Goal: Task Accomplishment & Management: Manage account settings

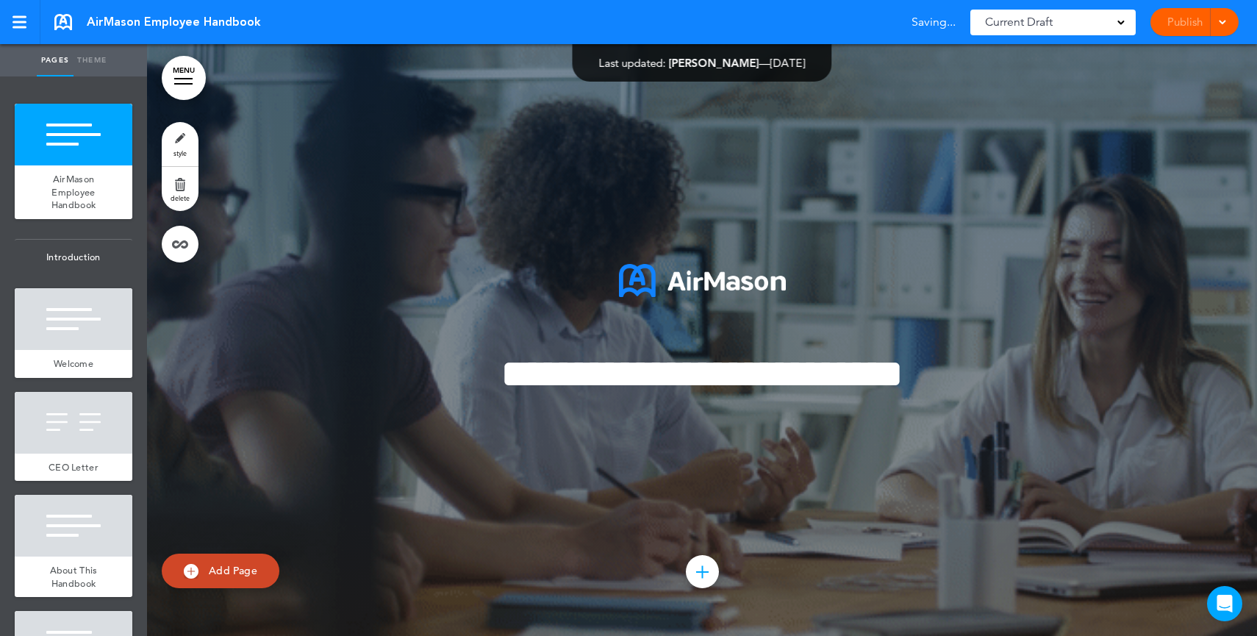
click at [1048, 20] on span "Current Draft" at bounding box center [1019, 22] width 68 height 21
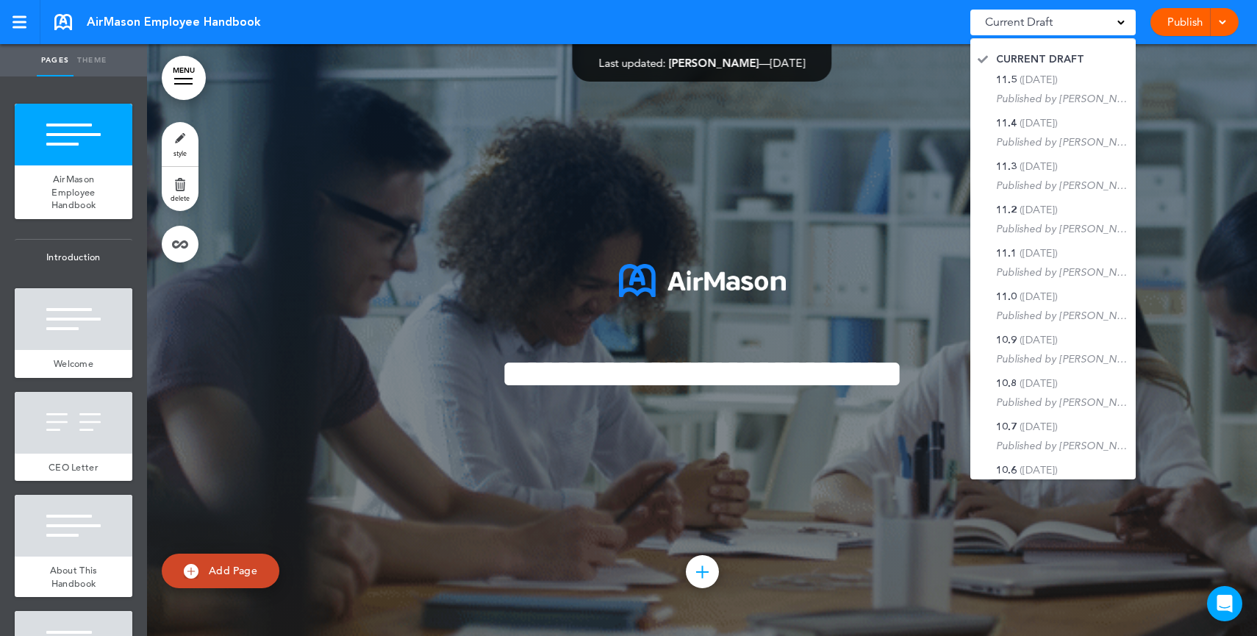
click at [1179, 26] on link "Publish" at bounding box center [1184, 22] width 46 height 28
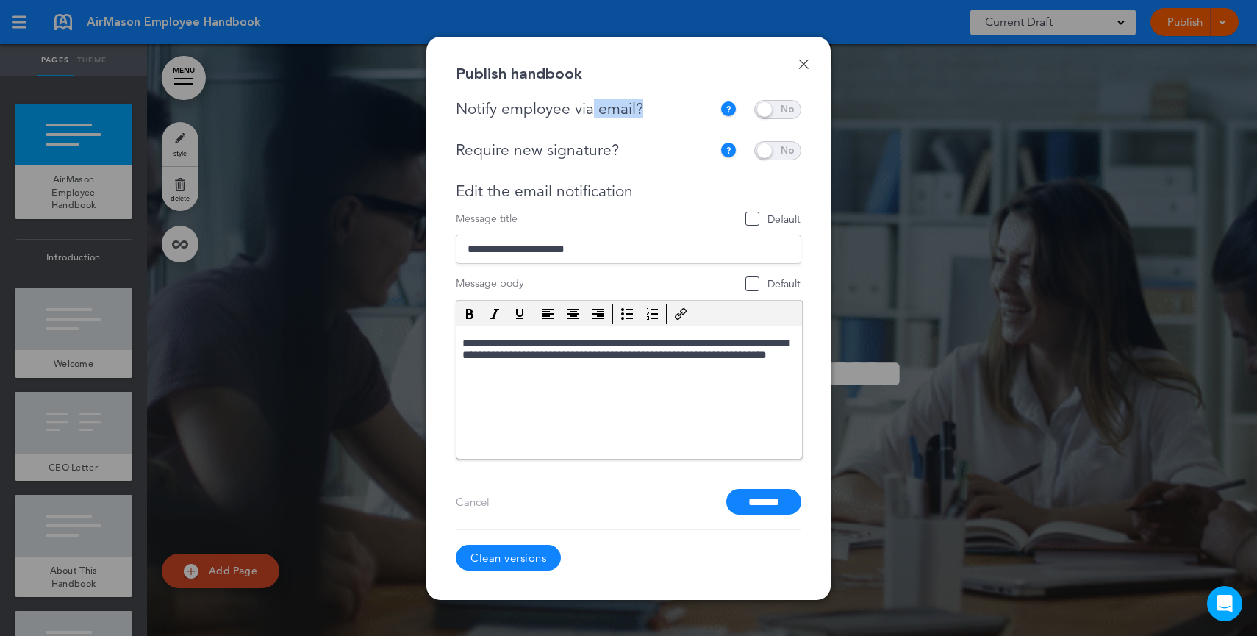
drag, startPoint x: 661, startPoint y: 111, endPoint x: 592, endPoint y: 111, distance: 68.4
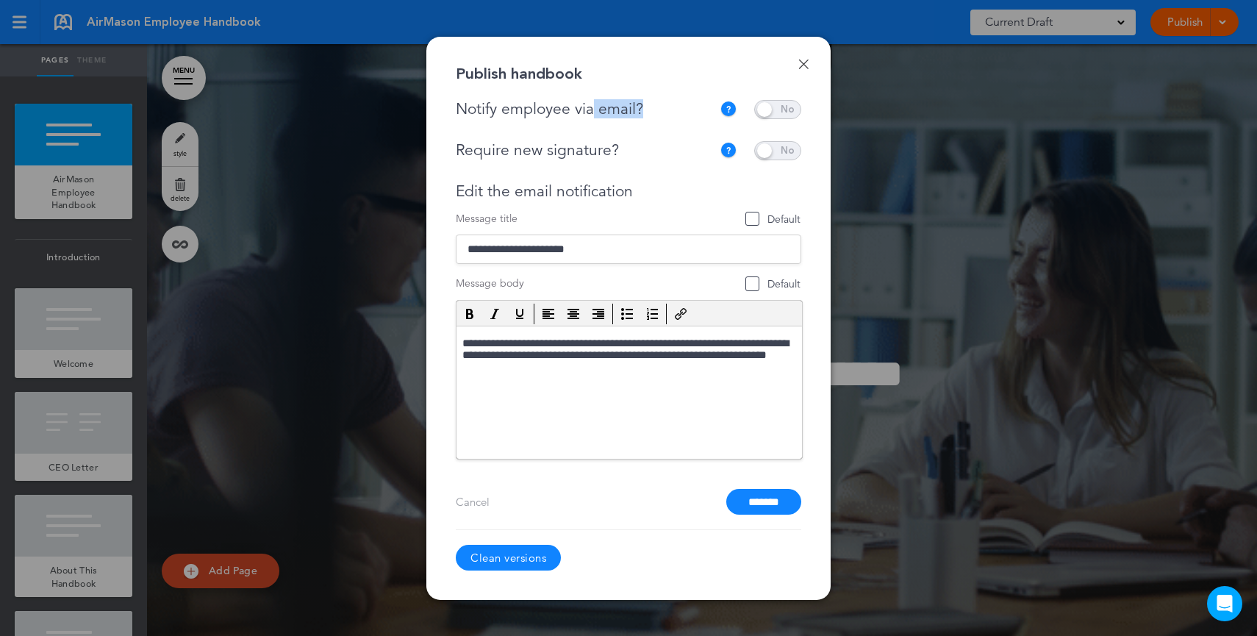
click at [592, 111] on div "Notify employee via email?" at bounding box center [588, 109] width 264 height 18
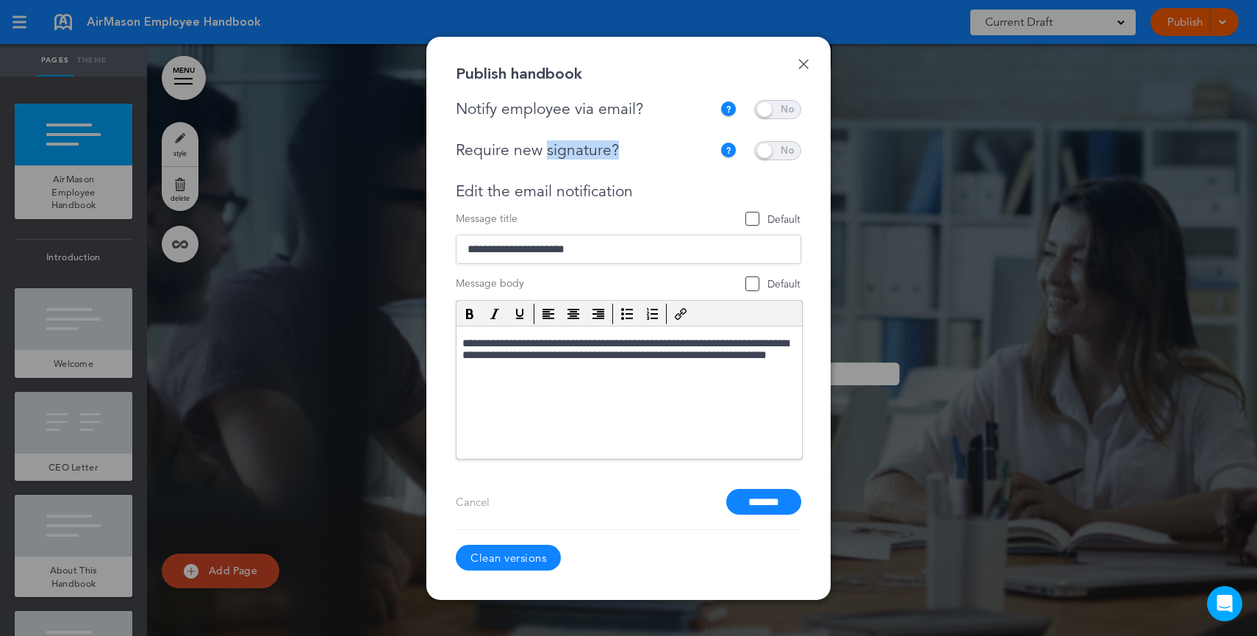
drag, startPoint x: 629, startPoint y: 155, endPoint x: 543, endPoint y: 158, distance: 86.0
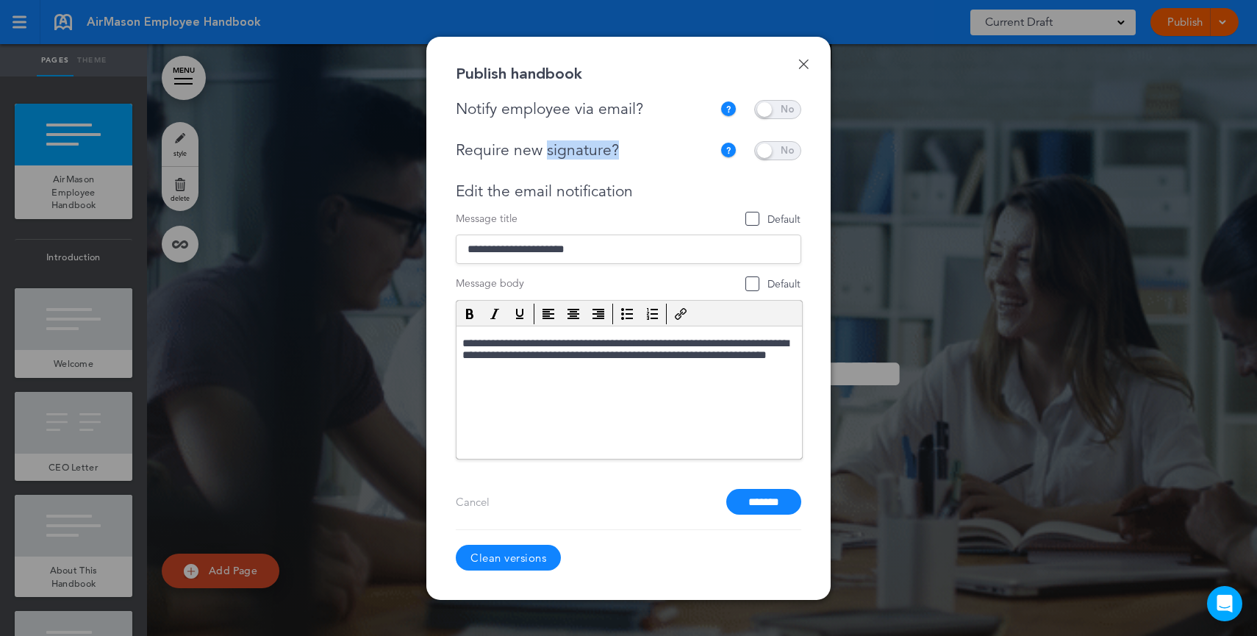
click at [543, 158] on div "Require new signature?" at bounding box center [584, 150] width 257 height 18
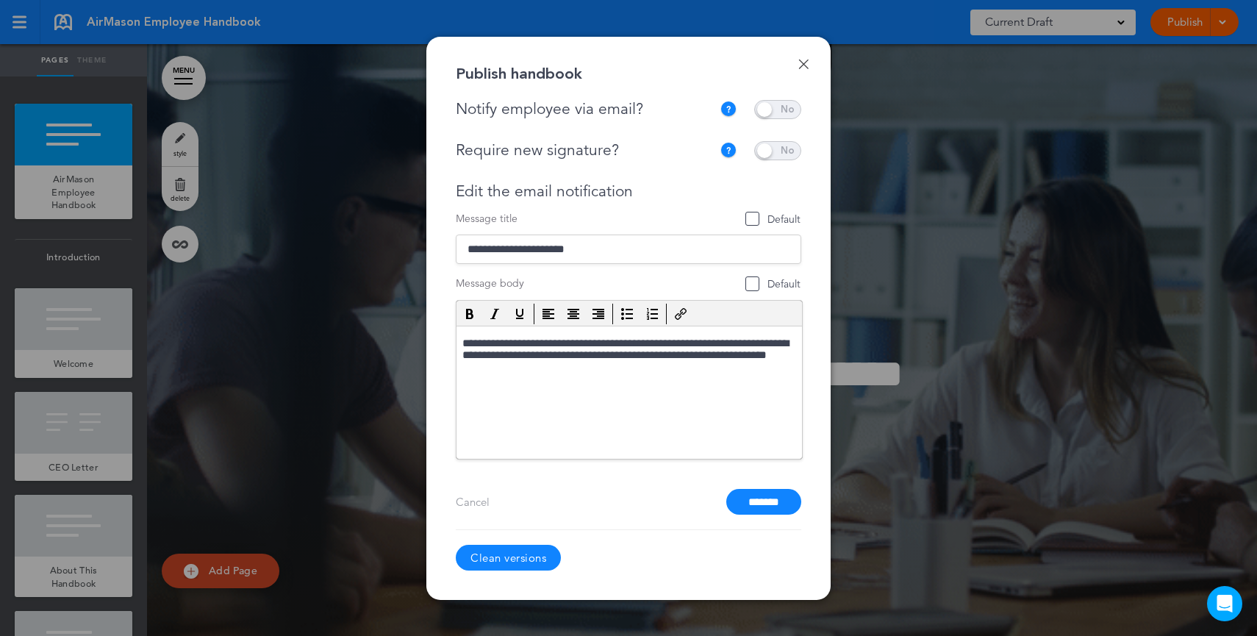
click at [796, 54] on div "Done Publish handbook Notify employee via email? If this handbook is ready to v…" at bounding box center [628, 318] width 404 height 563
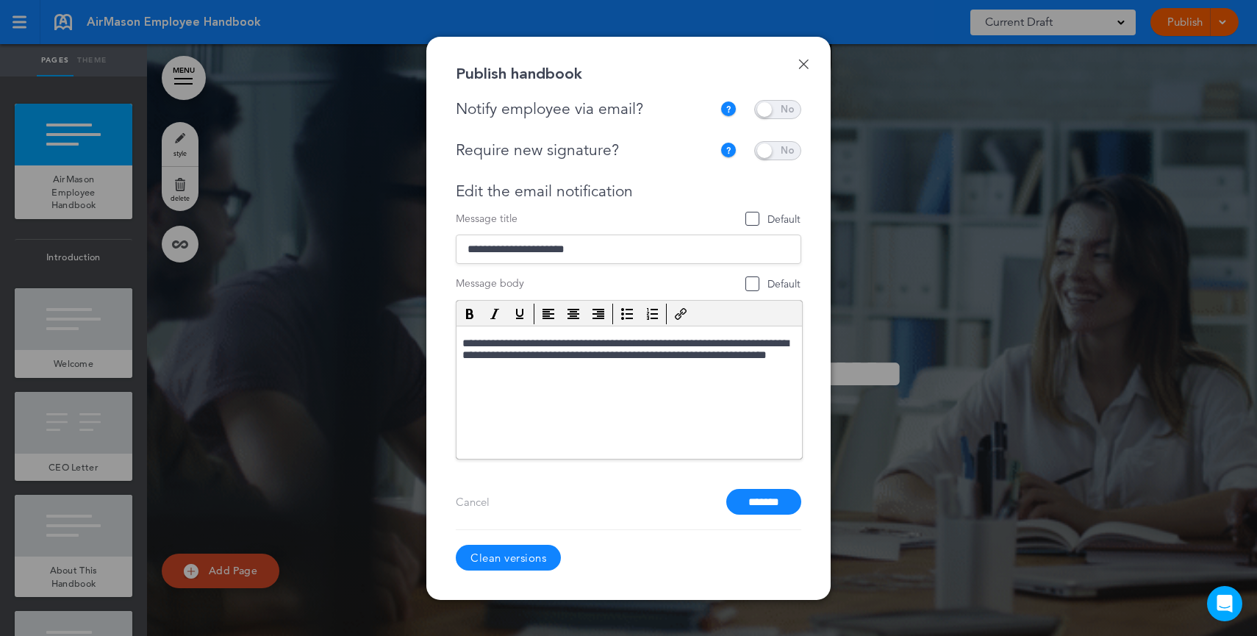
click at [800, 59] on link "Done" at bounding box center [803, 64] width 10 height 10
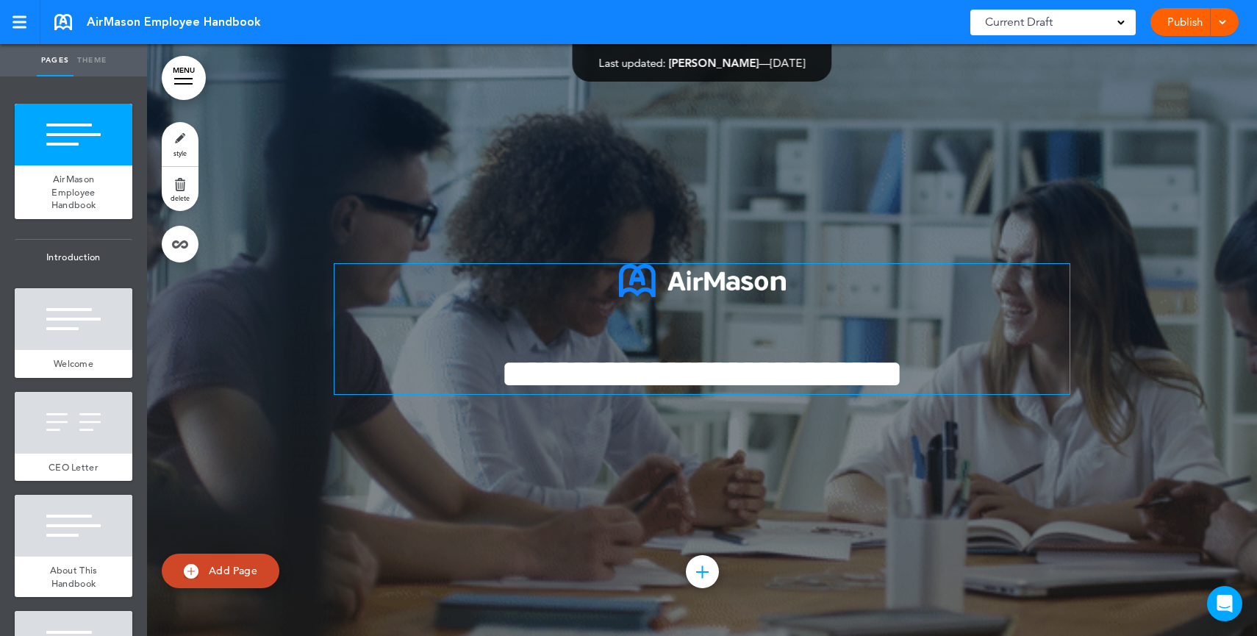
click at [842, 374] on span "**********" at bounding box center [702, 374] width 403 height 40
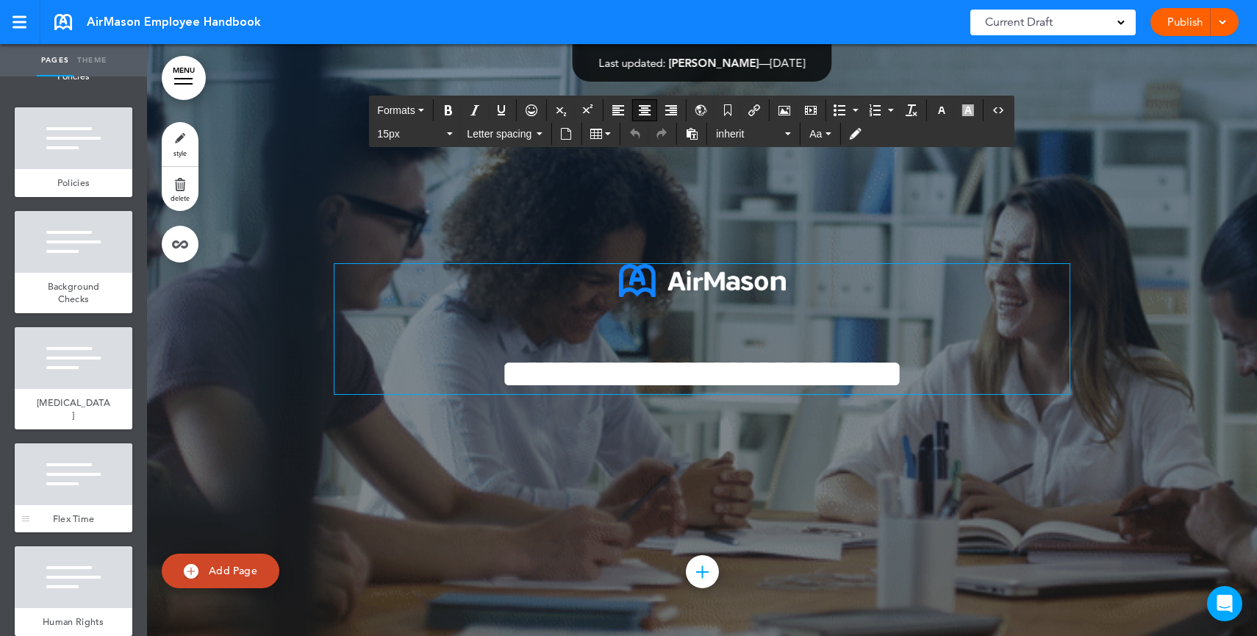
scroll to position [2786, 0]
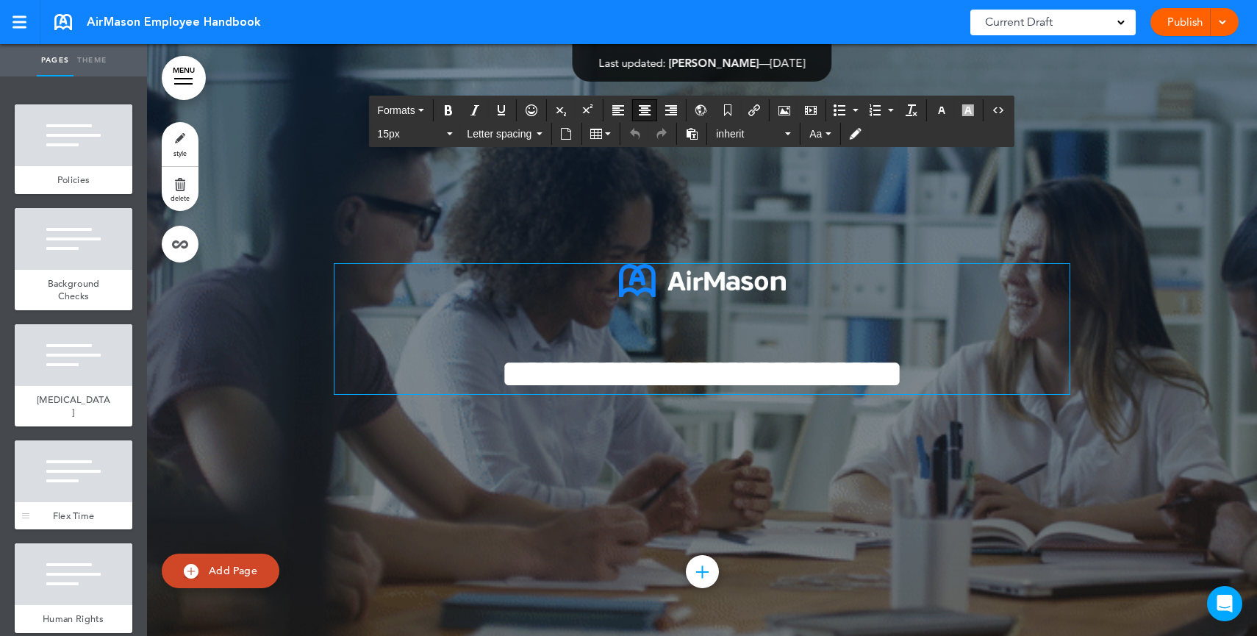
click at [66, 502] on div at bounding box center [74, 471] width 118 height 62
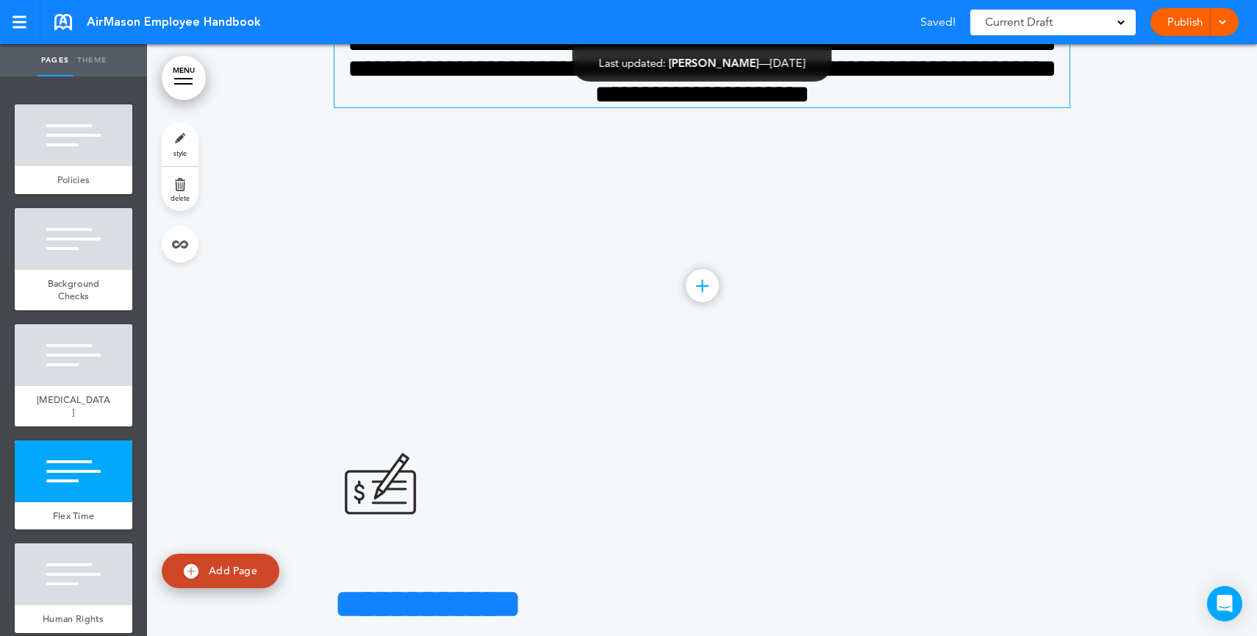
scroll to position [22601, 0]
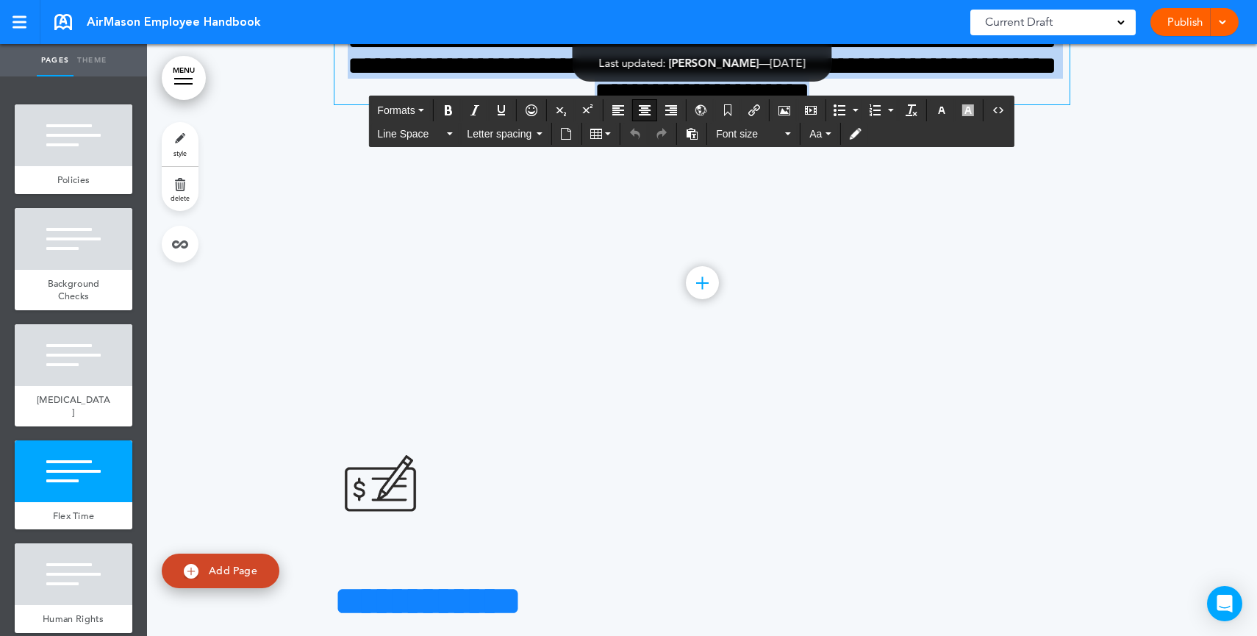
drag, startPoint x: 595, startPoint y: 261, endPoint x: 932, endPoint y: 393, distance: 362.1
click at [932, 207] on div "**********" at bounding box center [701, 51] width 735 height 312
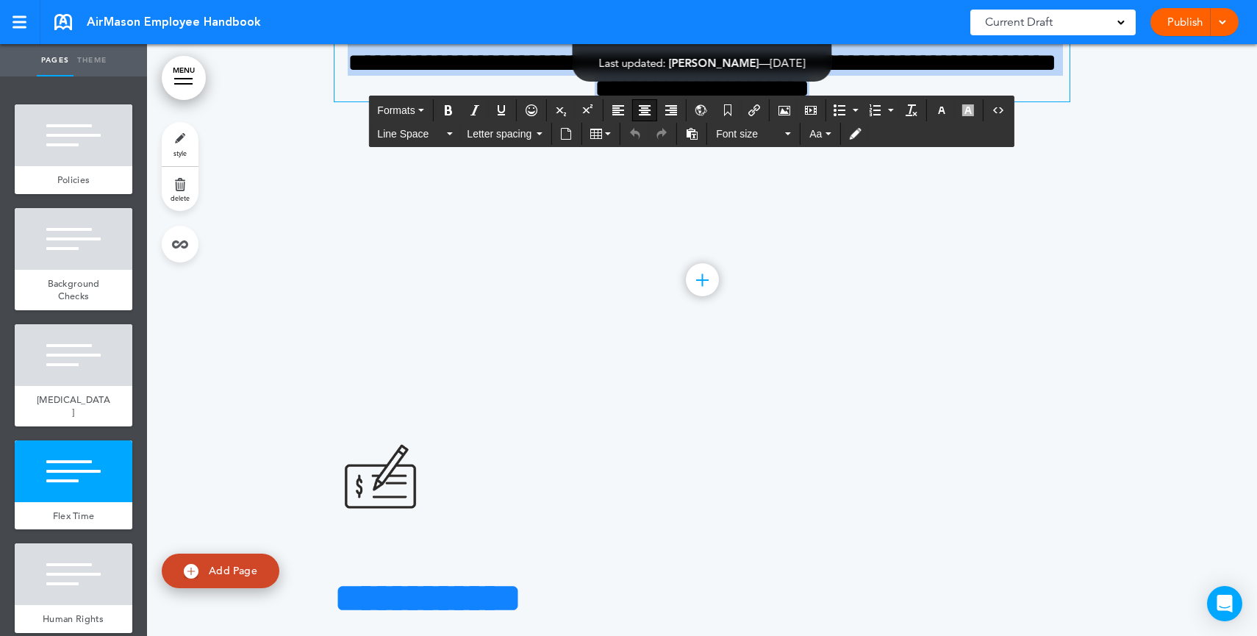
click at [942, 101] on h4 "**********" at bounding box center [701, 62] width 735 height 77
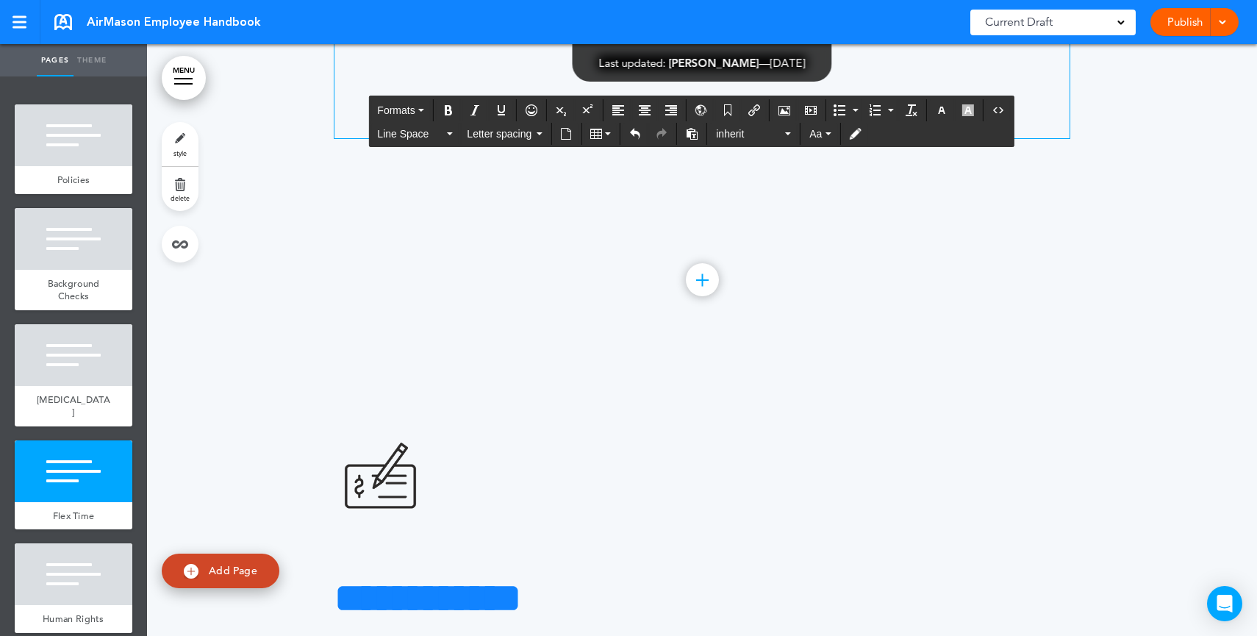
scroll to position [22578, 0]
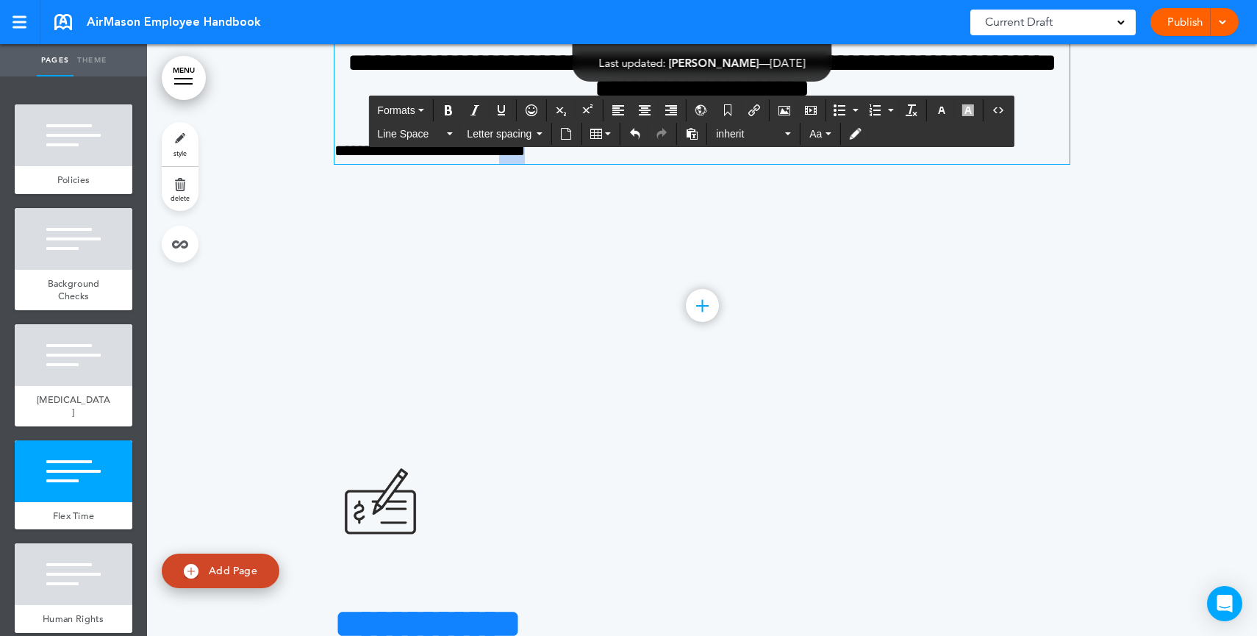
drag, startPoint x: 627, startPoint y: 436, endPoint x: 524, endPoint y: 437, distance: 102.9
click at [524, 164] on p "**********" at bounding box center [701, 151] width 735 height 26
click at [754, 119] on button "Insert/edit airmason link" at bounding box center [754, 110] width 24 height 21
type input "****"
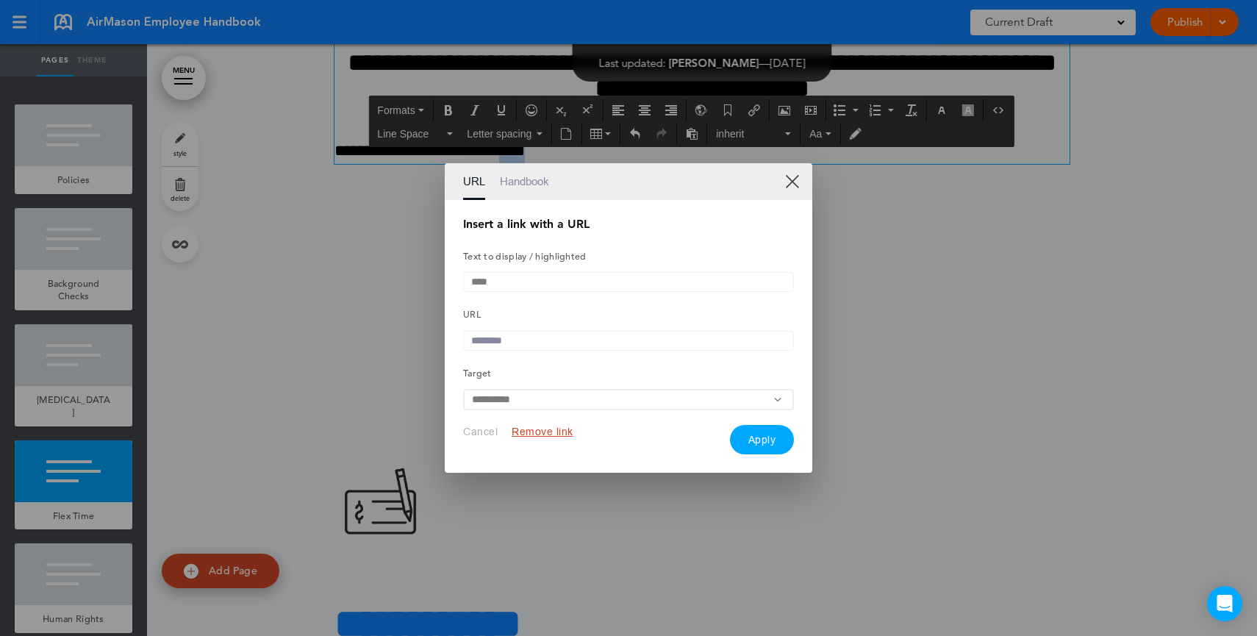
click at [795, 176] on link "XX" at bounding box center [792, 181] width 14 height 14
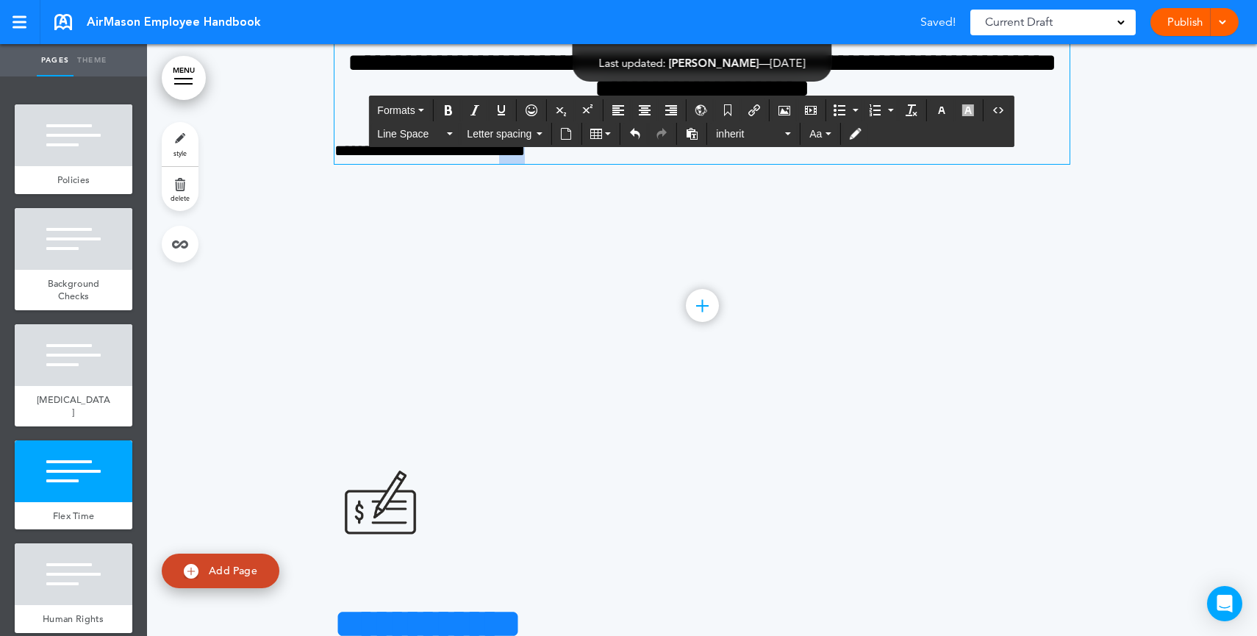
click at [636, 164] on p "**********" at bounding box center [701, 151] width 735 height 26
click at [808, 114] on icon "Insert/edit media" at bounding box center [811, 110] width 12 height 12
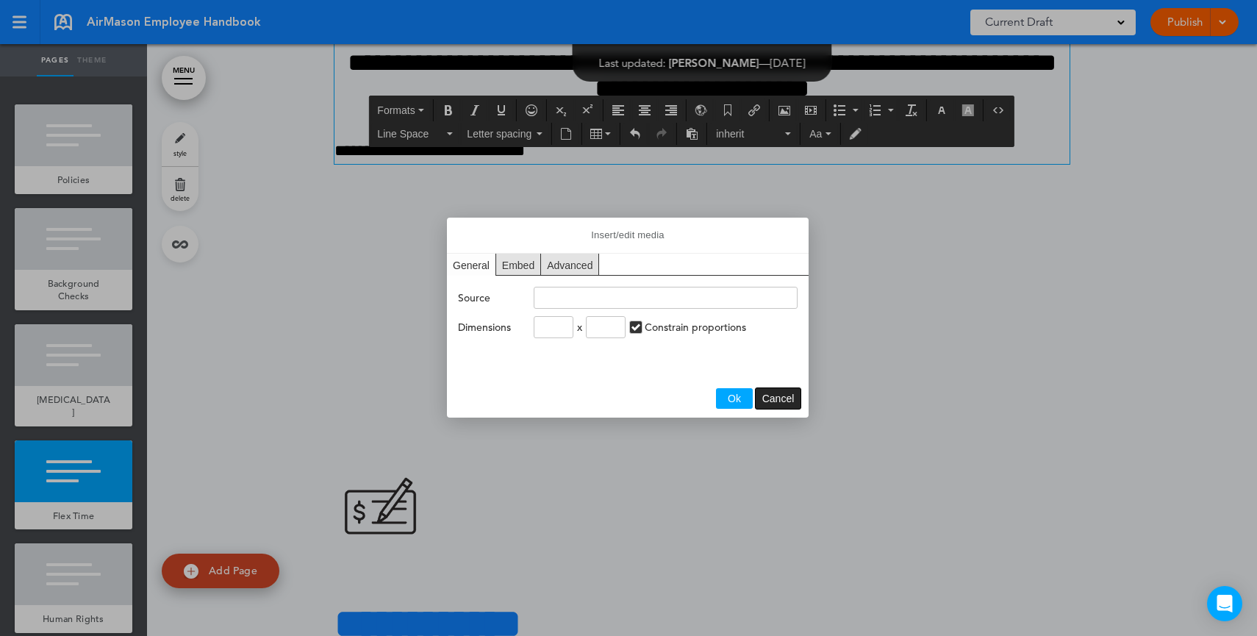
drag, startPoint x: 780, startPoint y: 401, endPoint x: 739, endPoint y: 411, distance: 42.3
click at [780, 401] on span "Cancel" at bounding box center [778, 399] width 32 height 12
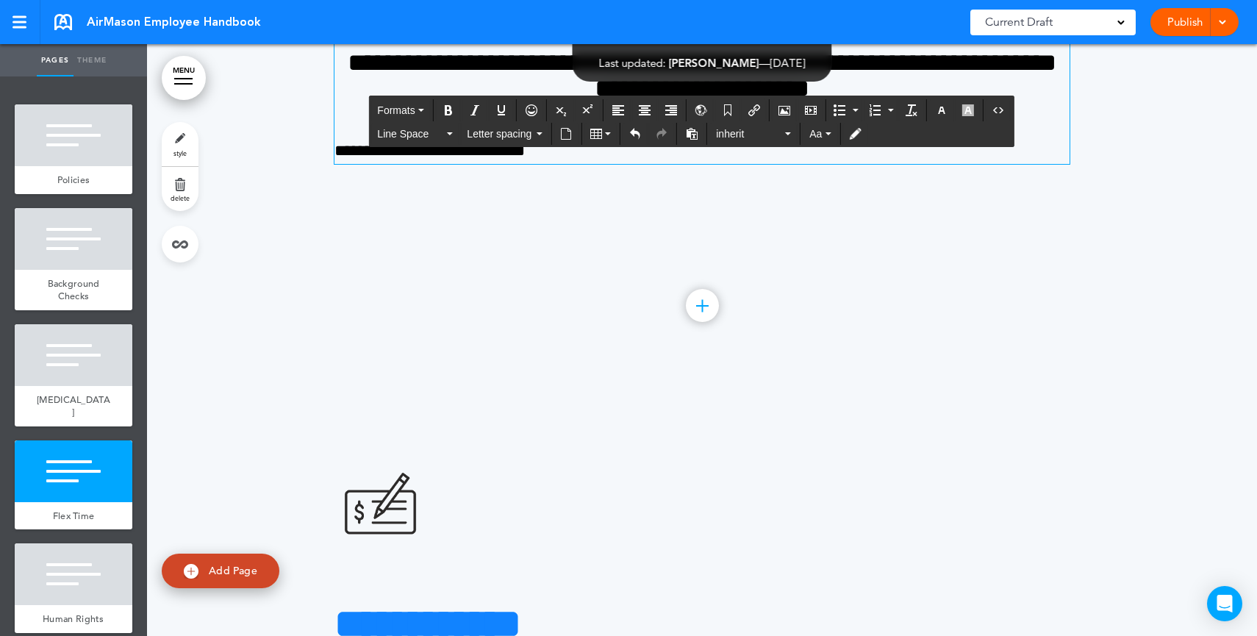
click at [565, 164] on p "**********" at bounding box center [701, 151] width 735 height 26
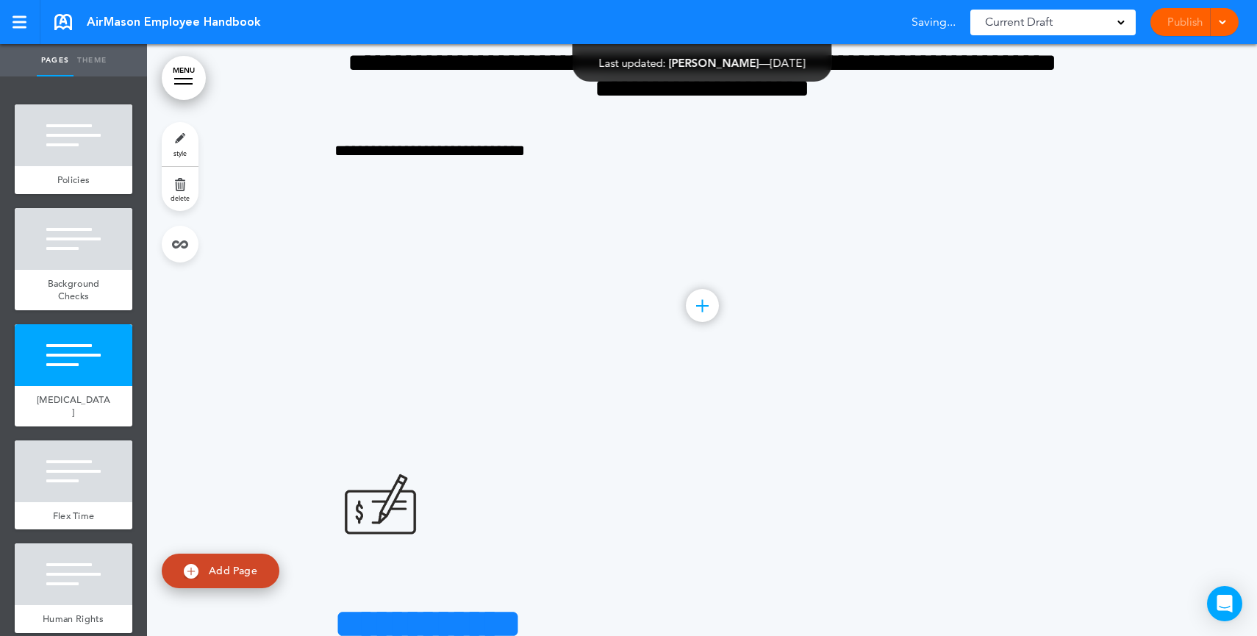
click at [1076, 29] on div "Current Draft" at bounding box center [1052, 23] width 165 height 26
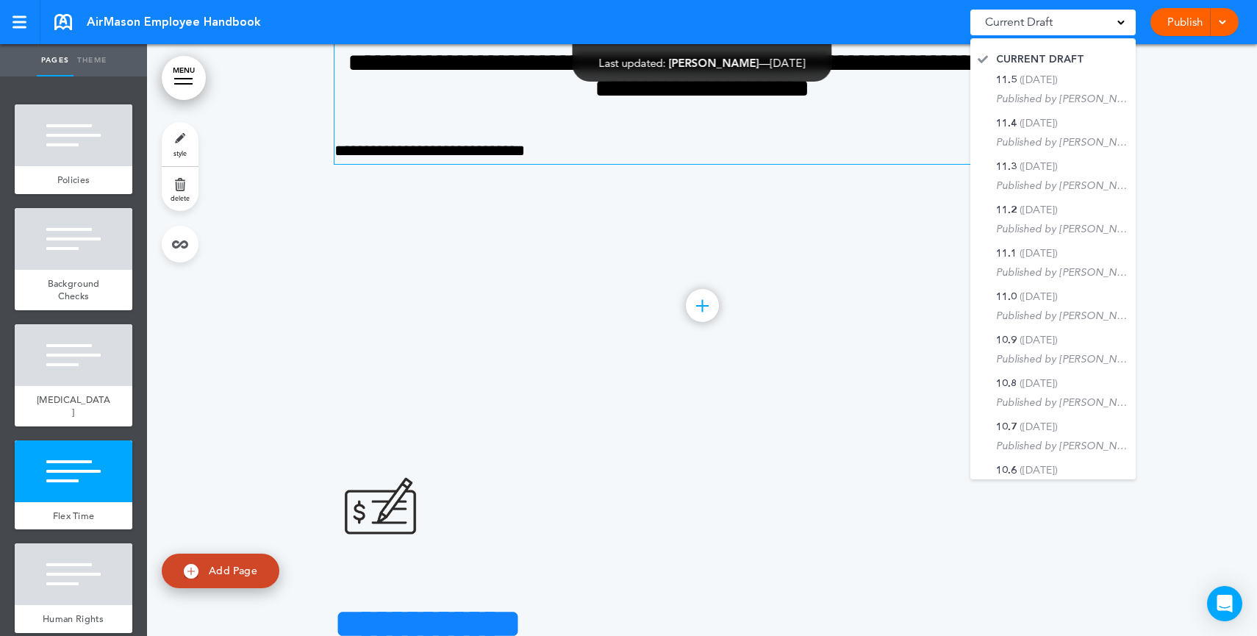
click at [649, 164] on div "**********" at bounding box center [701, 55] width 735 height 217
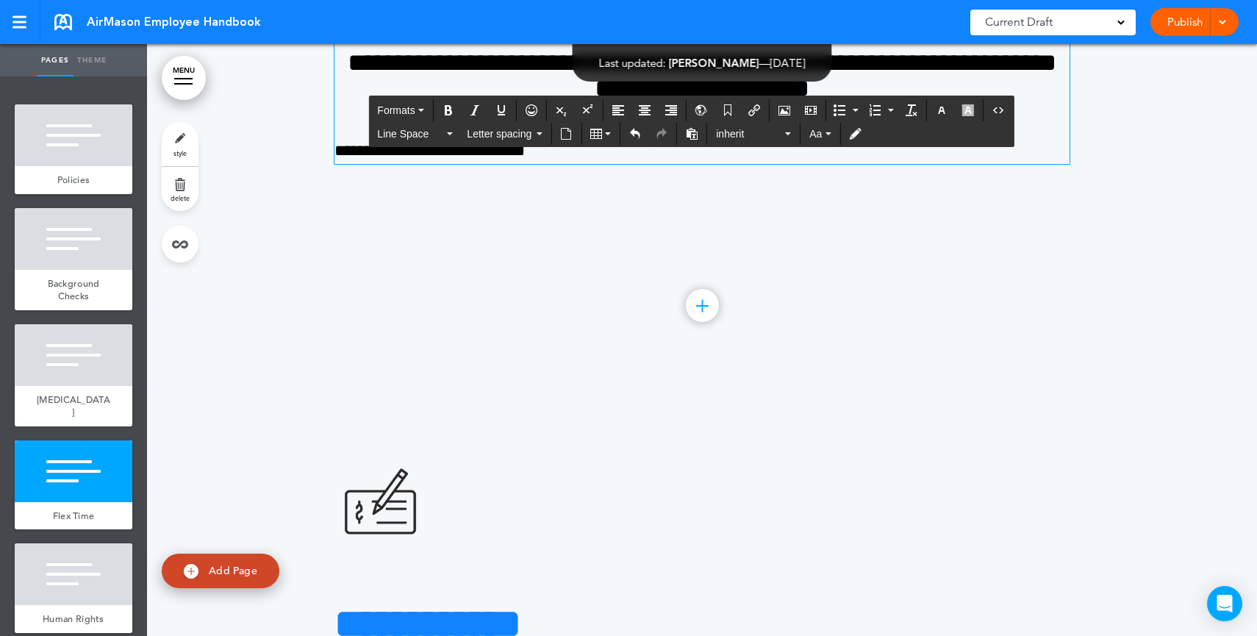
click at [640, 164] on div "**********" at bounding box center [701, 55] width 735 height 217
click at [639, 164] on p "**********" at bounding box center [701, 151] width 735 height 26
drag, startPoint x: 639, startPoint y: 431, endPoint x: 332, endPoint y: 431, distance: 308.0
click at [334, 164] on p "**********" at bounding box center [701, 151] width 735 height 26
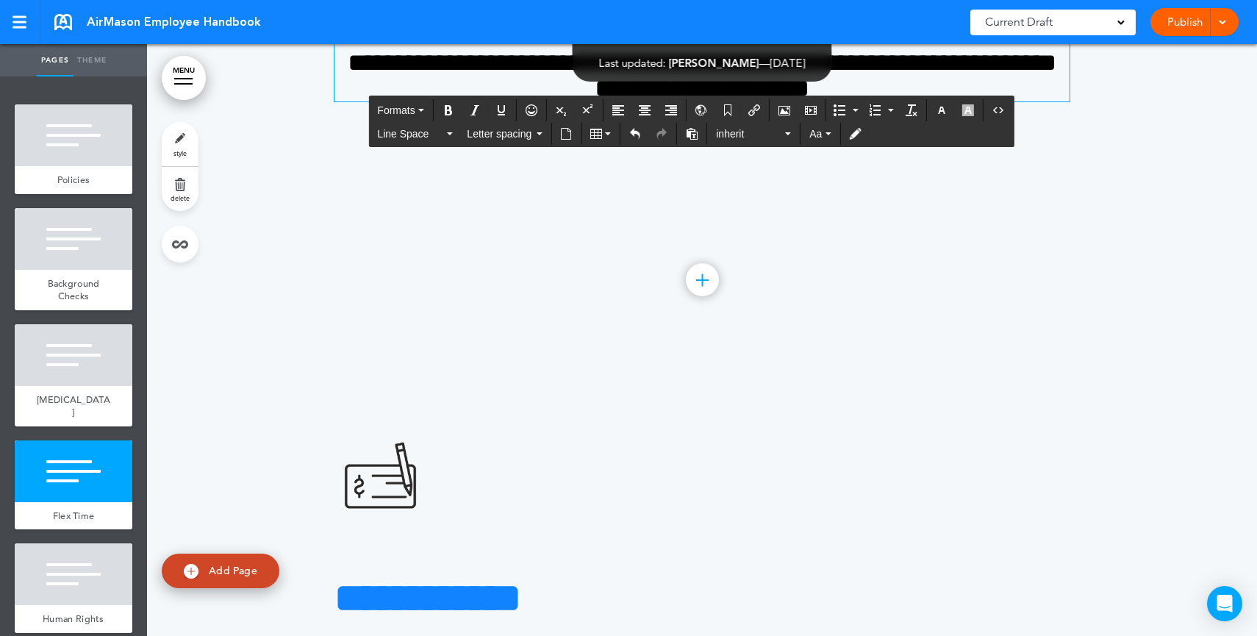
click at [927, 101] on span "**********" at bounding box center [702, 62] width 709 height 76
click at [177, 137] on link "style" at bounding box center [180, 144] width 37 height 44
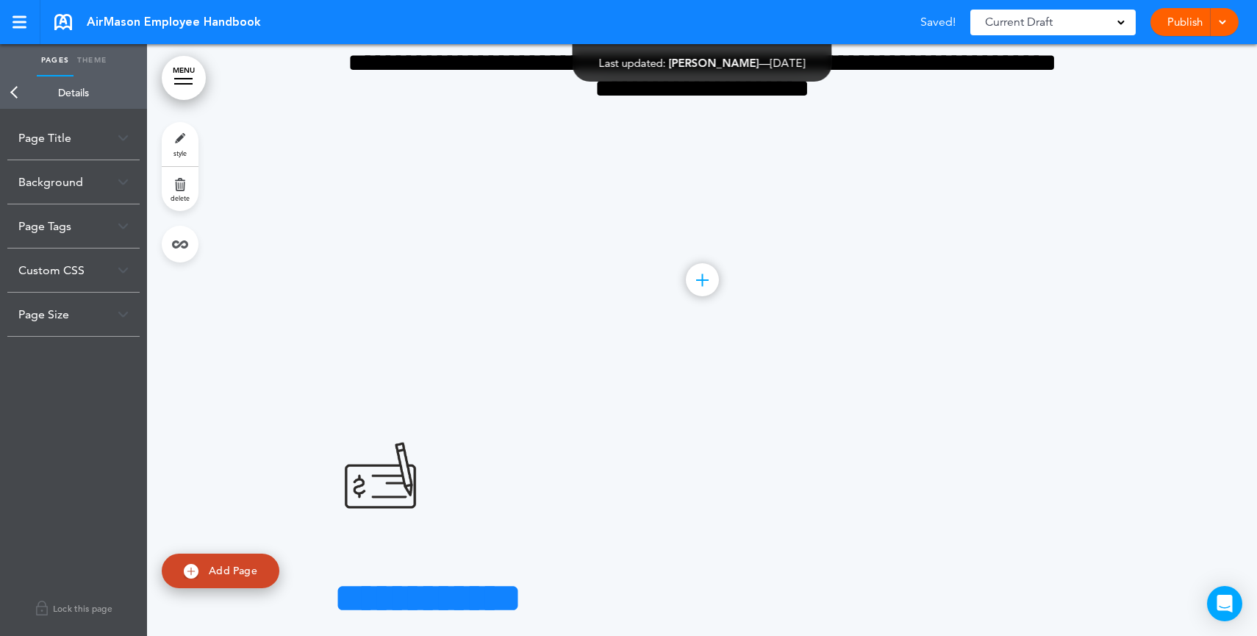
click at [99, 190] on div "Background" at bounding box center [73, 181] width 132 height 43
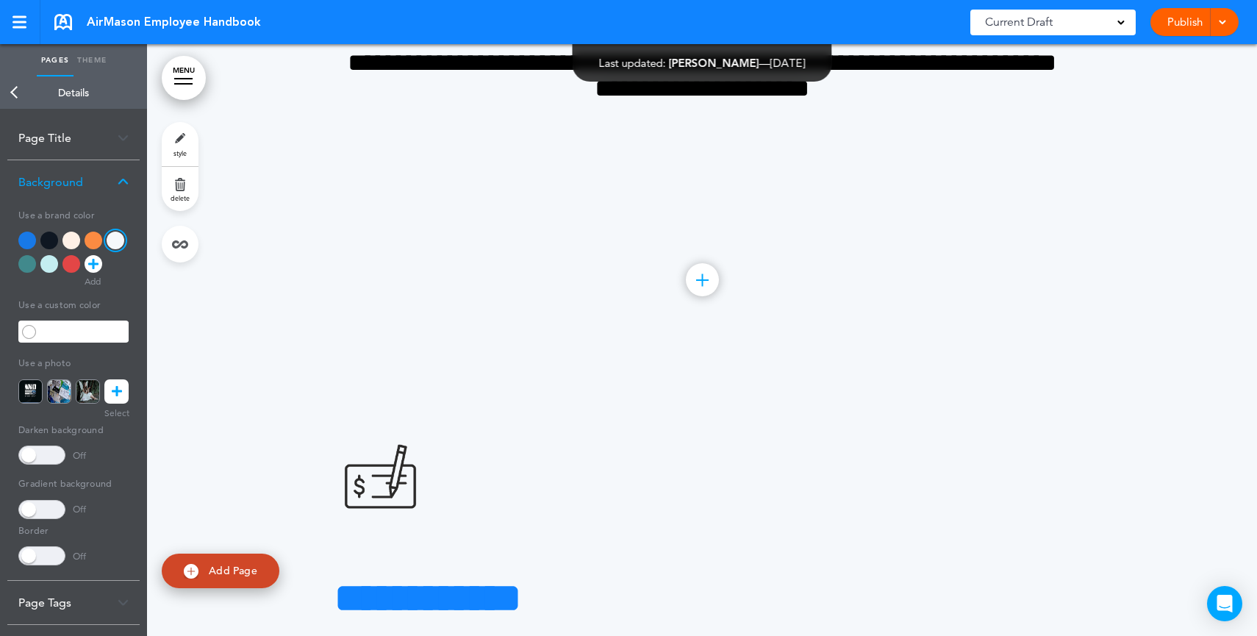
click at [26, 248] on div at bounding box center [27, 241] width 18 height 18
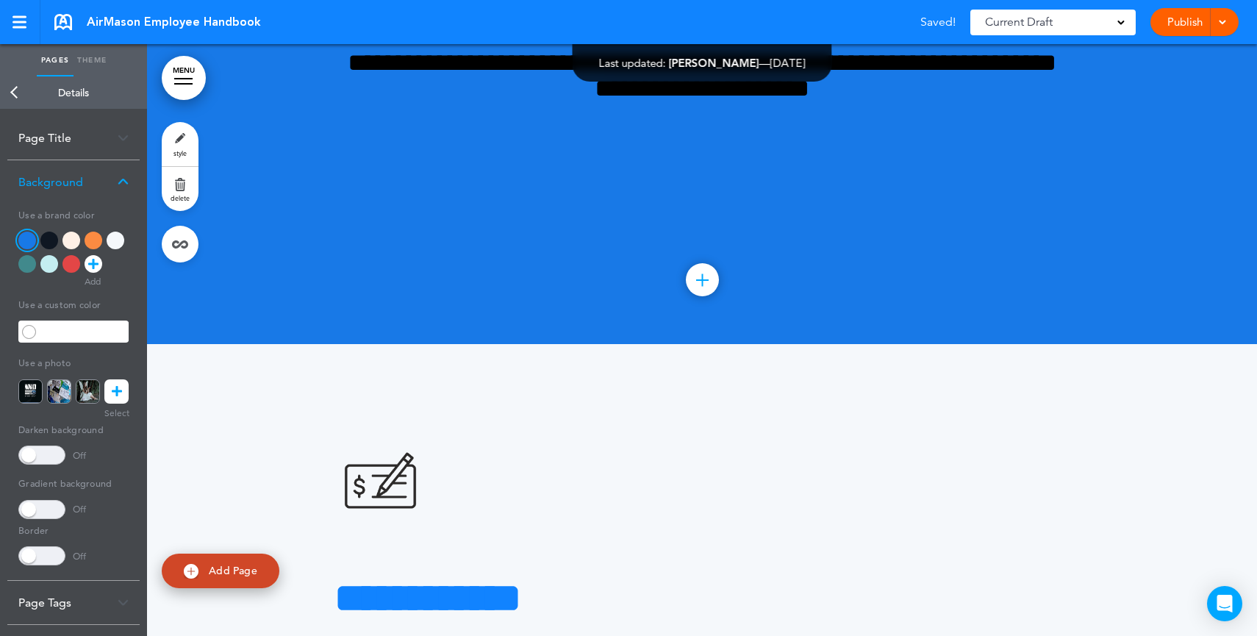
click at [26, 259] on div at bounding box center [27, 264] width 18 height 18
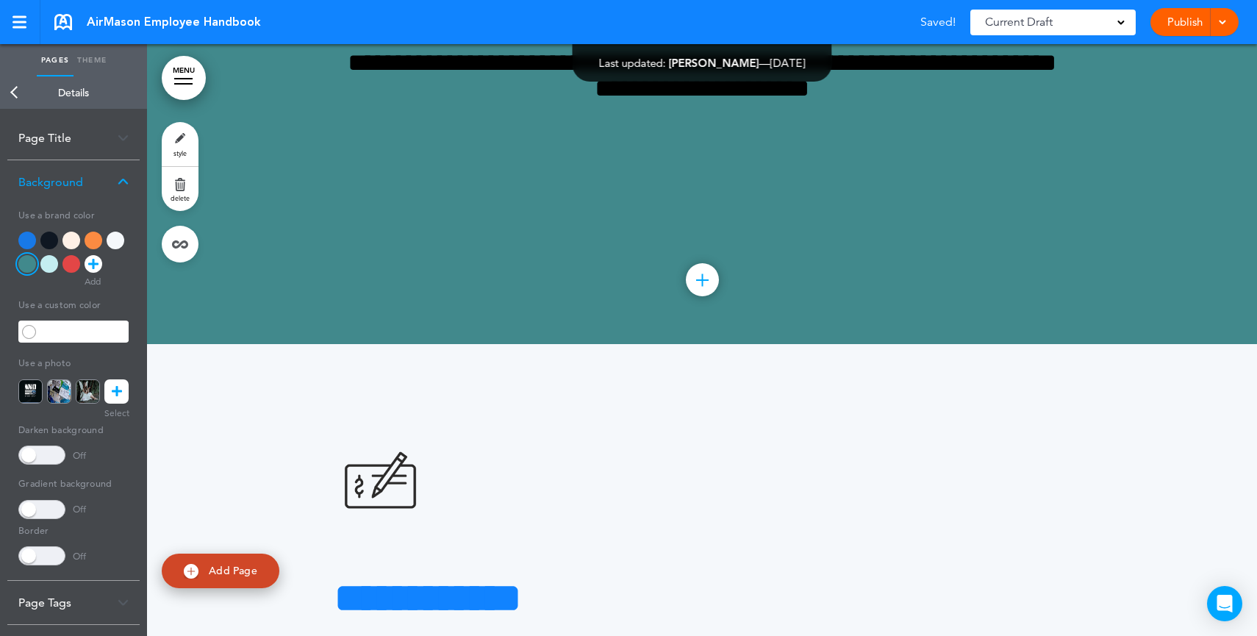
click at [93, 240] on div at bounding box center [94, 241] width 18 height 18
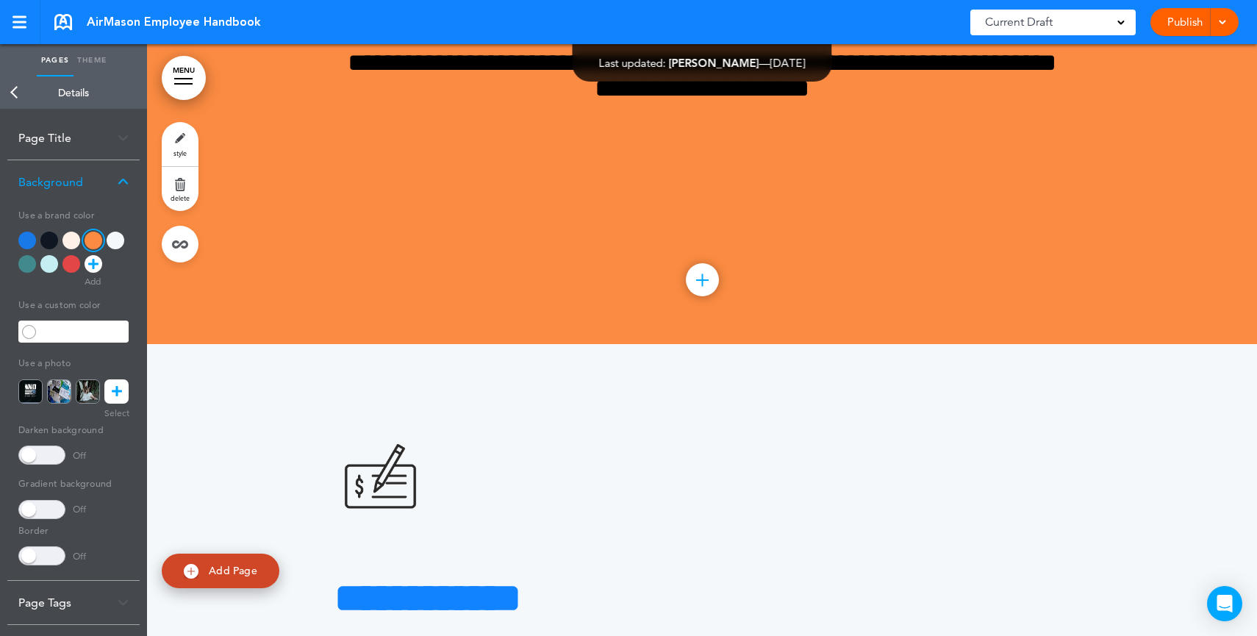
click at [94, 269] on icon at bounding box center [93, 264] width 10 height 18
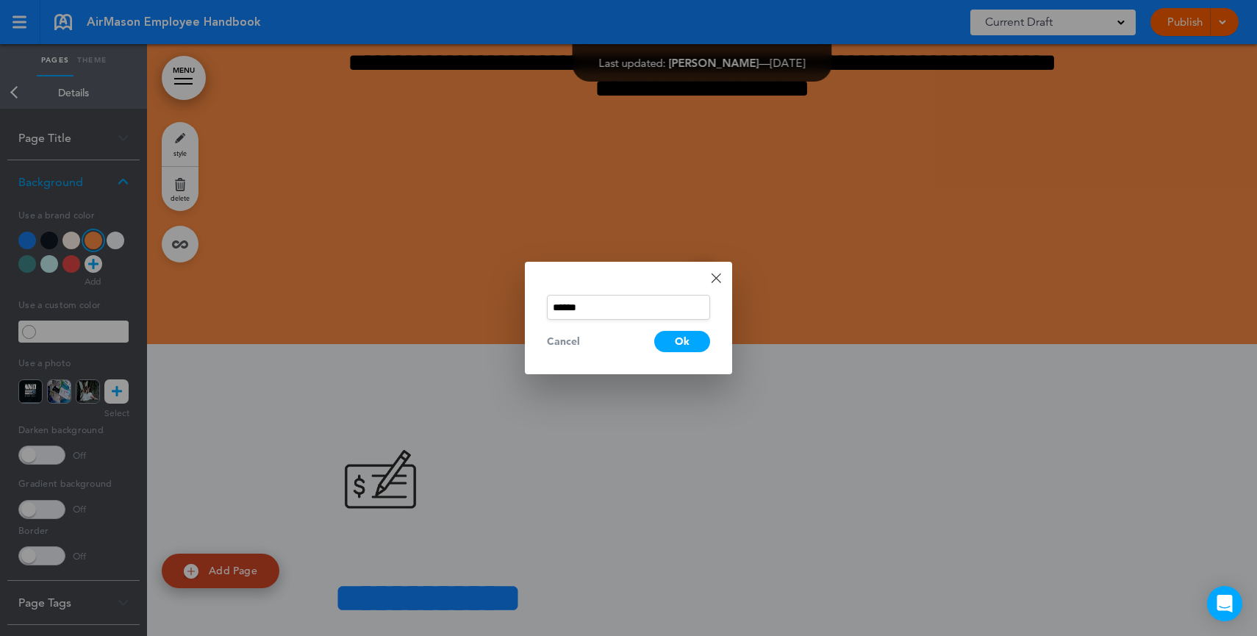
click at [721, 278] on div "Done Change color ****** Cancel Ok" at bounding box center [628, 318] width 207 height 112
click at [715, 279] on link "Done" at bounding box center [716, 278] width 10 height 10
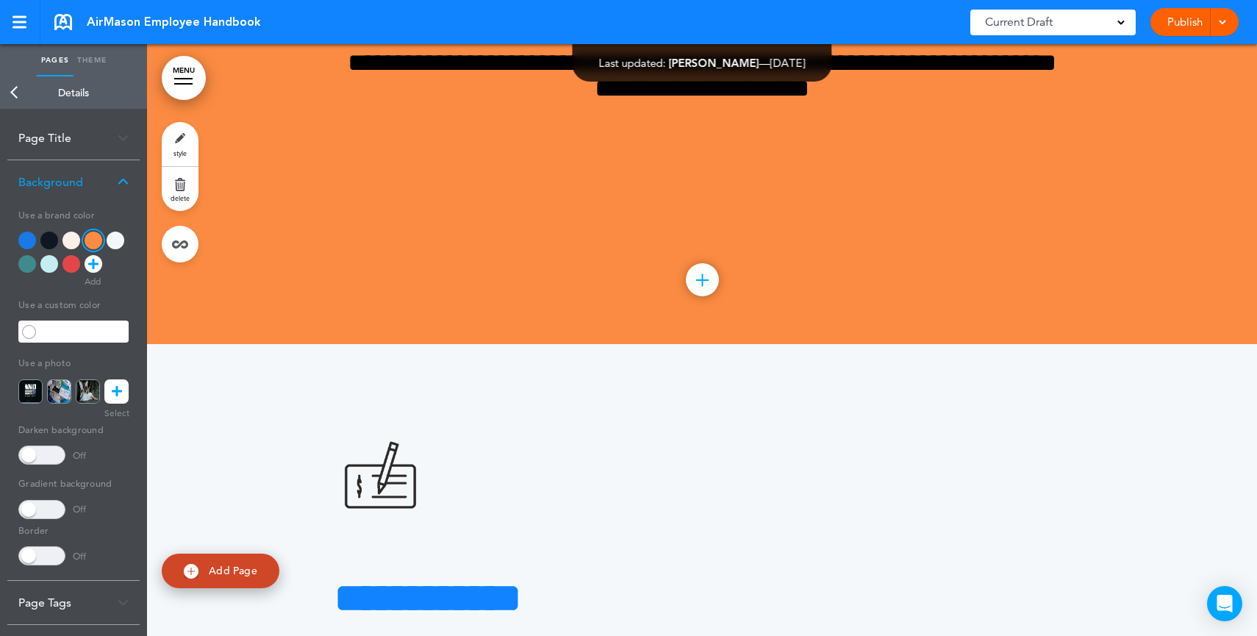
click at [124, 392] on link at bounding box center [116, 391] width 24 height 24
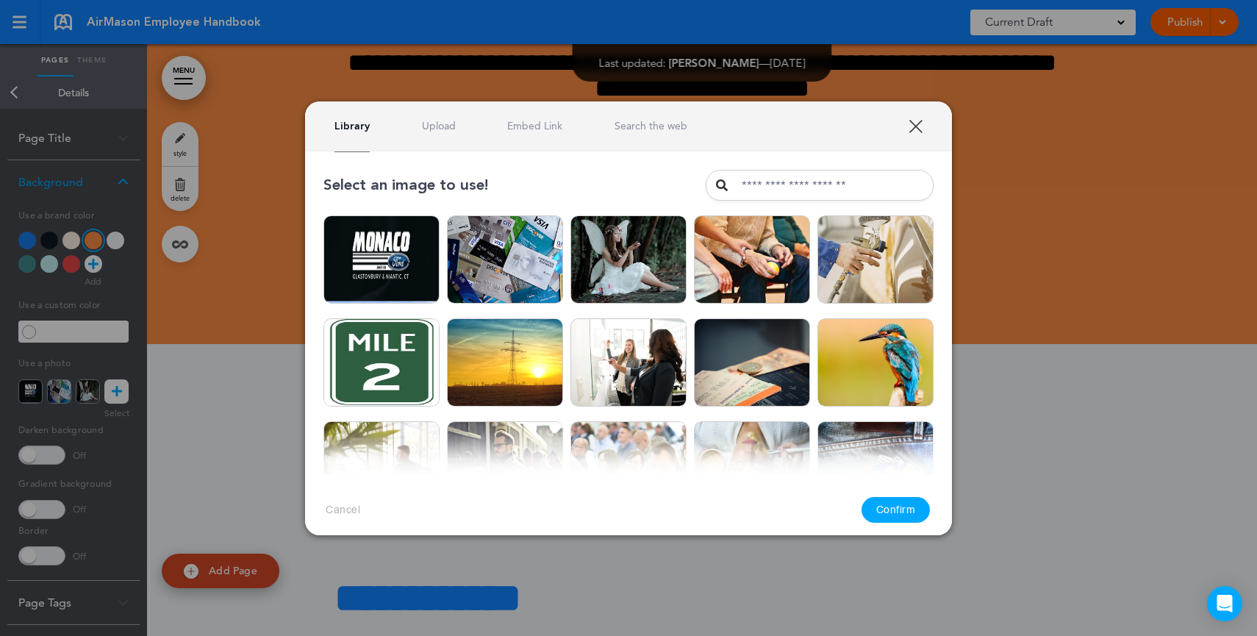
click at [444, 137] on div "Library Upload Embed Link Search the web" at bounding box center [628, 126] width 647 height 50
click at [436, 129] on link "Upload" at bounding box center [439, 126] width 34 height 14
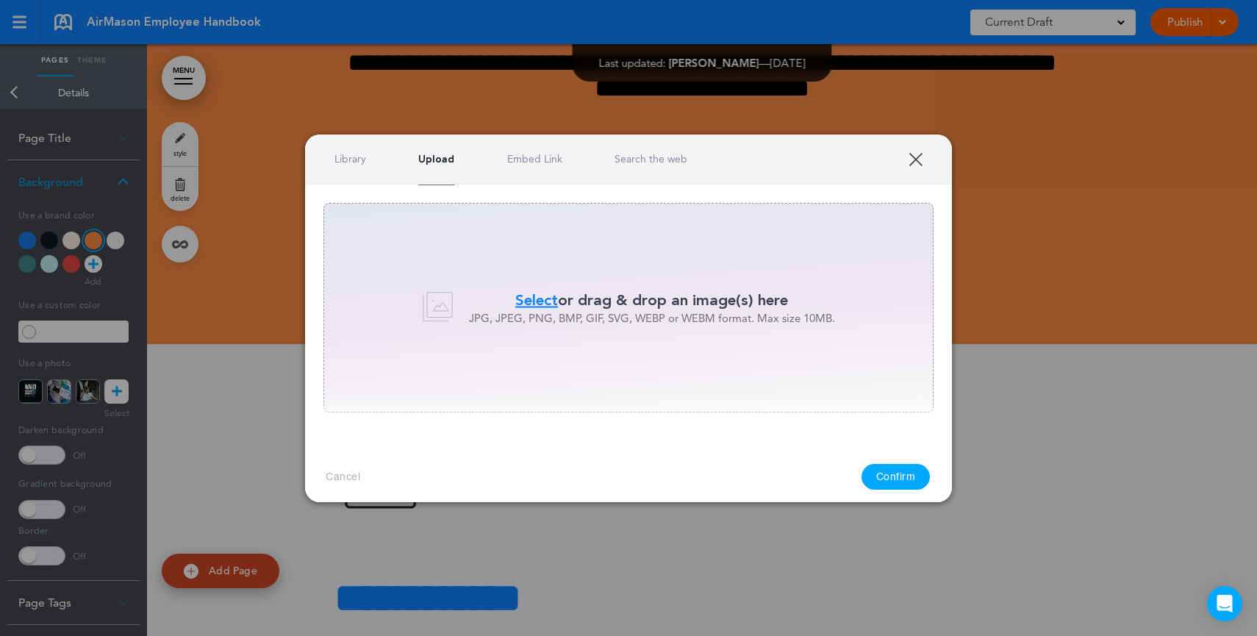
click at [662, 162] on link "Search the web" at bounding box center [650, 159] width 73 height 14
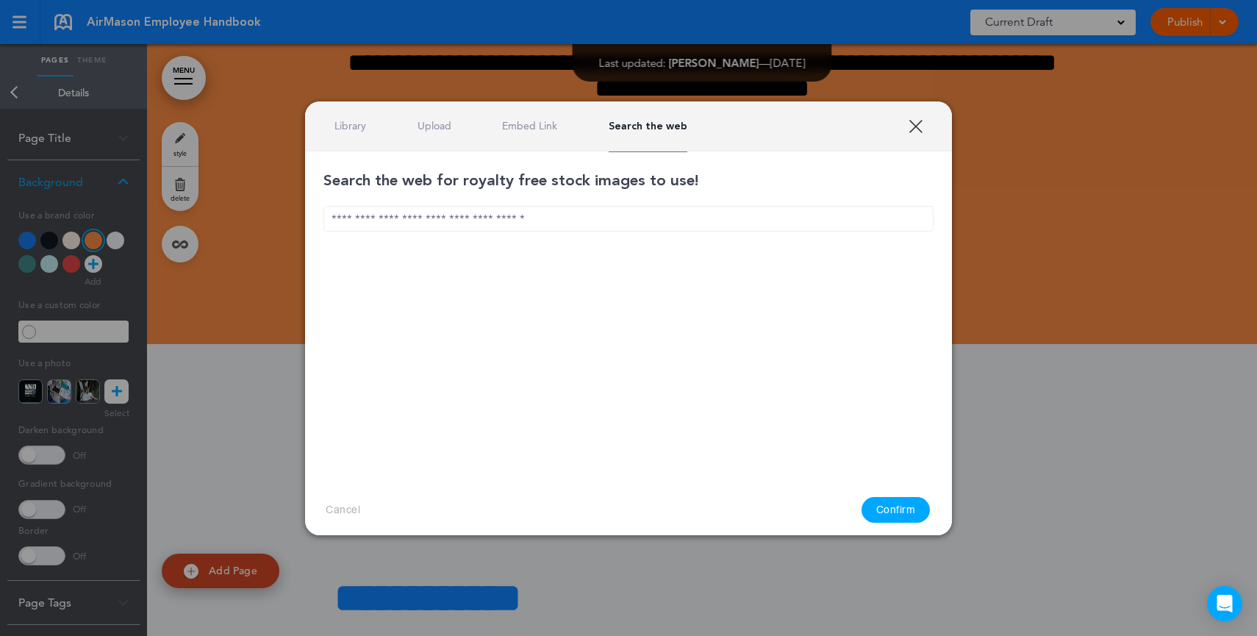
click at [613, 218] on input "text" at bounding box center [628, 219] width 610 height 26
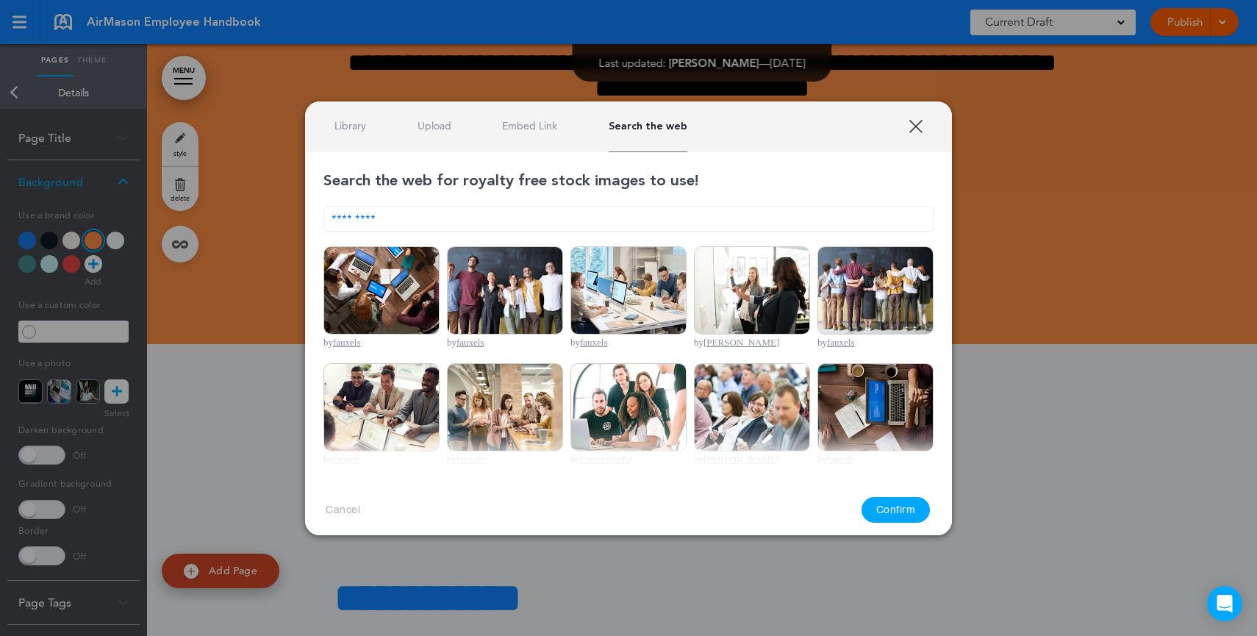
type input "*********"
click at [385, 312] on img at bounding box center [381, 290] width 116 height 88
click at [914, 501] on button "Confirm" at bounding box center [895, 510] width 69 height 26
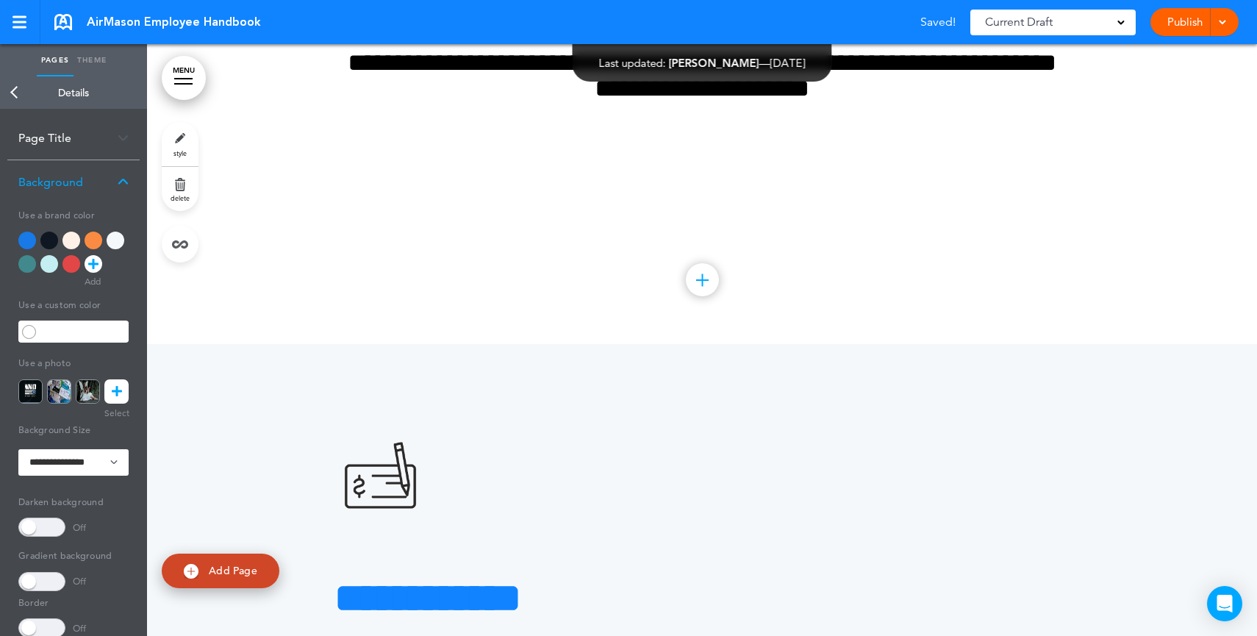
click at [51, 529] on span at bounding box center [41, 526] width 47 height 19
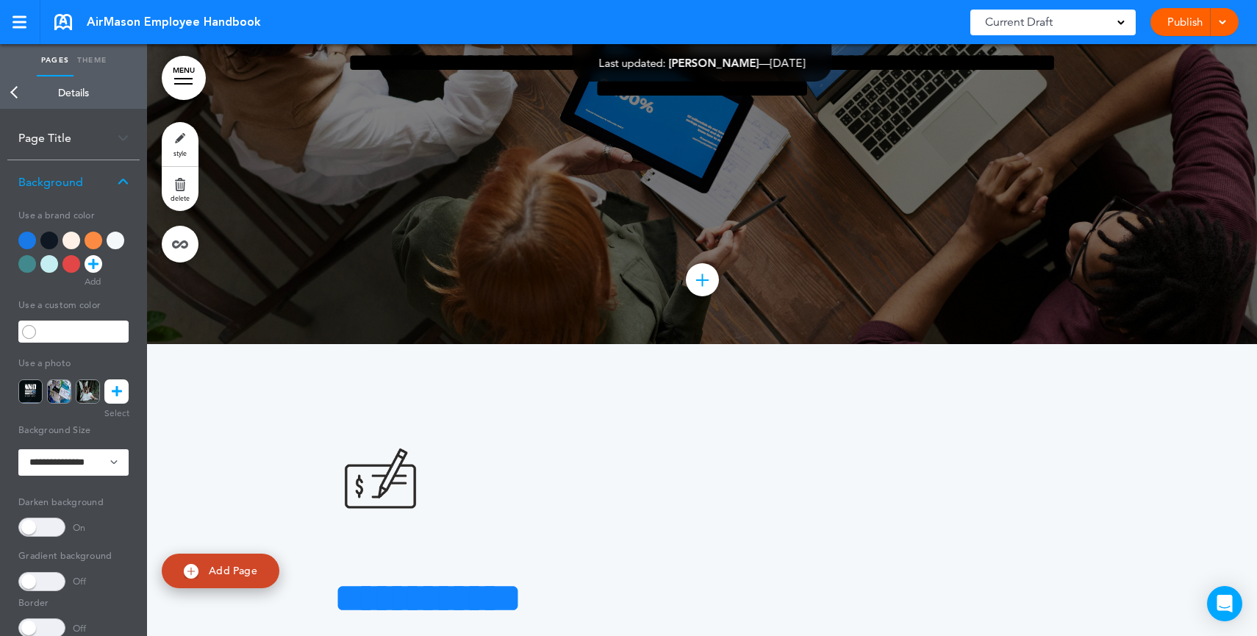
click at [51, 529] on span at bounding box center [41, 526] width 47 height 19
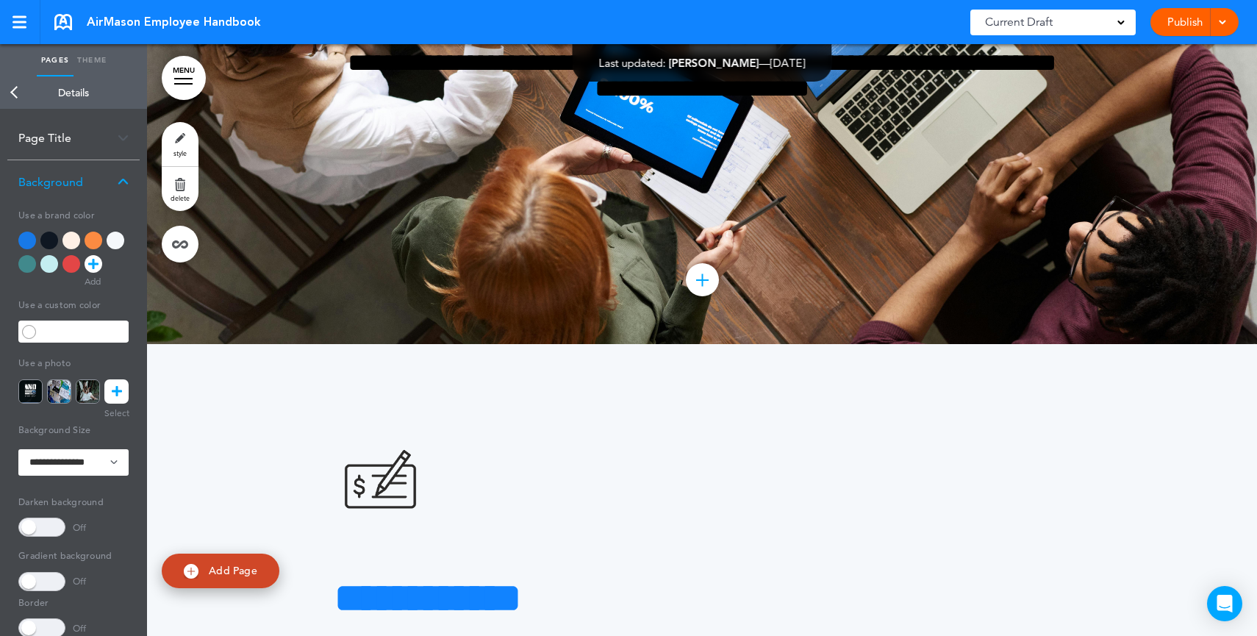
click at [122, 240] on div at bounding box center [116, 241] width 18 height 18
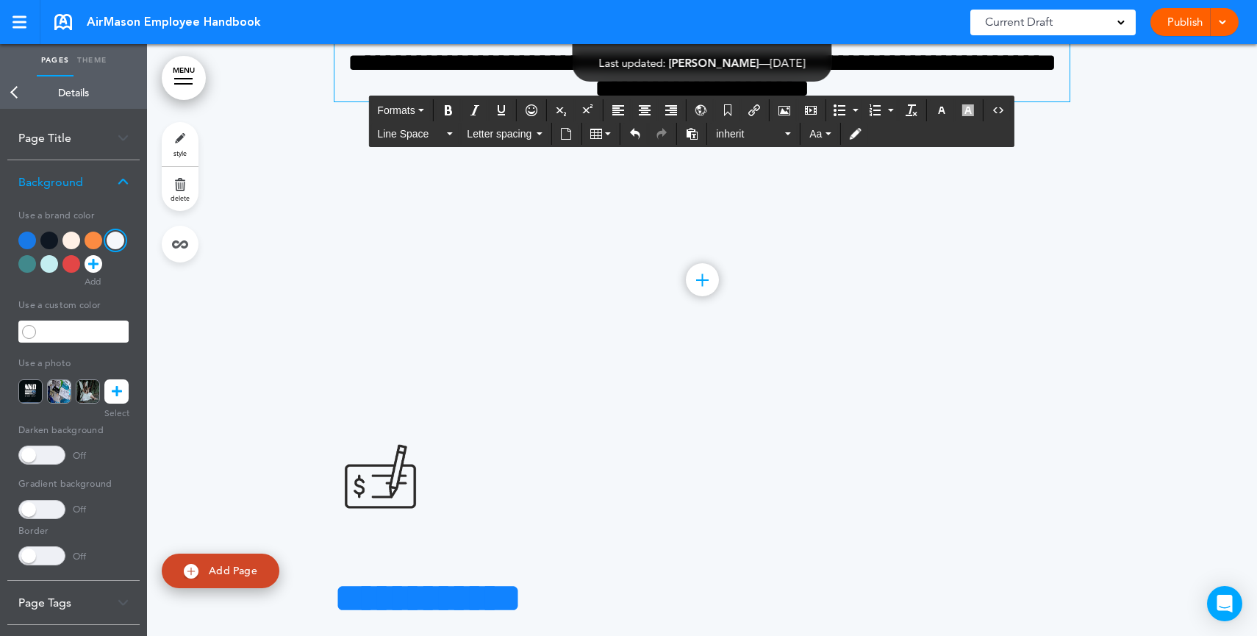
click at [902, 101] on span "**********" at bounding box center [702, 62] width 709 height 76
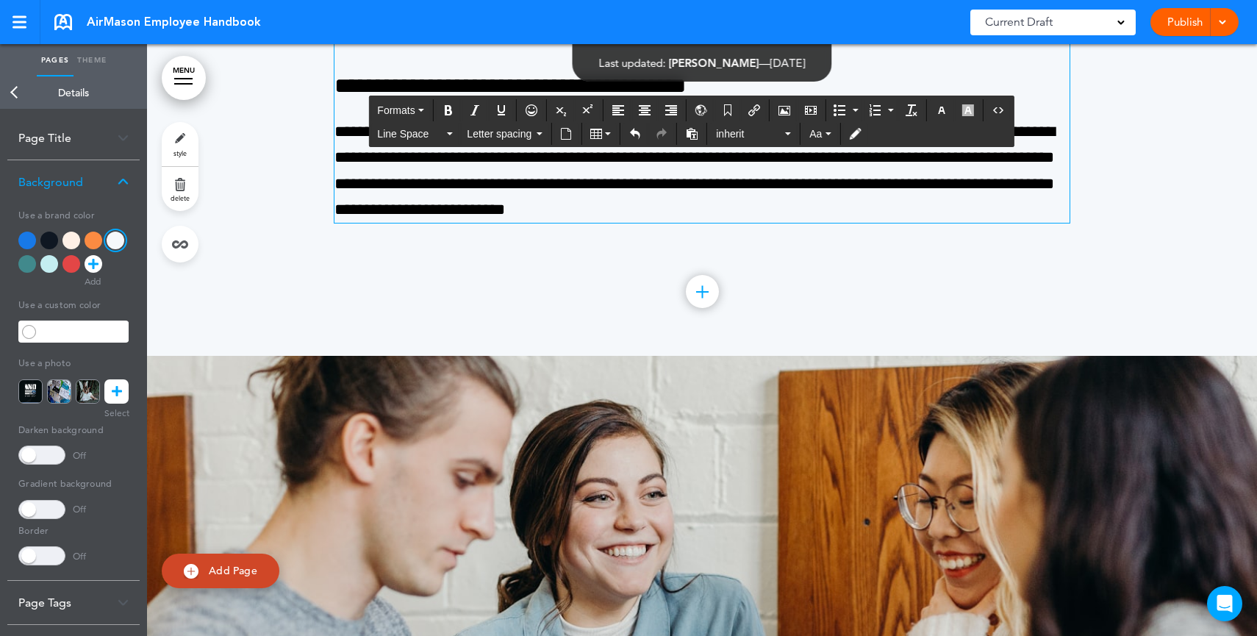
click at [878, 97] on h6 "**********" at bounding box center [701, 86] width 735 height 22
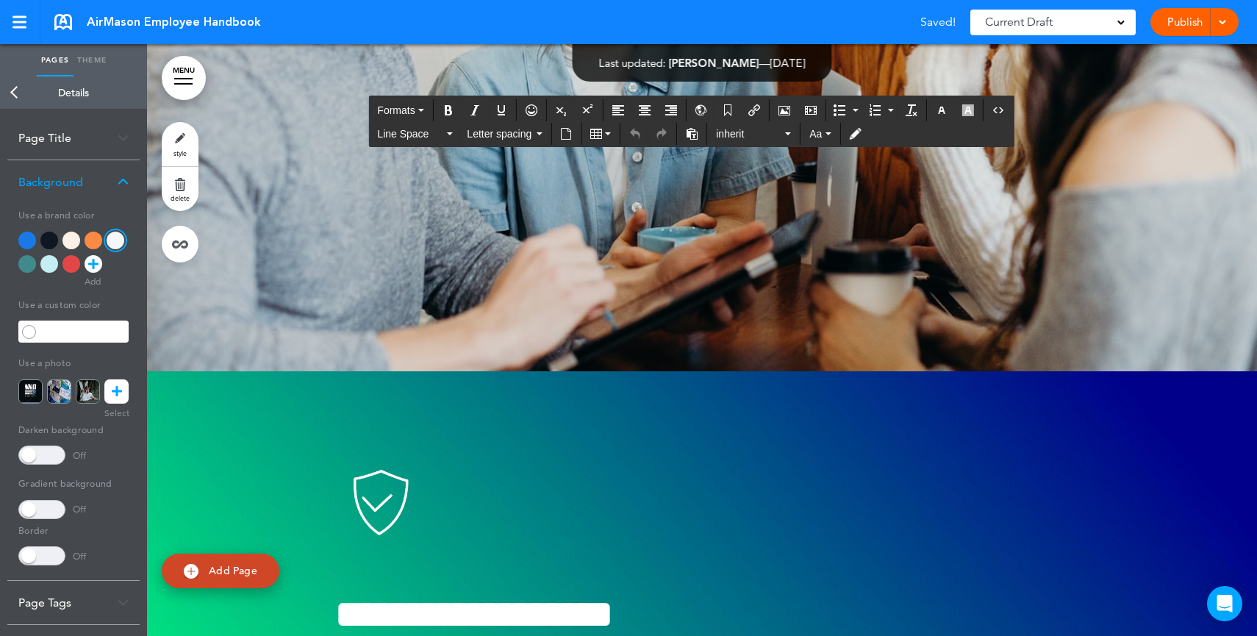
scroll to position [23764, 0]
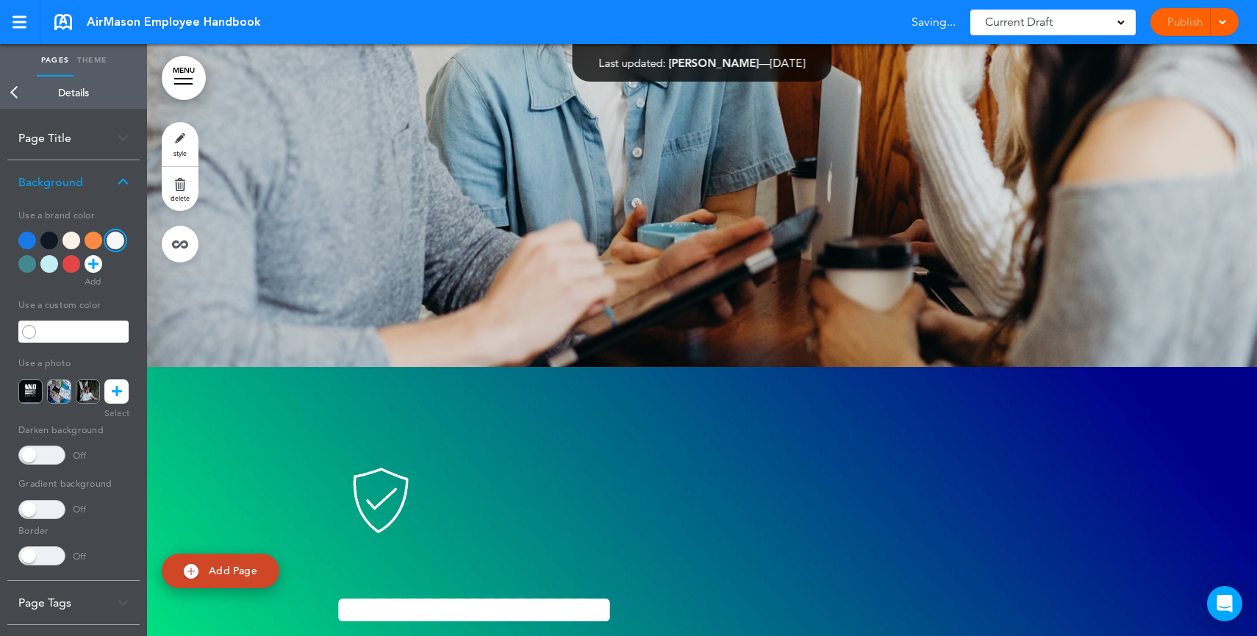
click at [1188, 23] on div "Publish Publish Preview Draft" at bounding box center [1194, 22] width 88 height 28
click at [1188, 23] on link "Publish" at bounding box center [1184, 22] width 46 height 28
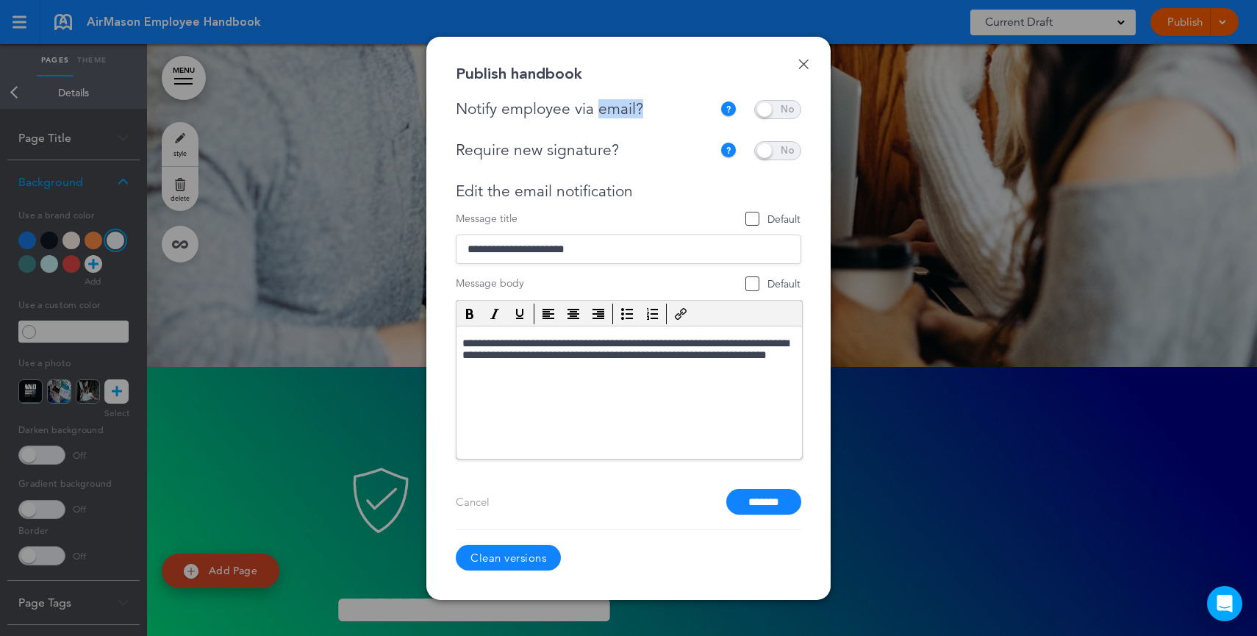
drag, startPoint x: 672, startPoint y: 104, endPoint x: 598, endPoint y: 107, distance: 73.5
click at [598, 107] on div "Notify employee via email?" at bounding box center [588, 109] width 264 height 18
drag, startPoint x: 626, startPoint y: 150, endPoint x: 547, endPoint y: 151, distance: 79.4
click at [547, 151] on div "Require new signature?" at bounding box center [584, 150] width 257 height 18
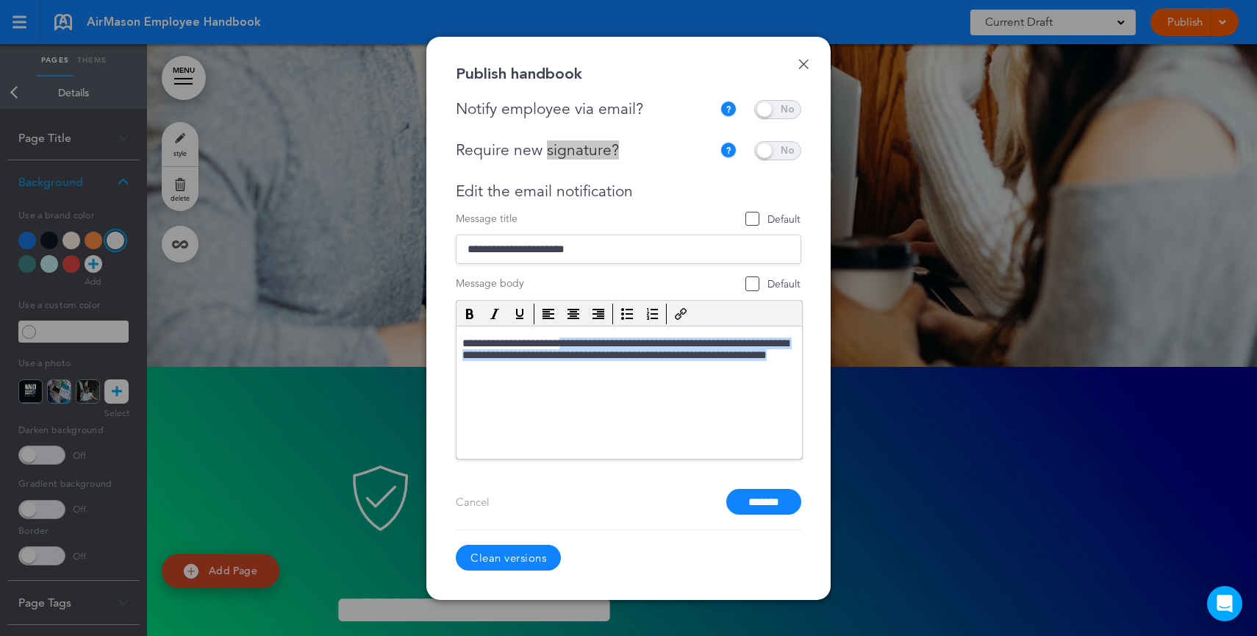
drag, startPoint x: 568, startPoint y: 345, endPoint x: 632, endPoint y: 367, distance: 67.4
click at [632, 367] on p "**********" at bounding box center [629, 357] width 334 height 41
click at [771, 501] on input "*******" at bounding box center [763, 502] width 75 height 26
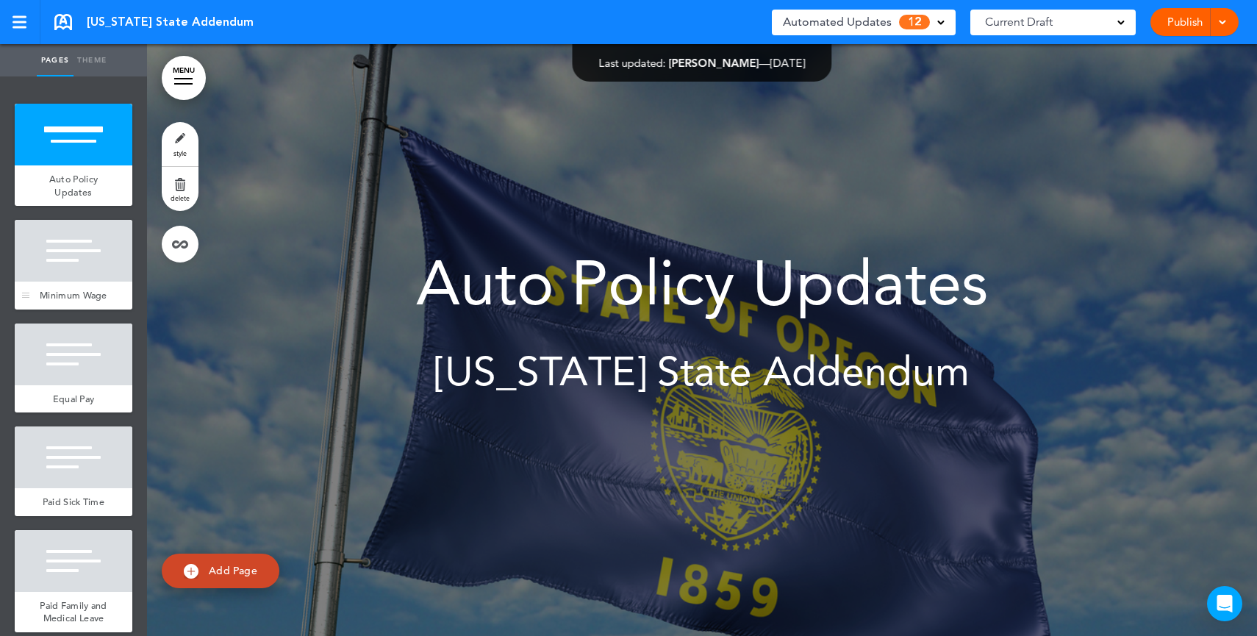
click at [67, 273] on div at bounding box center [74, 251] width 118 height 62
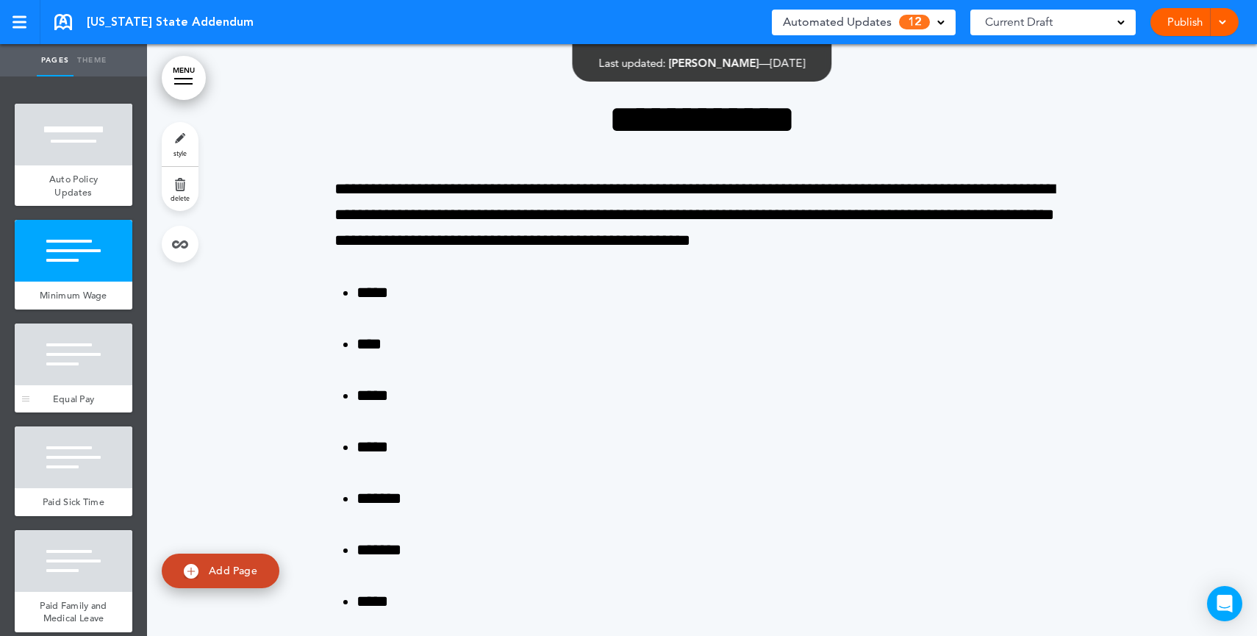
click at [82, 400] on div "Equal Pay" at bounding box center [74, 399] width 118 height 28
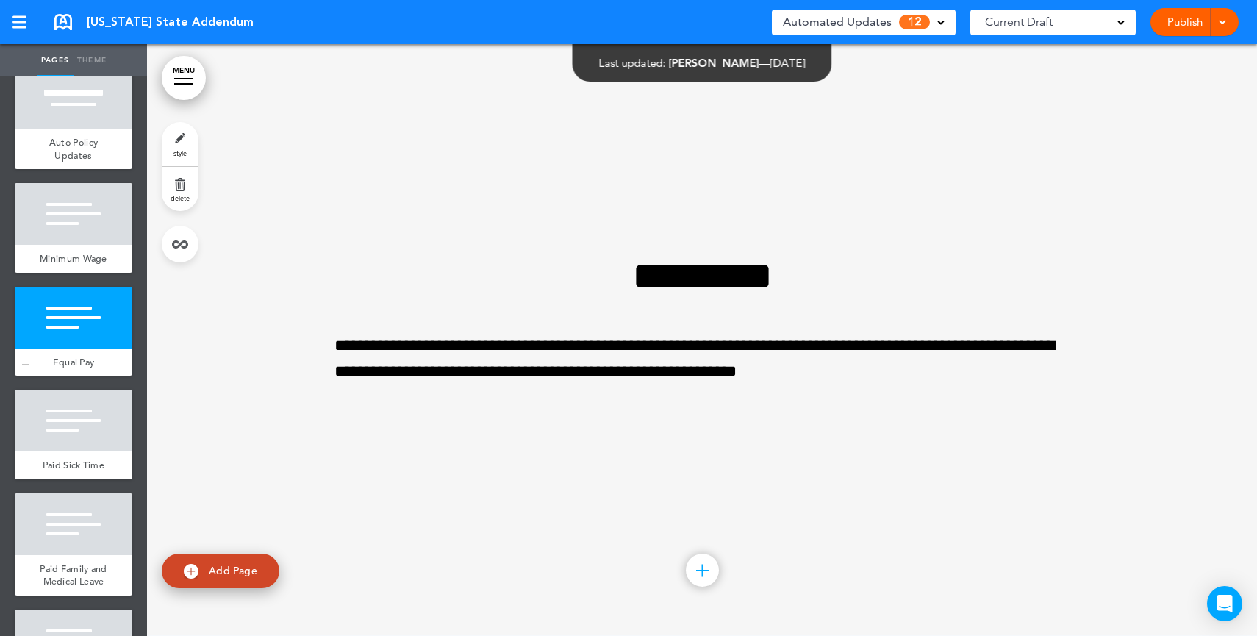
scroll to position [56, 0]
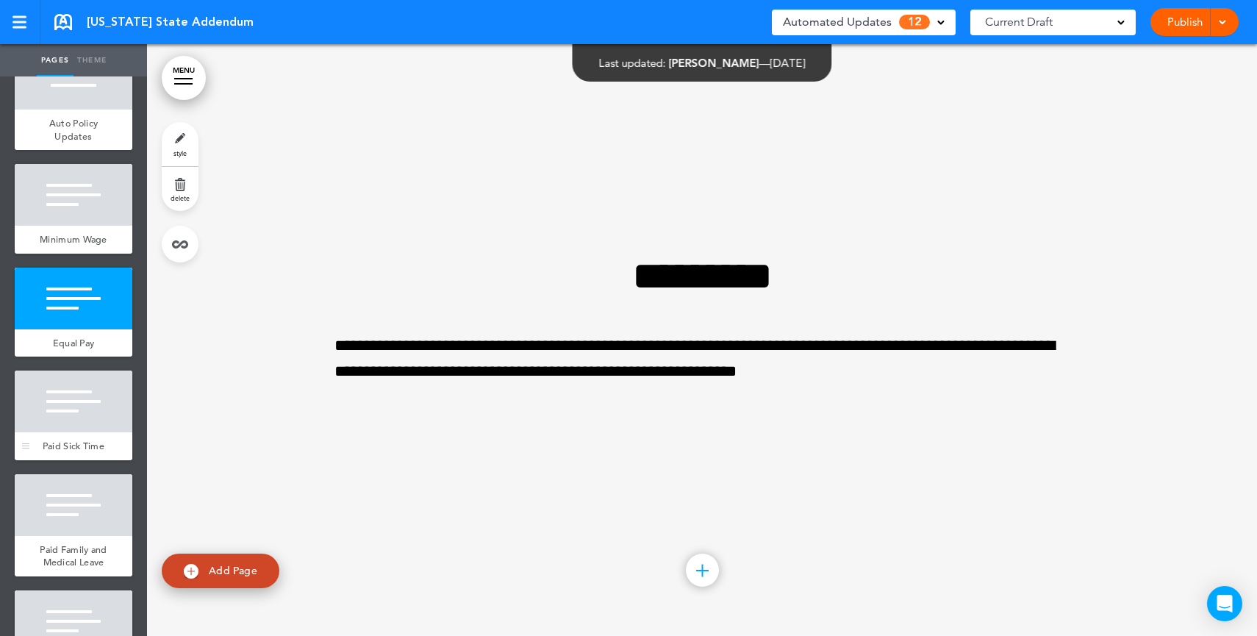
click at [76, 432] on div at bounding box center [74, 401] width 118 height 62
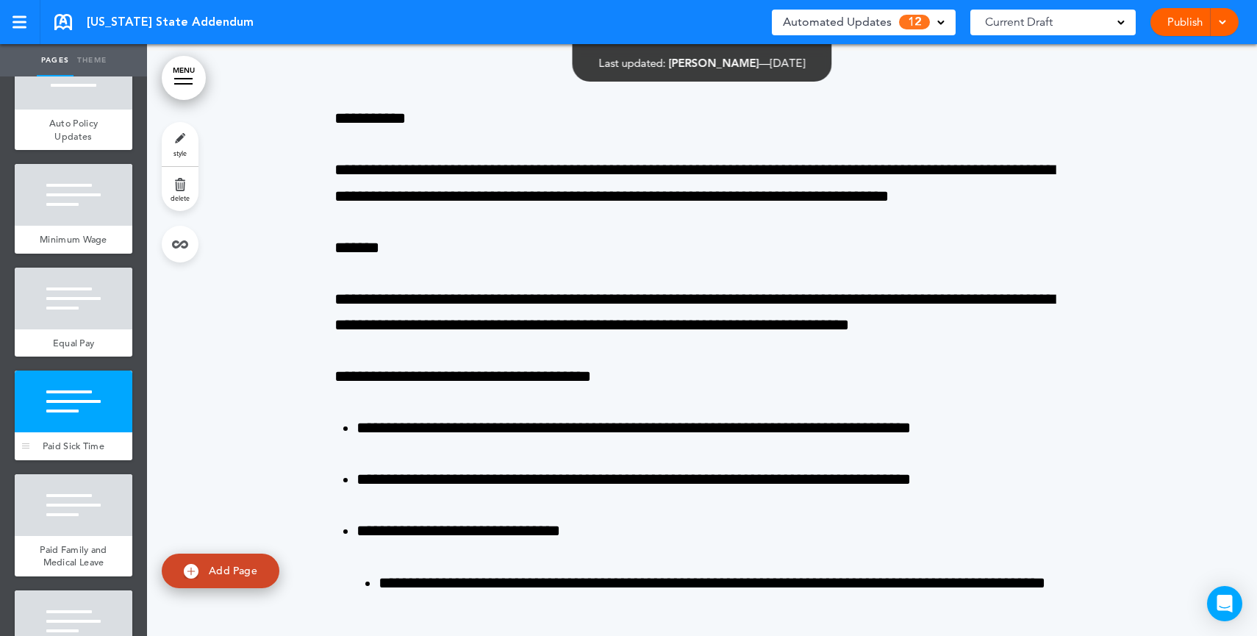
scroll to position [2440, 0]
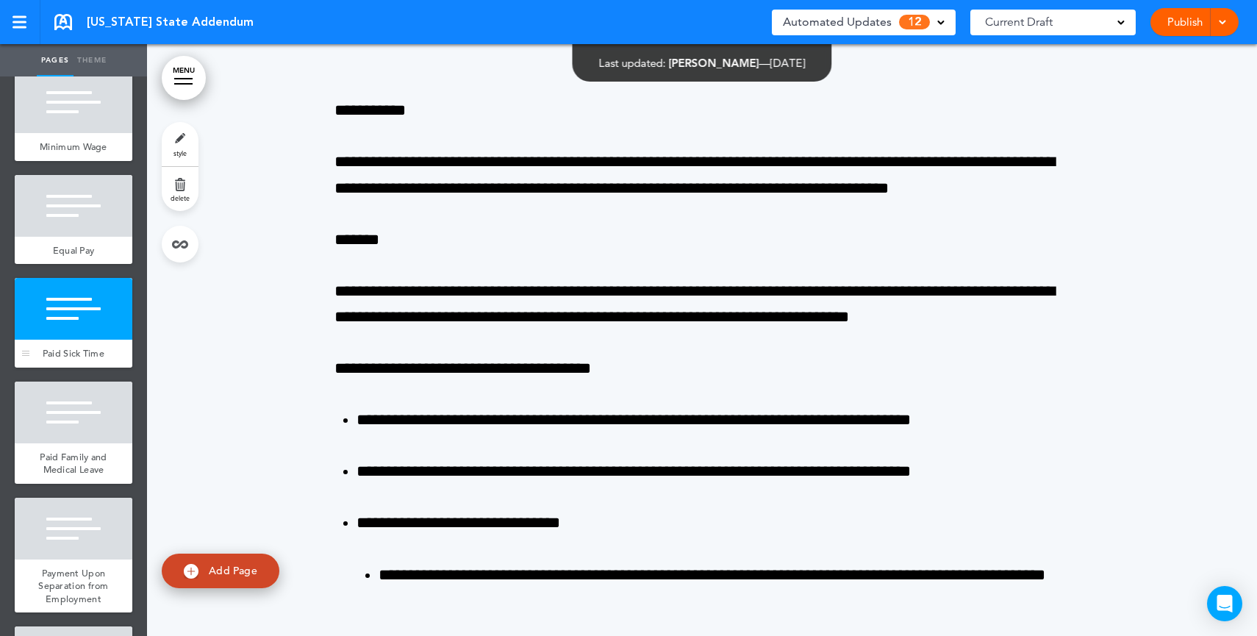
click at [76, 434] on div at bounding box center [74, 412] width 118 height 62
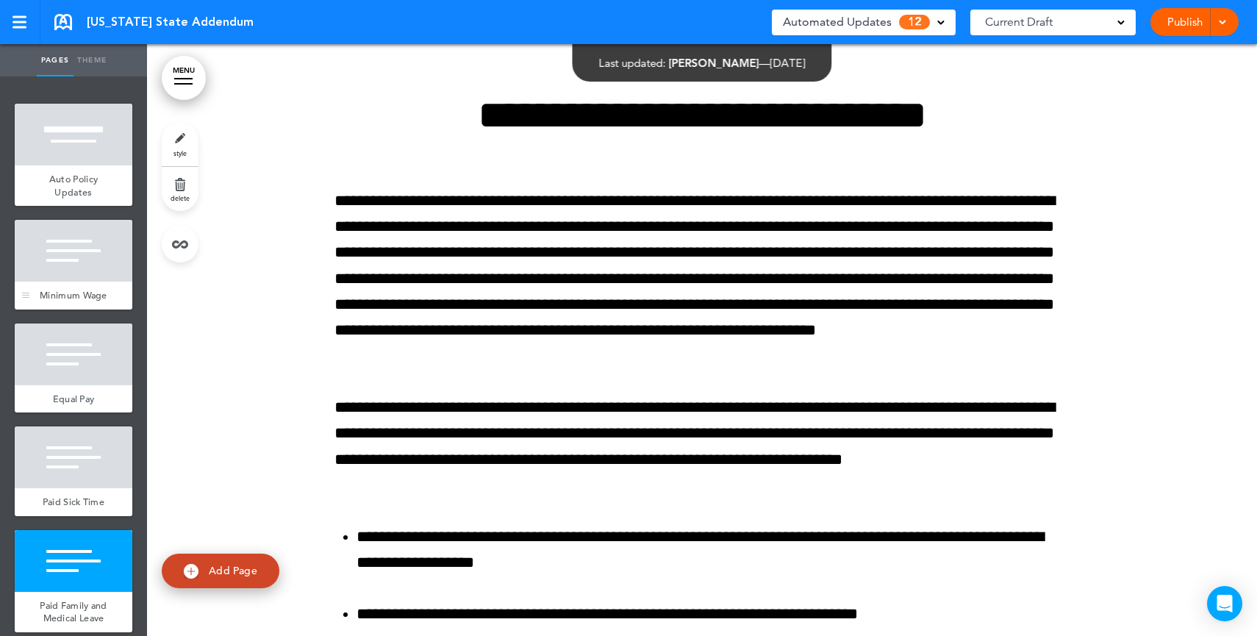
click at [74, 254] on div at bounding box center [74, 251] width 118 height 62
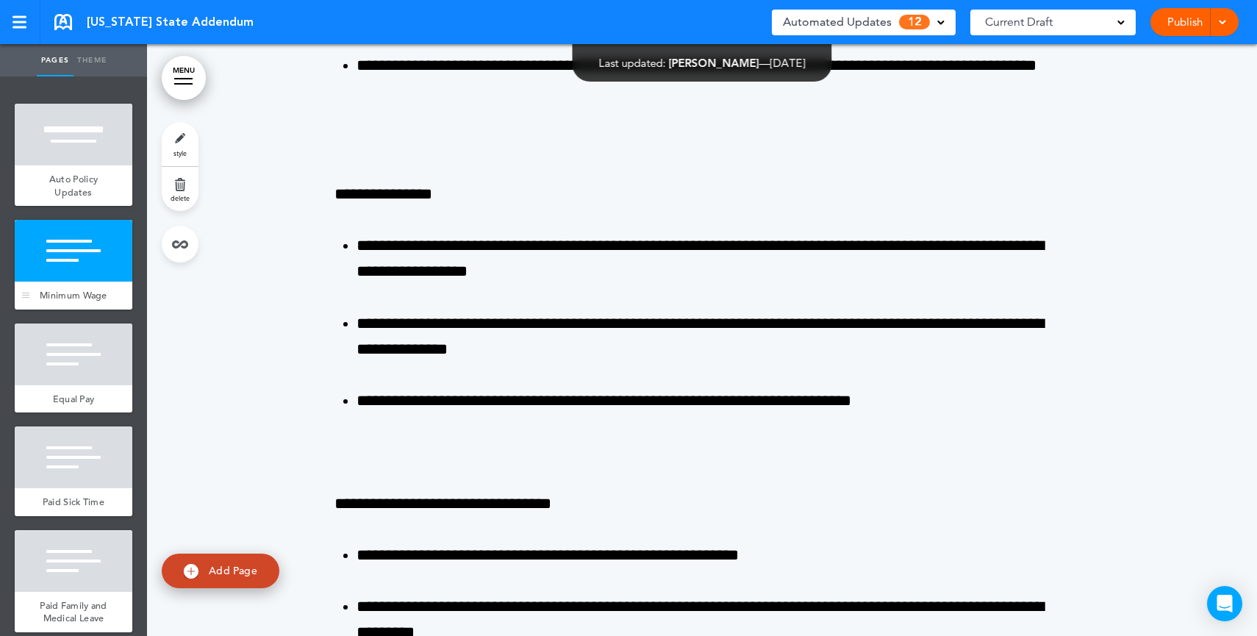
scroll to position [592, 0]
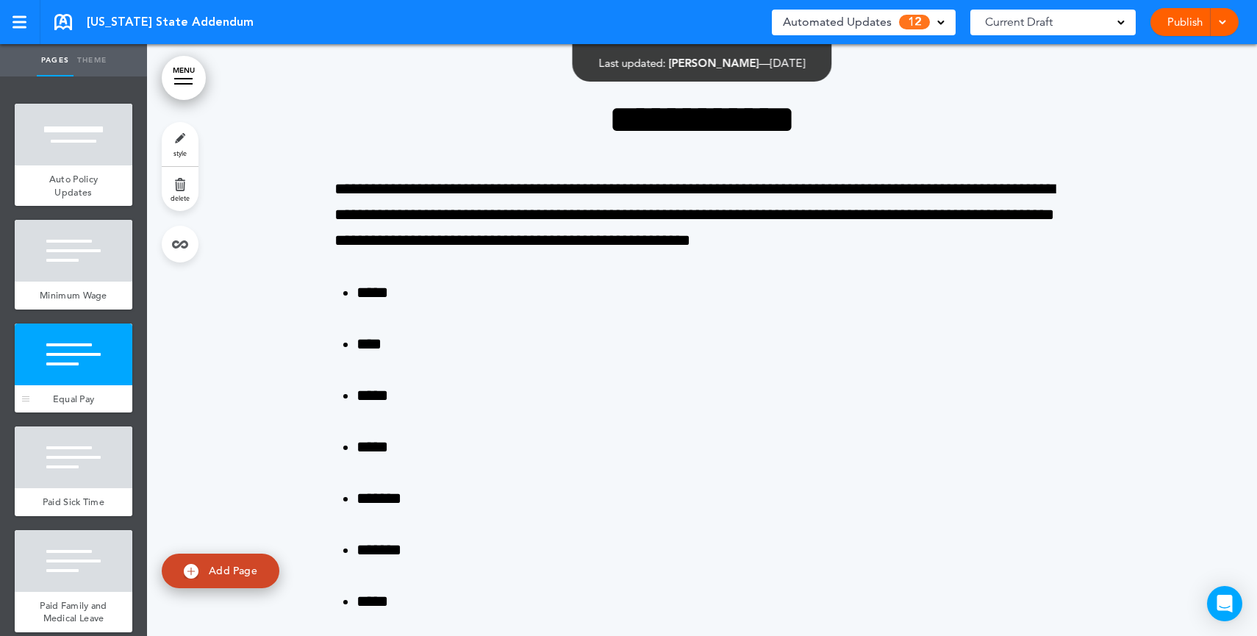
click at [51, 385] on div at bounding box center [74, 354] width 118 height 62
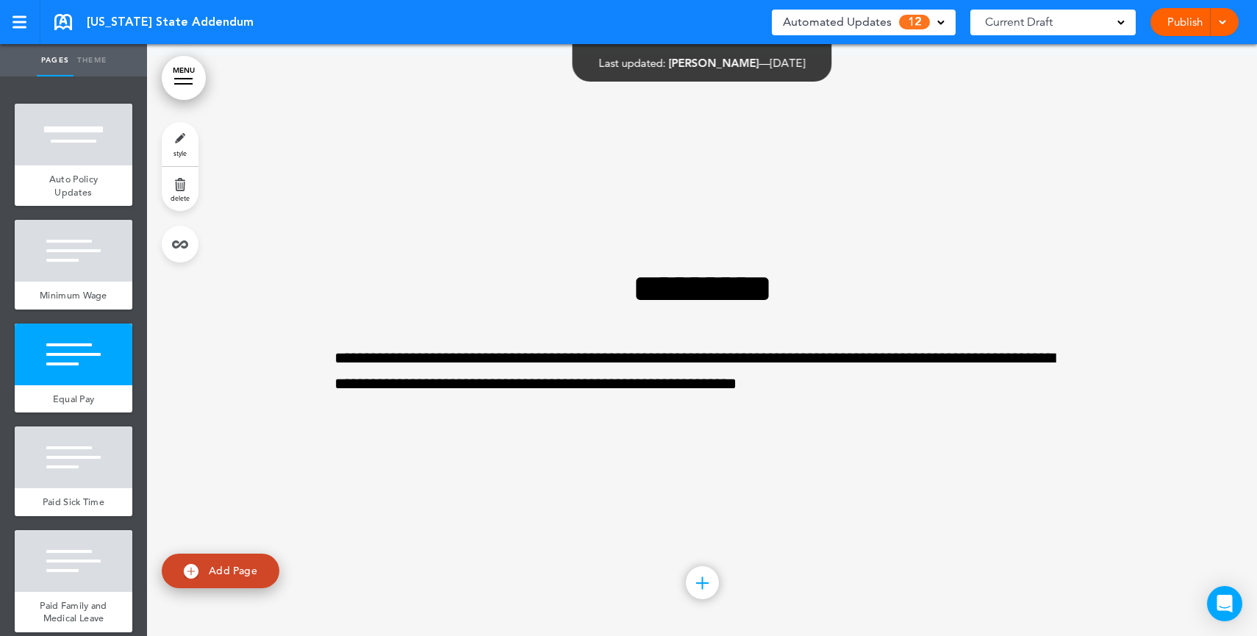
scroll to position [1848, 0]
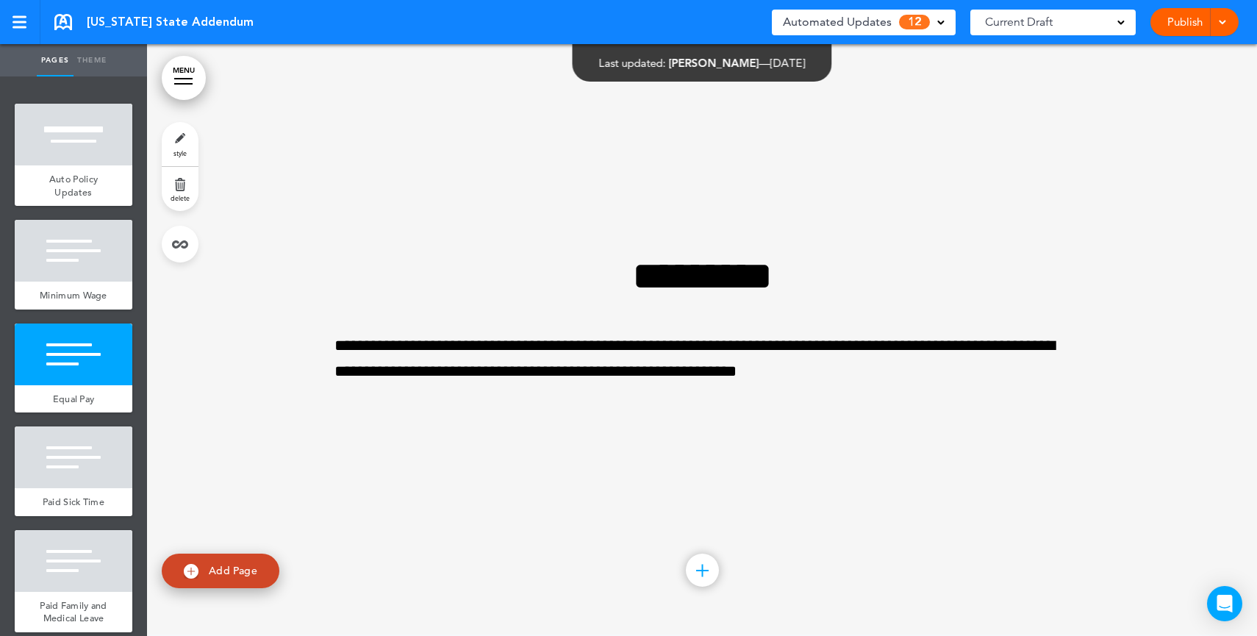
click at [882, 21] on span "Automated Updates" at bounding box center [837, 22] width 109 height 21
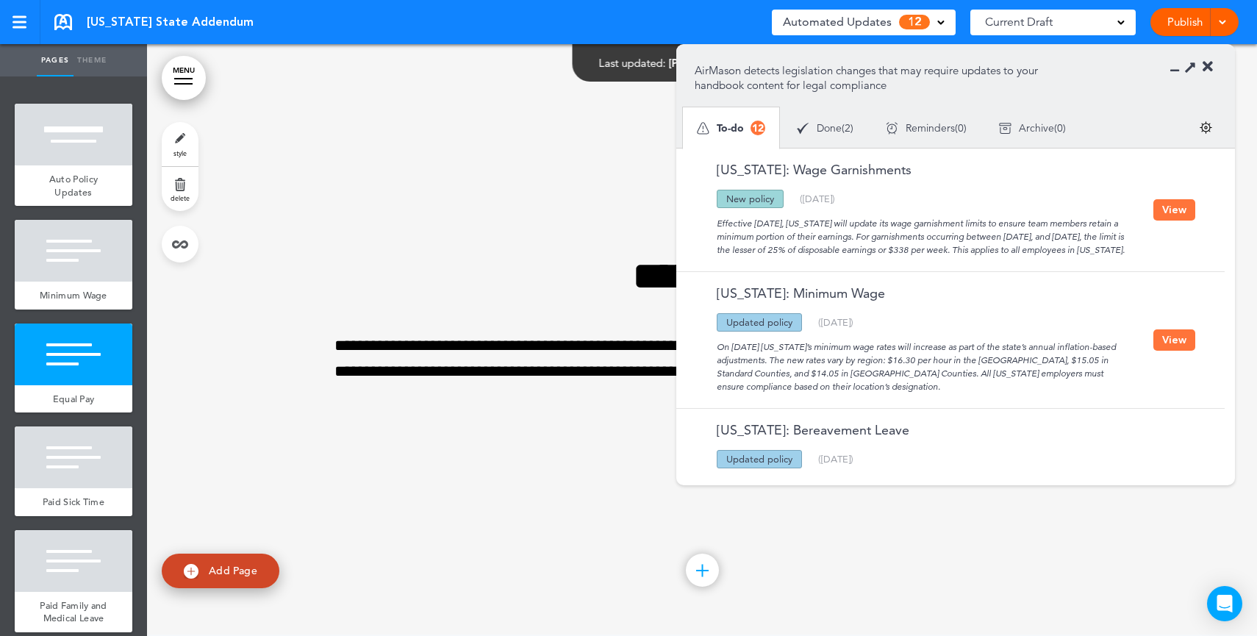
drag, startPoint x: 986, startPoint y: 221, endPoint x: 1034, endPoint y: 273, distance: 71.8
click at [1034, 271] on div "Oregon: Wage Garnishments Updated policy New policy Deleted policy ( 06/14/2025…" at bounding box center [946, 209] width 541 height 123
click at [1128, 257] on div "Effective [DATE], [US_STATE] will update its wage garnishment limits to ensure …" at bounding box center [924, 232] width 459 height 49
click at [1167, 221] on button "View" at bounding box center [1174, 209] width 42 height 21
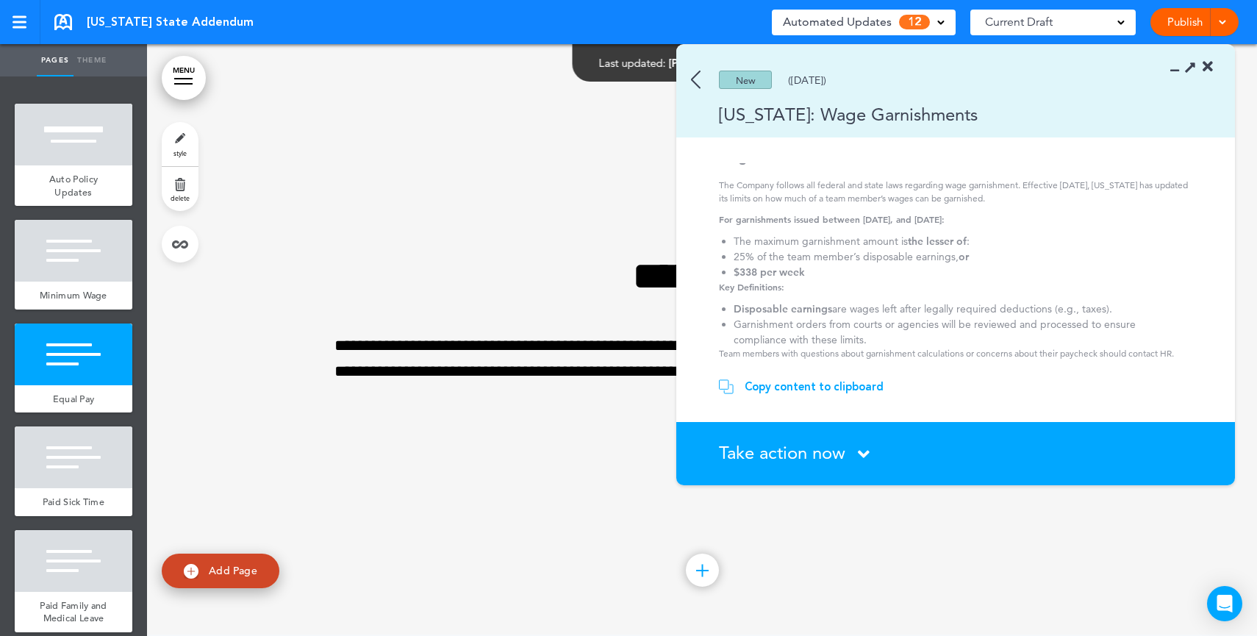
scroll to position [0, 0]
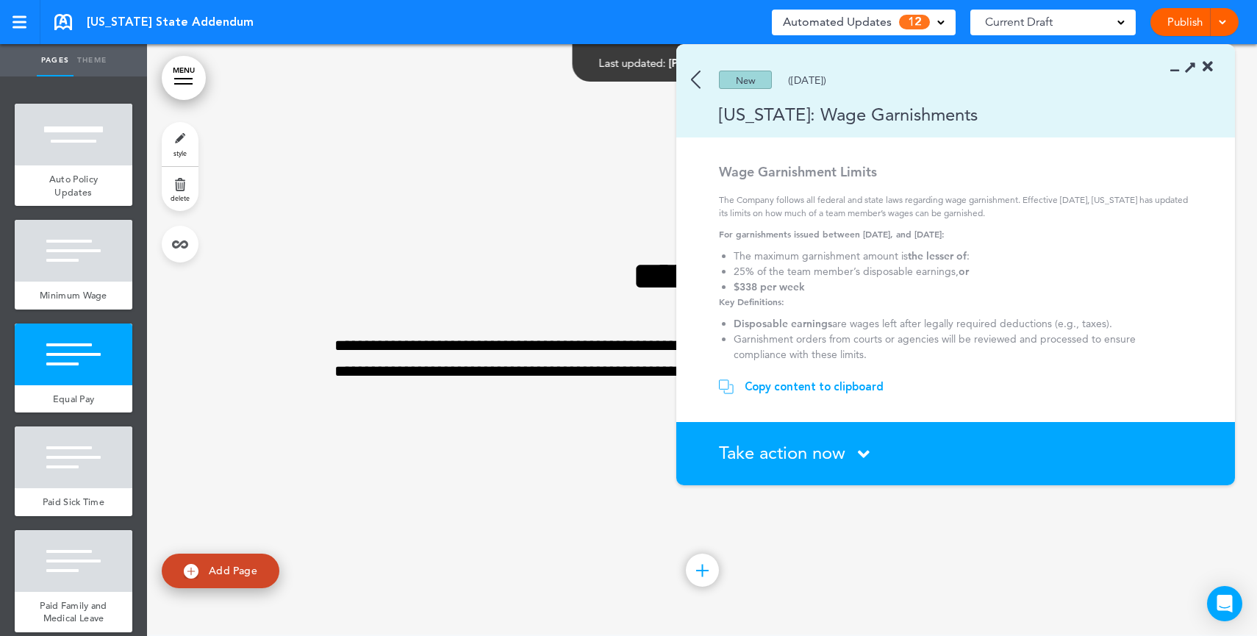
click at [1211, 70] on icon at bounding box center [1208, 67] width 10 height 15
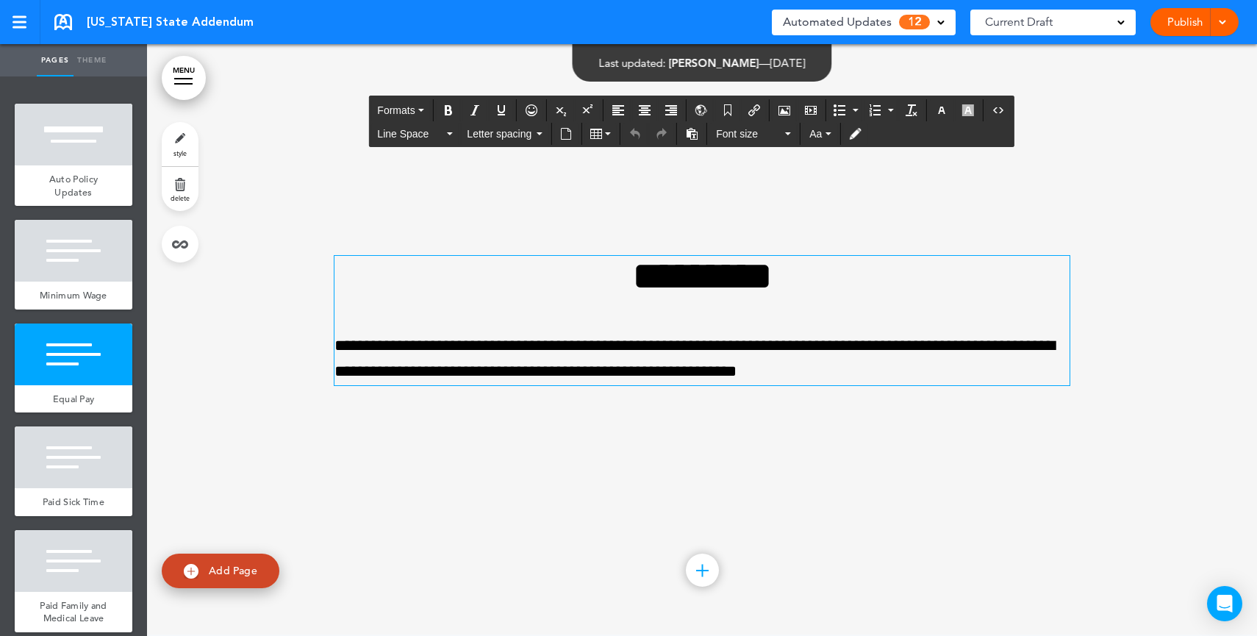
click at [778, 325] on div "**********" at bounding box center [701, 320] width 735 height 129
click at [940, 384] on p "**********" at bounding box center [701, 358] width 735 height 51
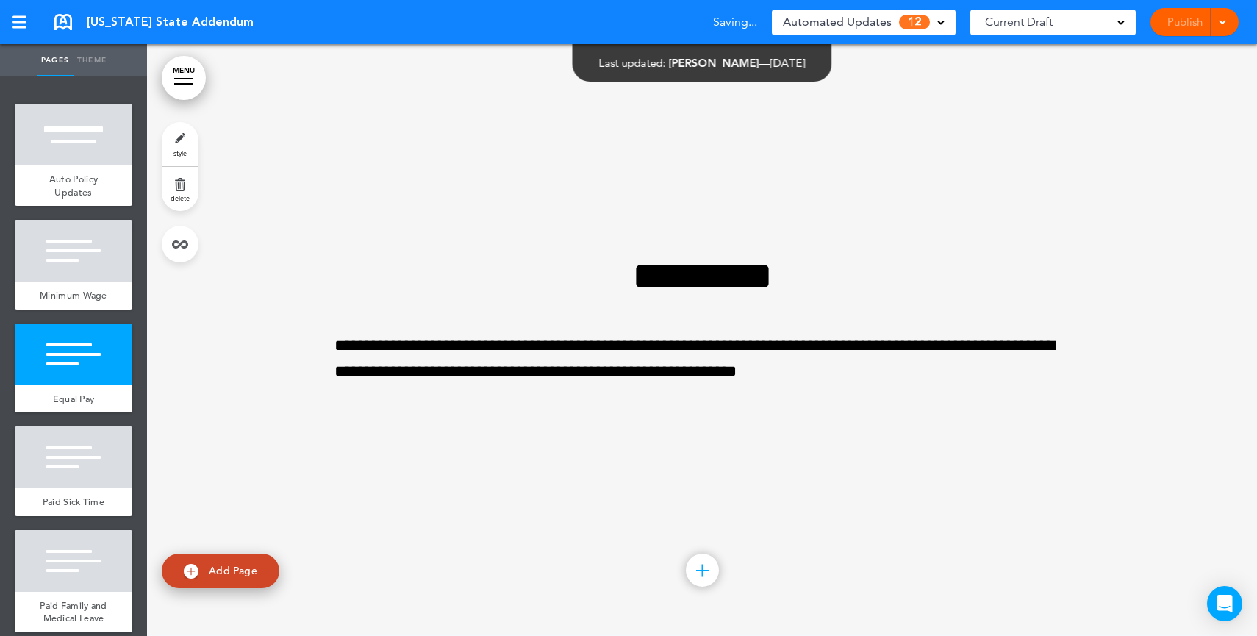
click at [881, 23] on span "Automated Updates" at bounding box center [837, 22] width 109 height 21
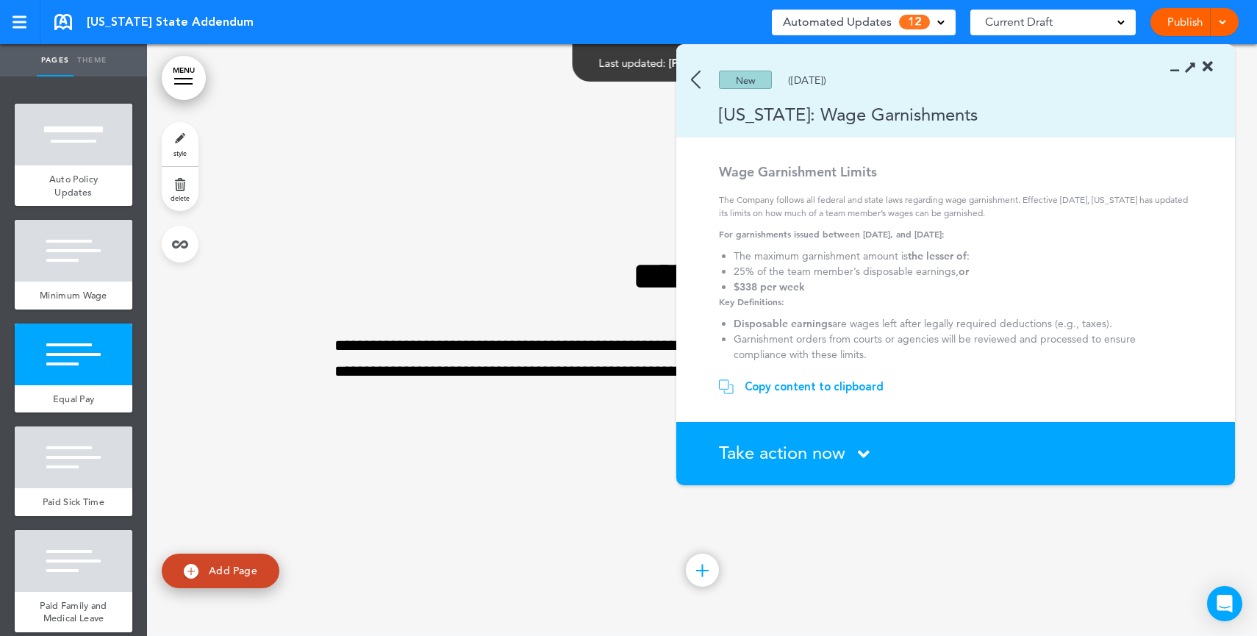
click at [693, 84] on img at bounding box center [696, 80] width 10 height 18
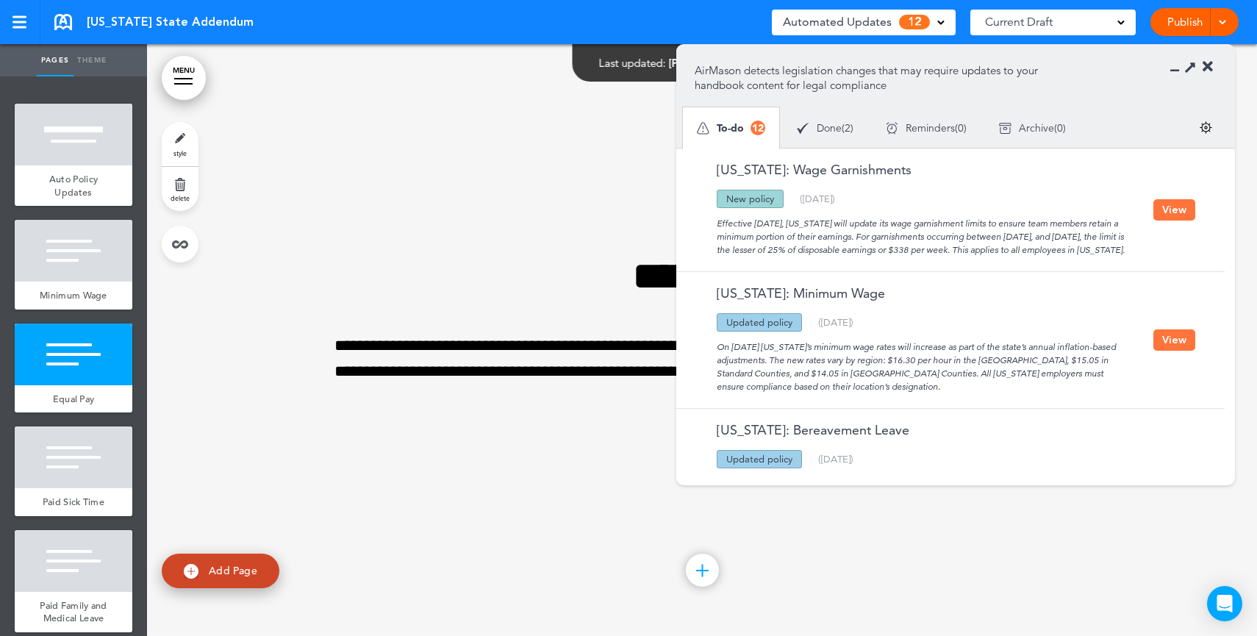
click at [1162, 217] on button "View" at bounding box center [1174, 209] width 42 height 21
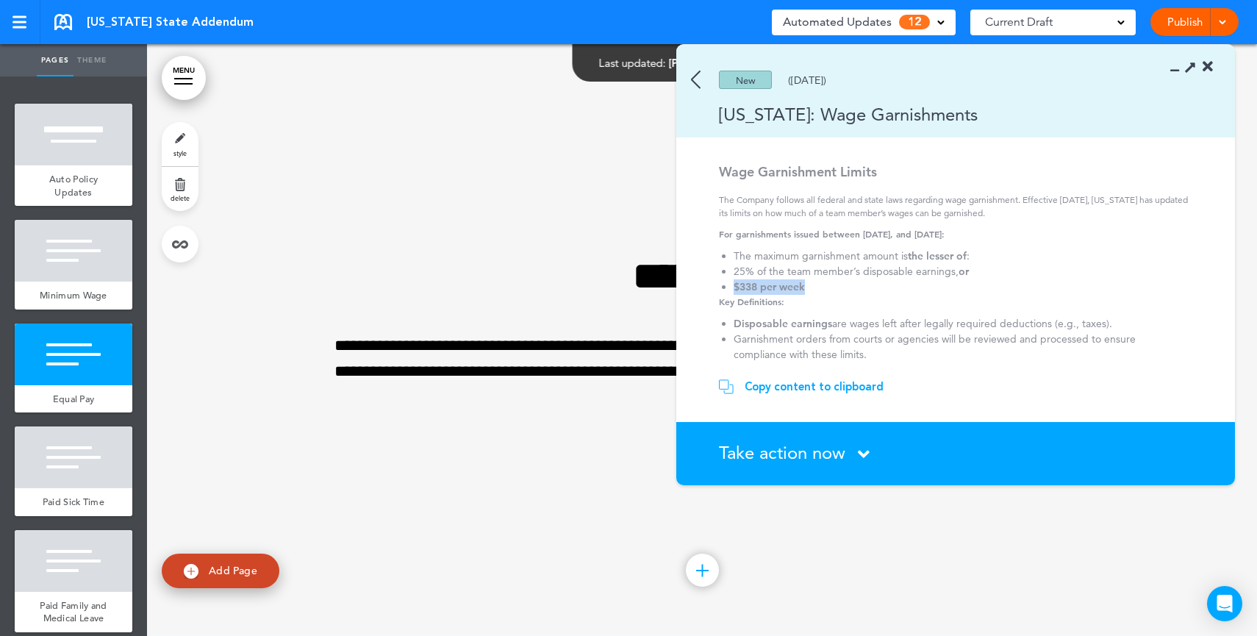
drag, startPoint x: 1114, startPoint y: 279, endPoint x: 1114, endPoint y: 257, distance: 22.1
click at [1114, 259] on ol "The maximum garnishment amount is the lesser of : 25% of the team member’s disp…" at bounding box center [958, 271] width 478 height 46
click at [1113, 198] on p "The Company follows all federal and state laws regarding wage garnishment. Effe…" at bounding box center [958, 206] width 478 height 26
drag, startPoint x: 1123, startPoint y: 225, endPoint x: 1148, endPoint y: 320, distance: 98.1
click at [1148, 320] on div "Wage Garnishment Limits The Company follows all federal and state laws regardin…" at bounding box center [958, 269] width 478 height 212
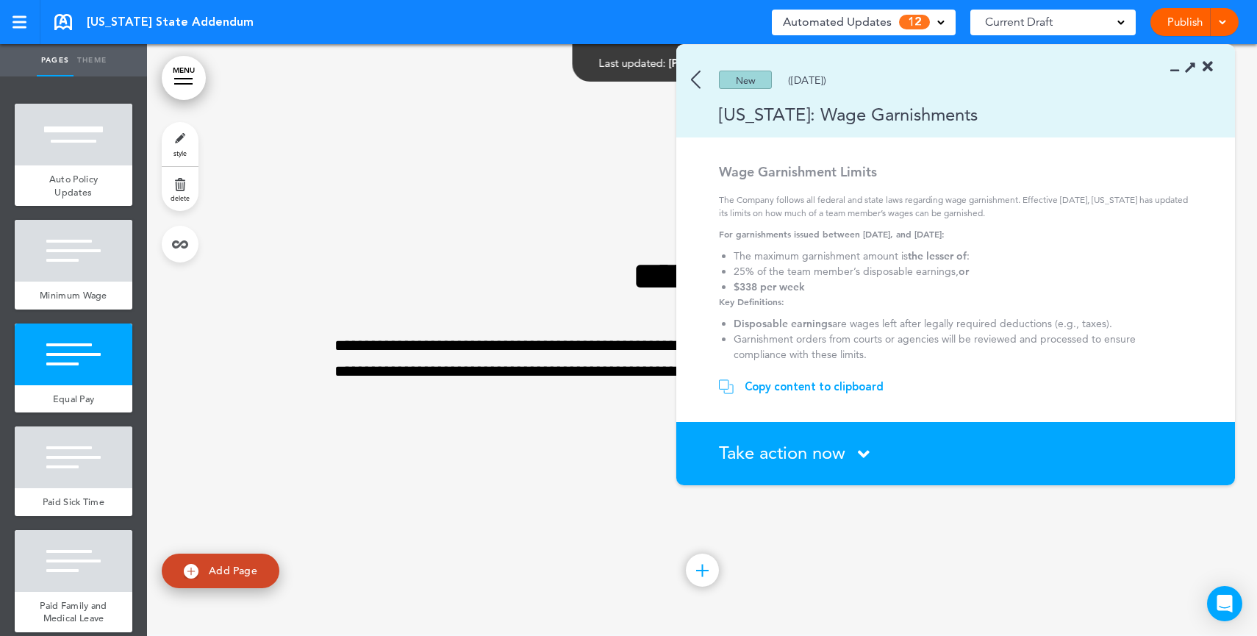
click at [1147, 320] on li "Disposable earnings are wages left after legally required deductions (e.g., tax…" at bounding box center [958, 323] width 448 height 15
click at [818, 381] on div "Copy content to clipboard" at bounding box center [814, 386] width 139 height 15
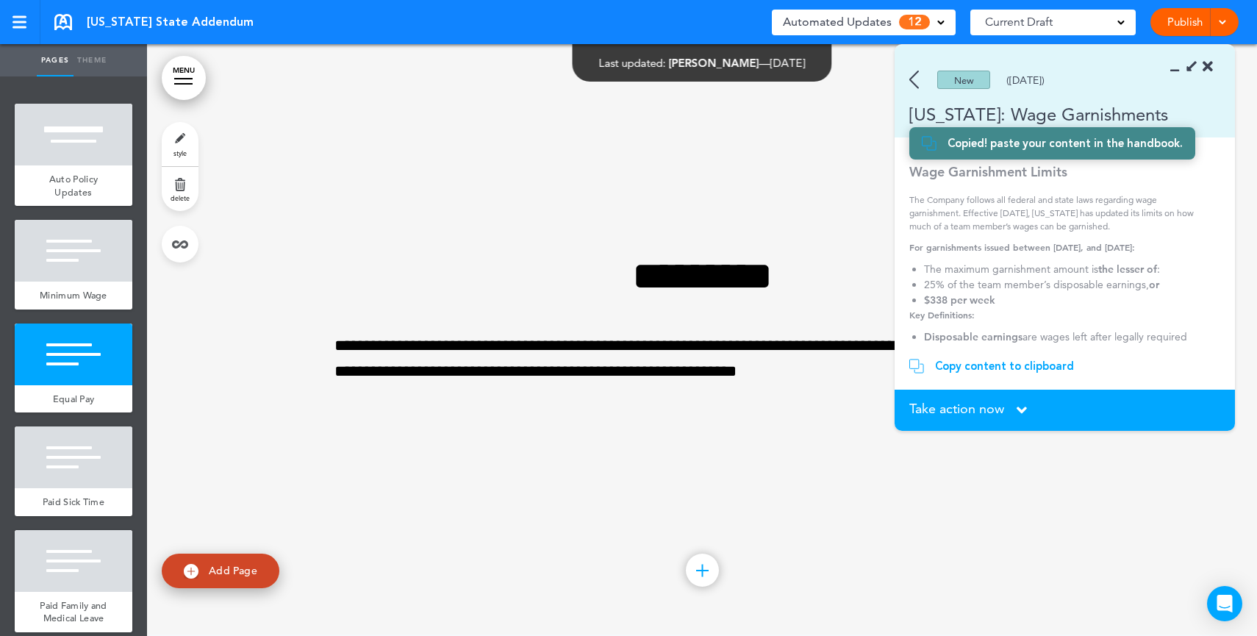
click at [251, 571] on span "Add Page" at bounding box center [233, 570] width 49 height 13
type input "********"
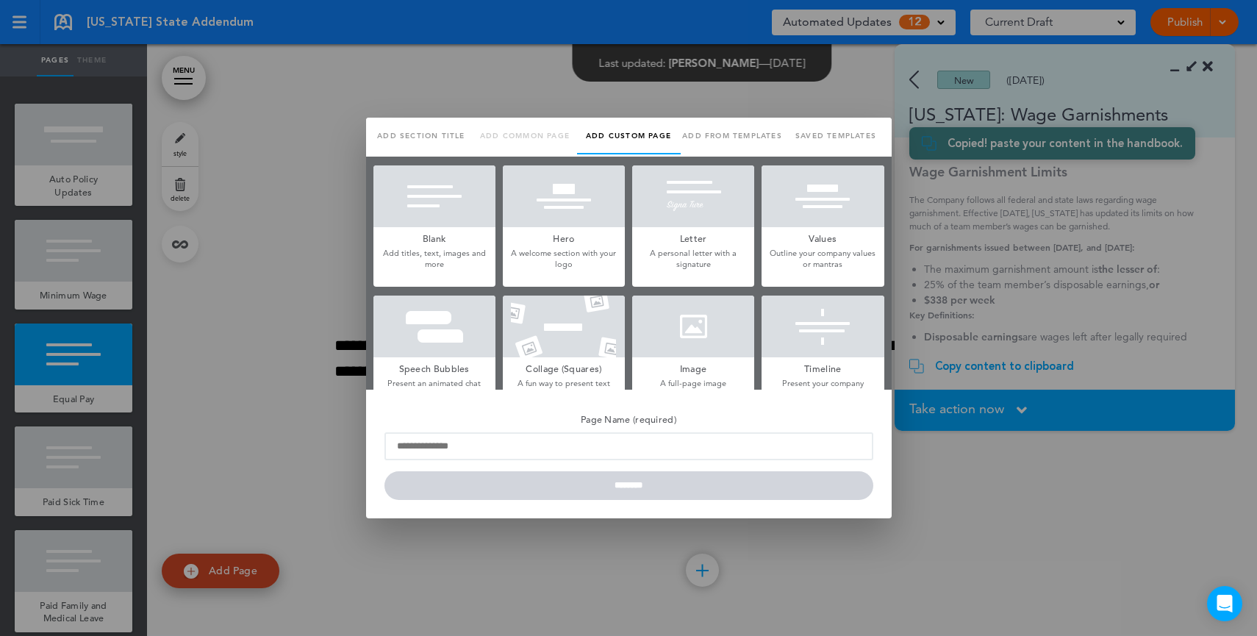
click at [430, 196] on div at bounding box center [434, 196] width 122 height 62
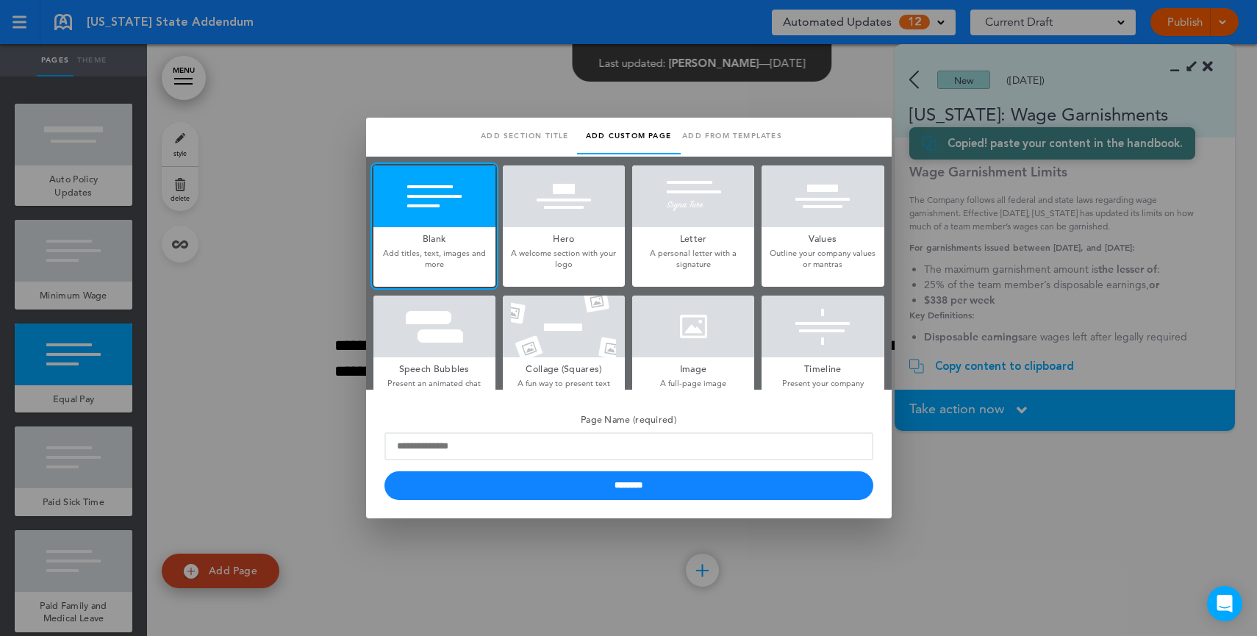
click at [1058, 271] on div at bounding box center [628, 318] width 1257 height 636
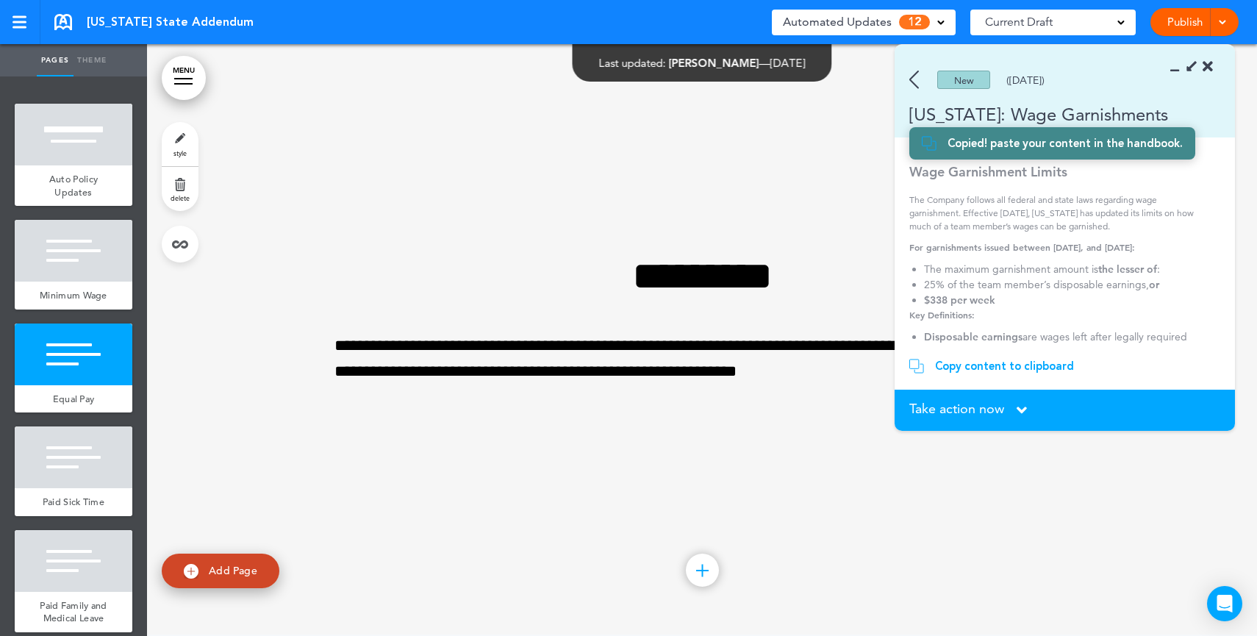
click at [908, 76] on div "New (06/14/2025)" at bounding box center [1044, 80] width 298 height 18
click at [911, 76] on img at bounding box center [914, 80] width 10 height 18
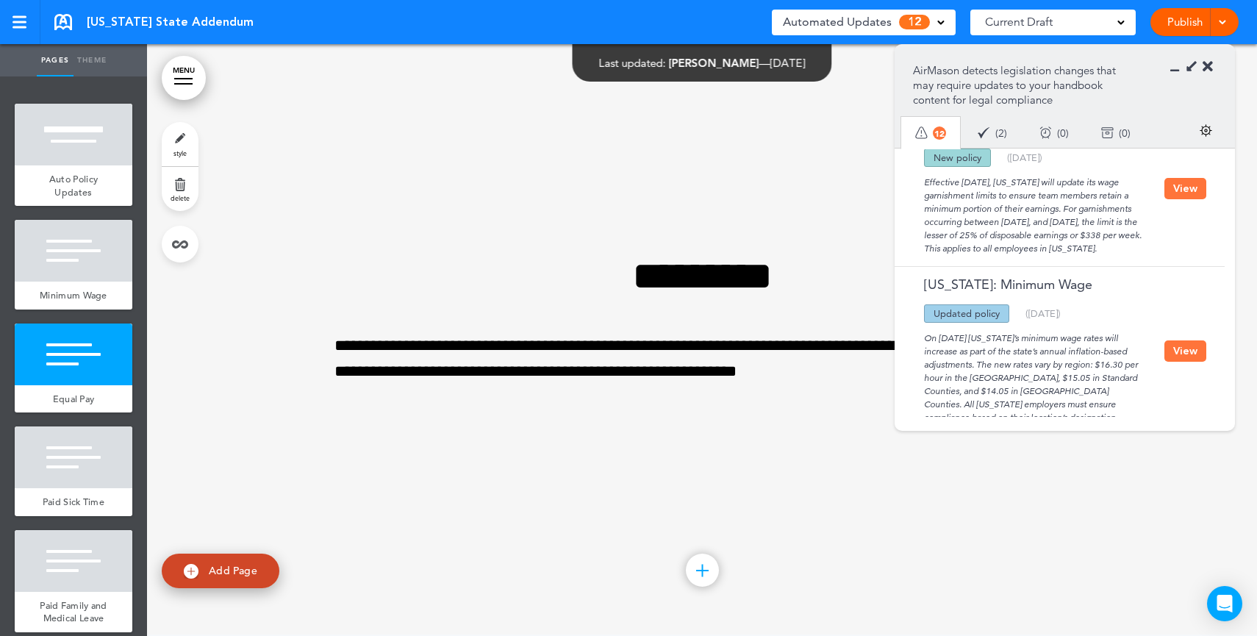
scroll to position [96, 0]
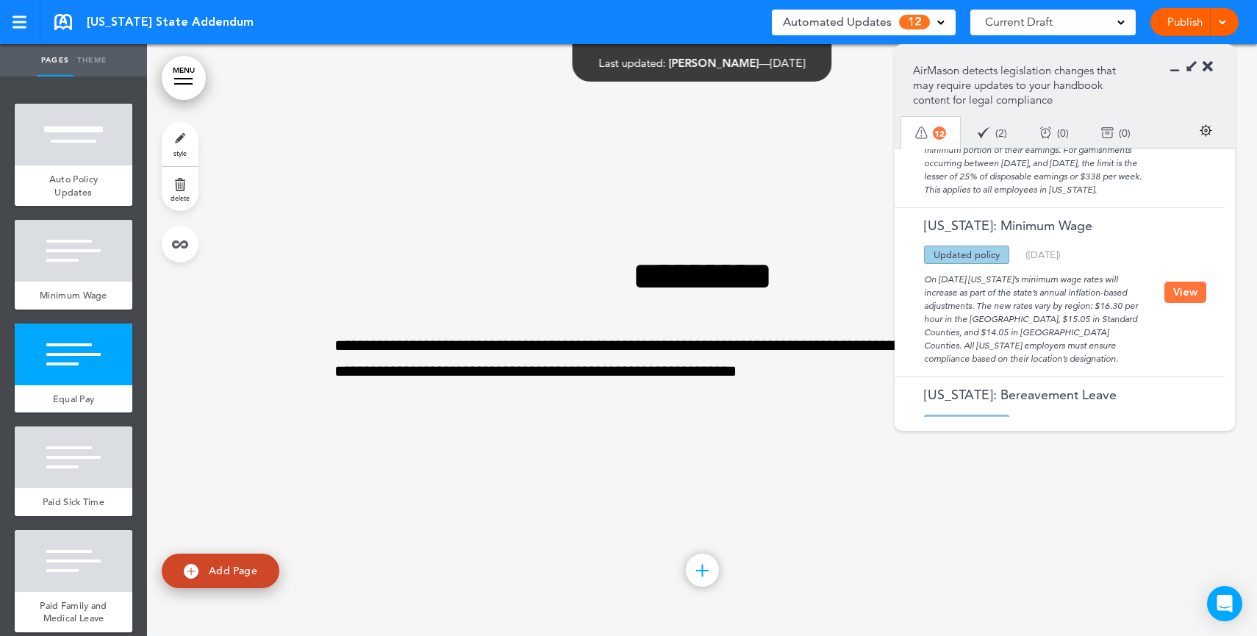
click at [1179, 303] on button "View" at bounding box center [1185, 292] width 42 height 21
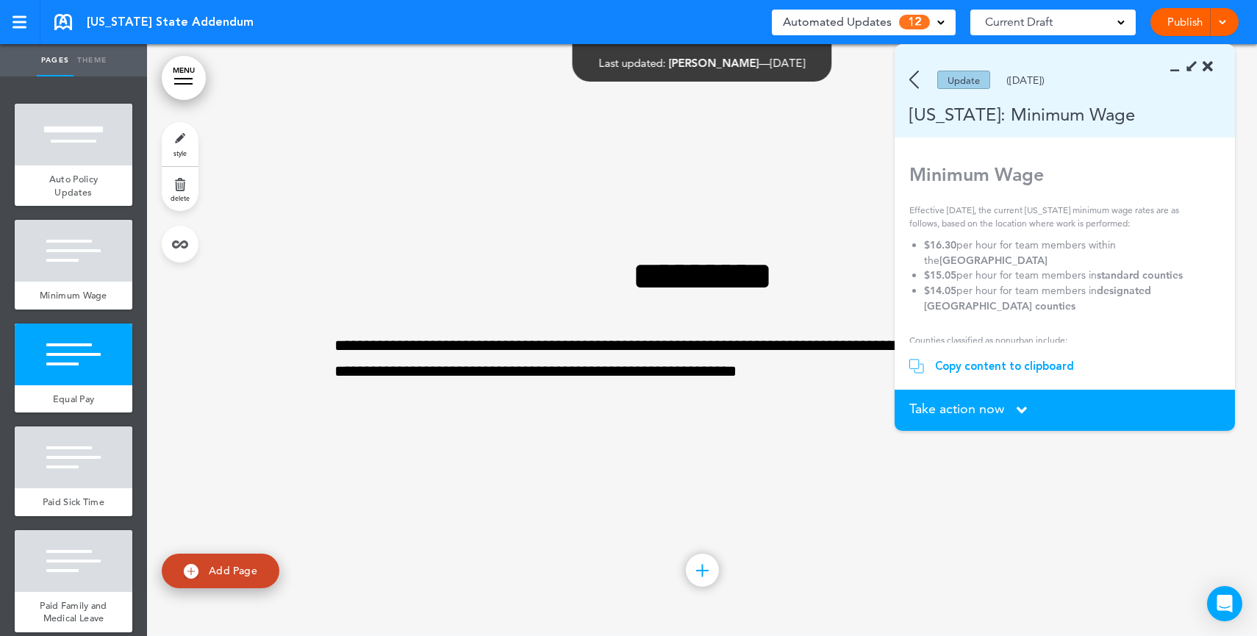
click at [1025, 367] on div "Copy content to clipboard" at bounding box center [1004, 366] width 139 height 15
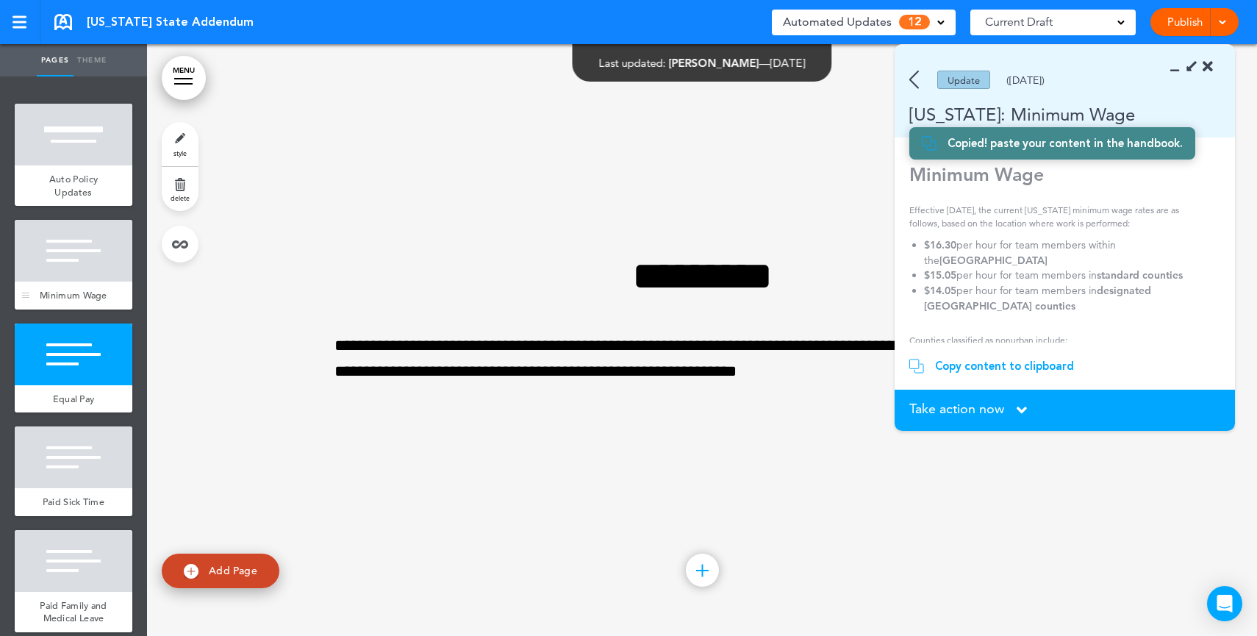
click at [85, 283] on div "Minimum Wage" at bounding box center [74, 296] width 118 height 28
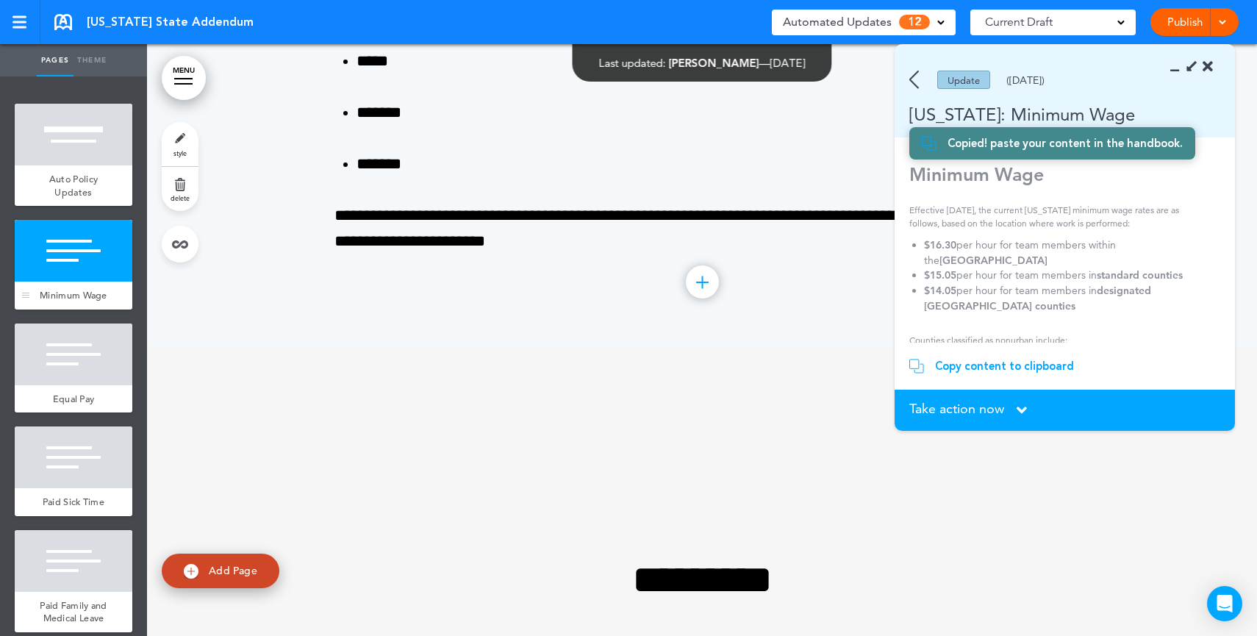
scroll to position [592, 0]
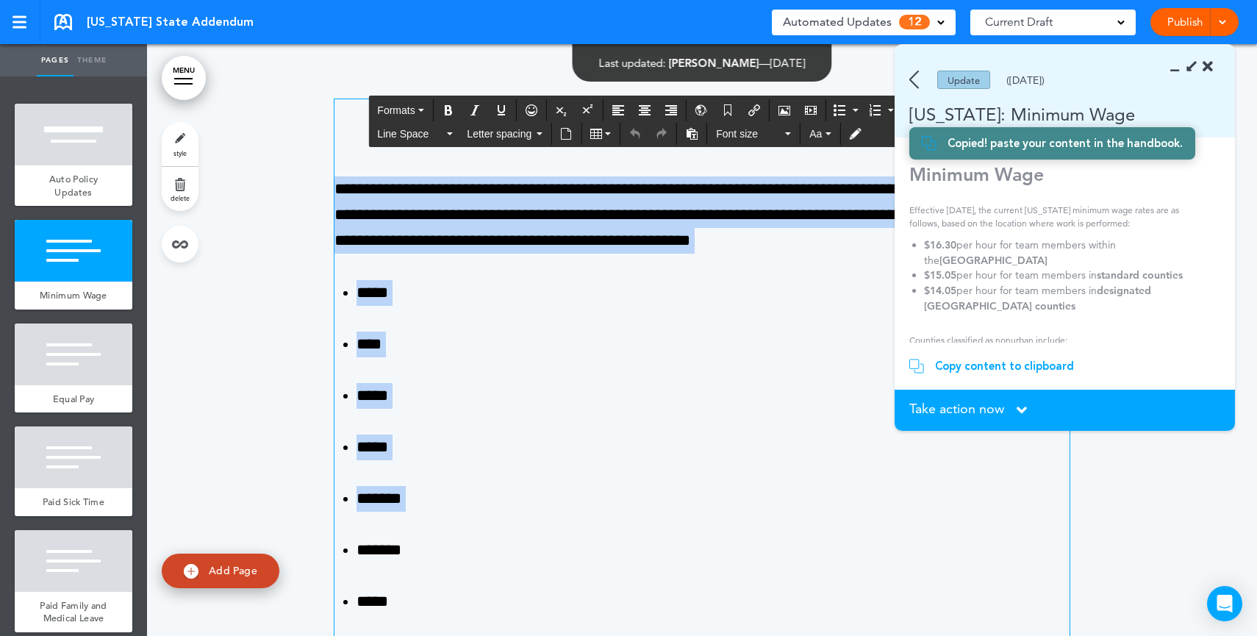
drag, startPoint x: 346, startPoint y: 172, endPoint x: 607, endPoint y: 520, distance: 435.3
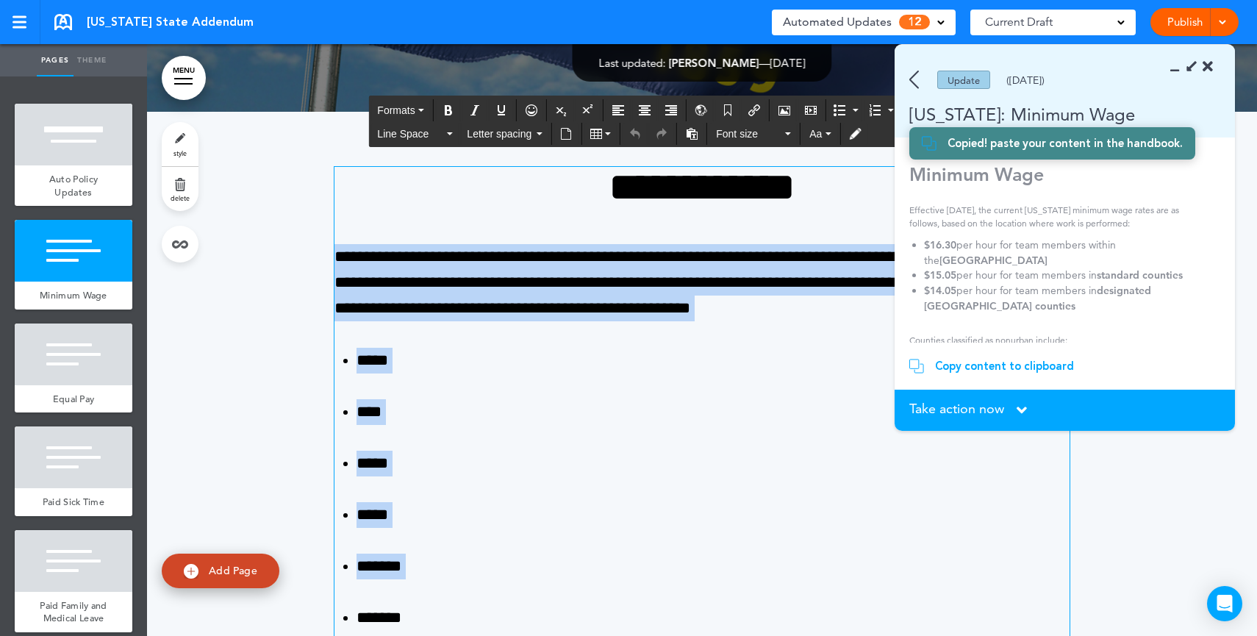
scroll to position [526, 0]
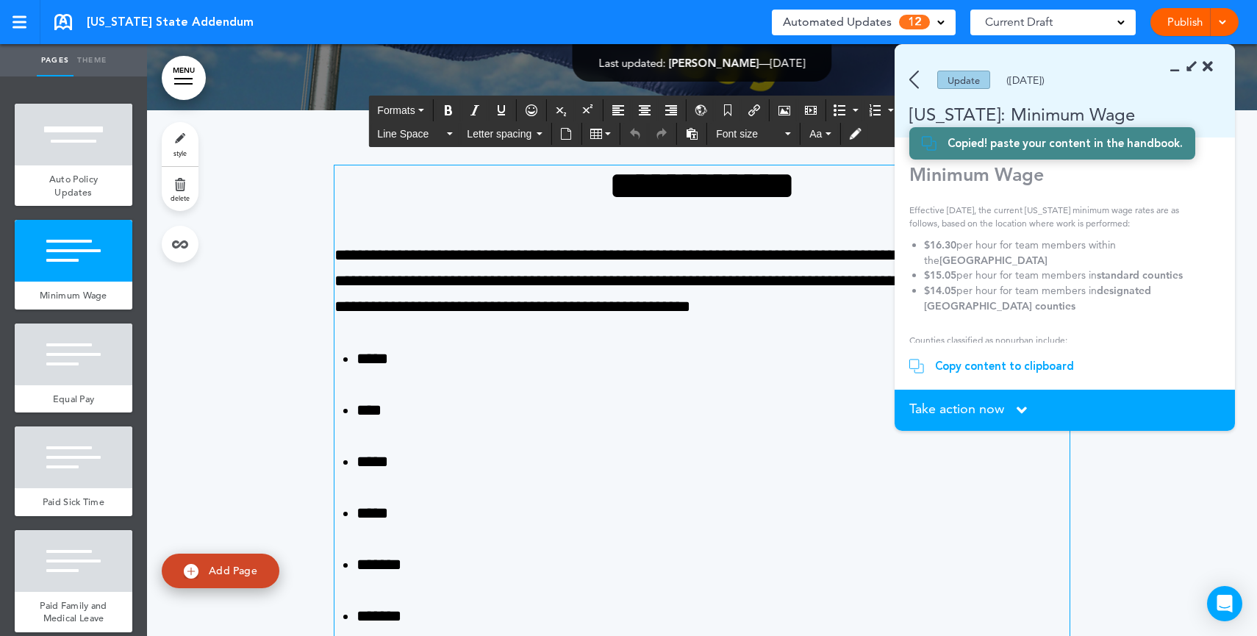
click at [1210, 70] on icon at bounding box center [1208, 67] width 10 height 15
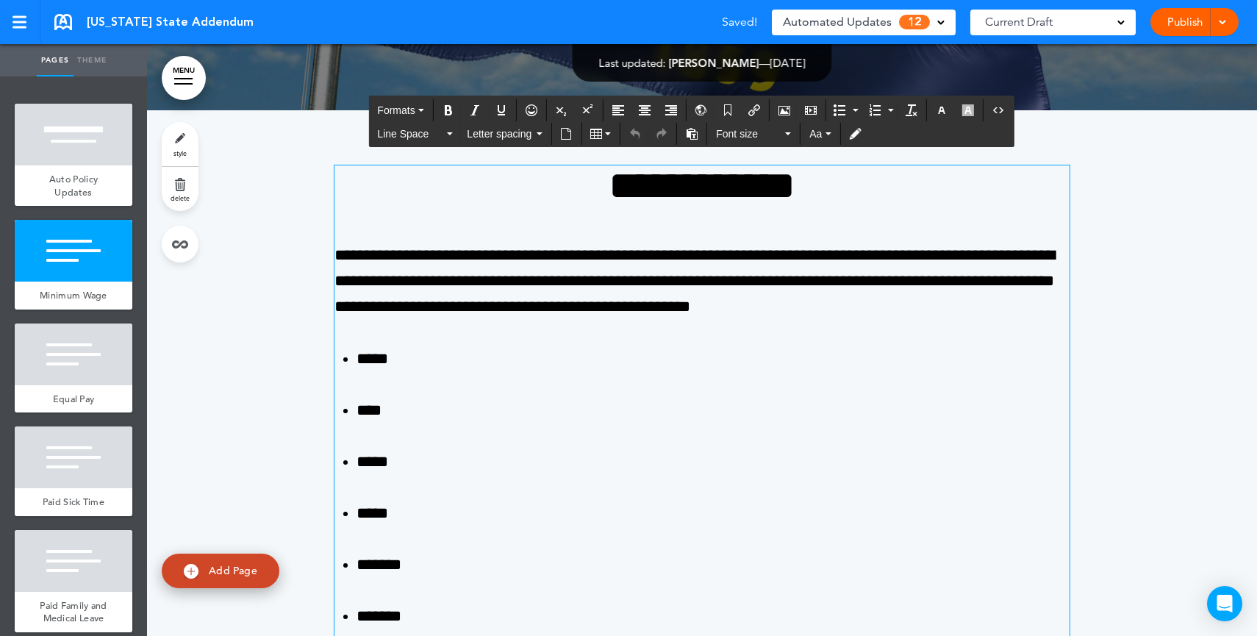
click at [942, 257] on p "**********" at bounding box center [701, 282] width 735 height 78
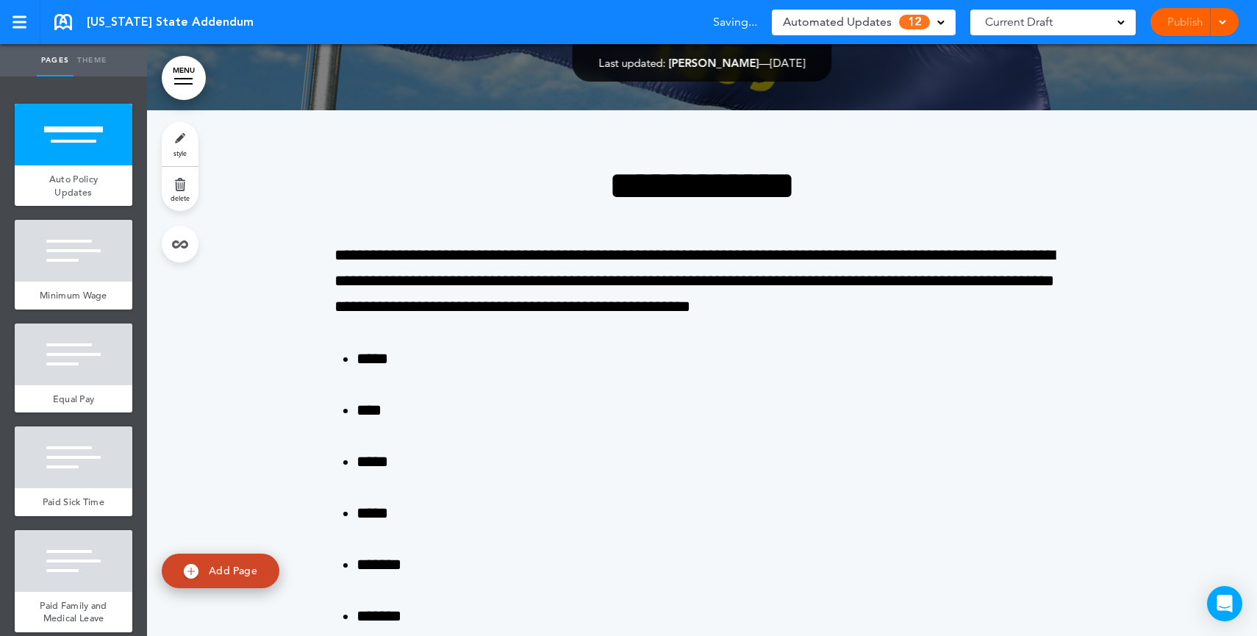
click at [1184, 19] on link "Publish" at bounding box center [1184, 22] width 46 height 28
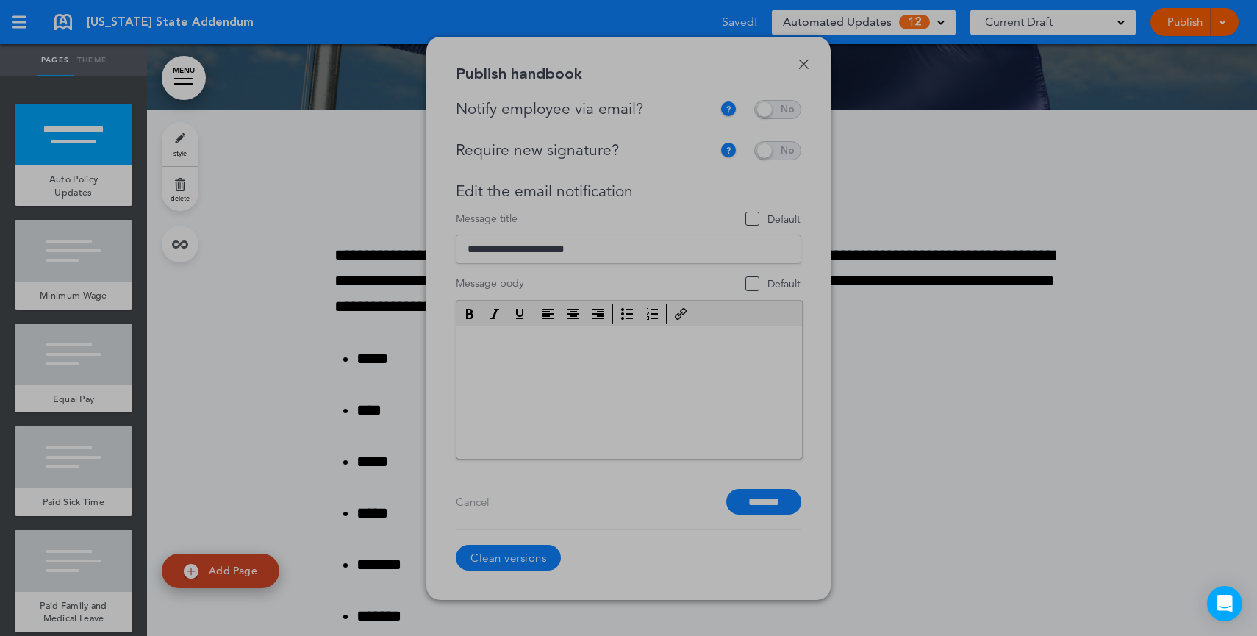
scroll to position [0, 0]
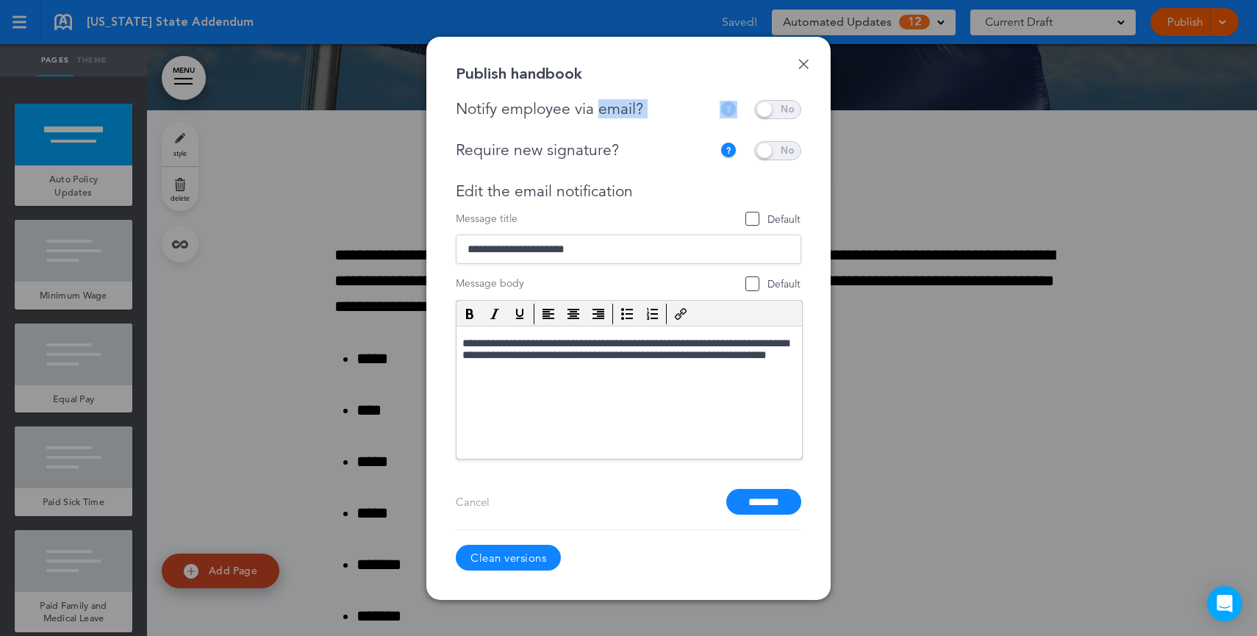
drag, startPoint x: 673, startPoint y: 118, endPoint x: 599, endPoint y: 112, distance: 74.5
click at [599, 112] on div "**********" at bounding box center [628, 279] width 345 height 359
drag, startPoint x: 619, startPoint y: 145, endPoint x: 546, endPoint y: 149, distance: 72.9
click at [545, 148] on div "Require new signature?" at bounding box center [584, 150] width 257 height 18
drag, startPoint x: 781, startPoint y: 105, endPoint x: 786, endPoint y: 180, distance: 75.1
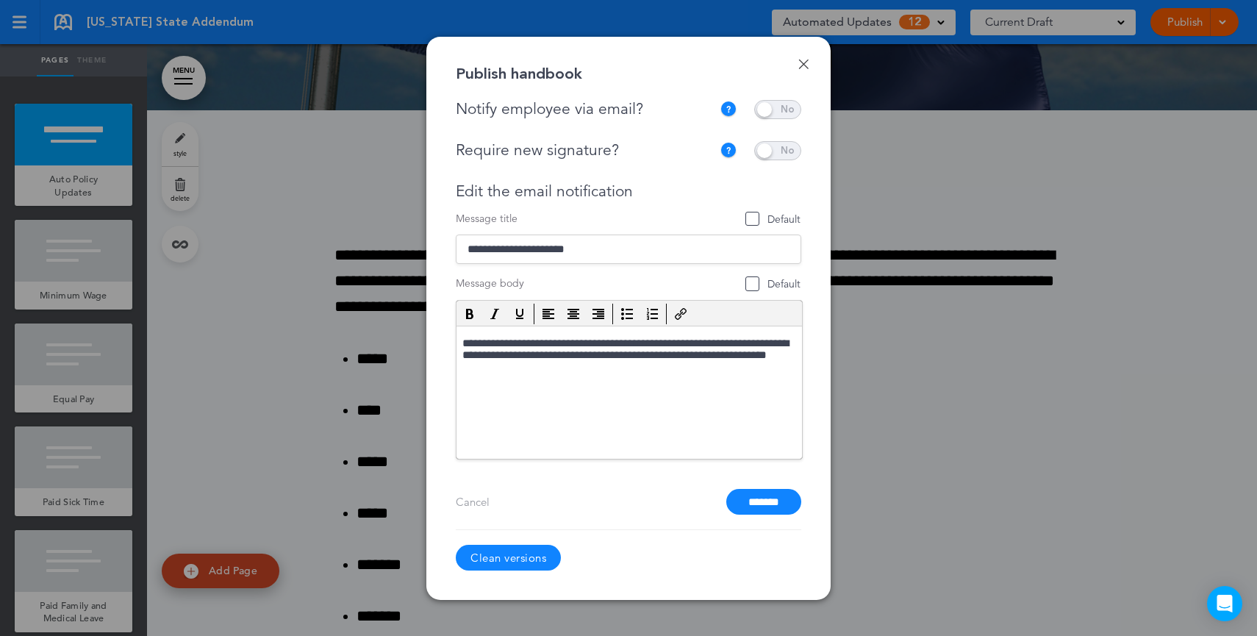
click at [781, 106] on span at bounding box center [777, 109] width 47 height 19
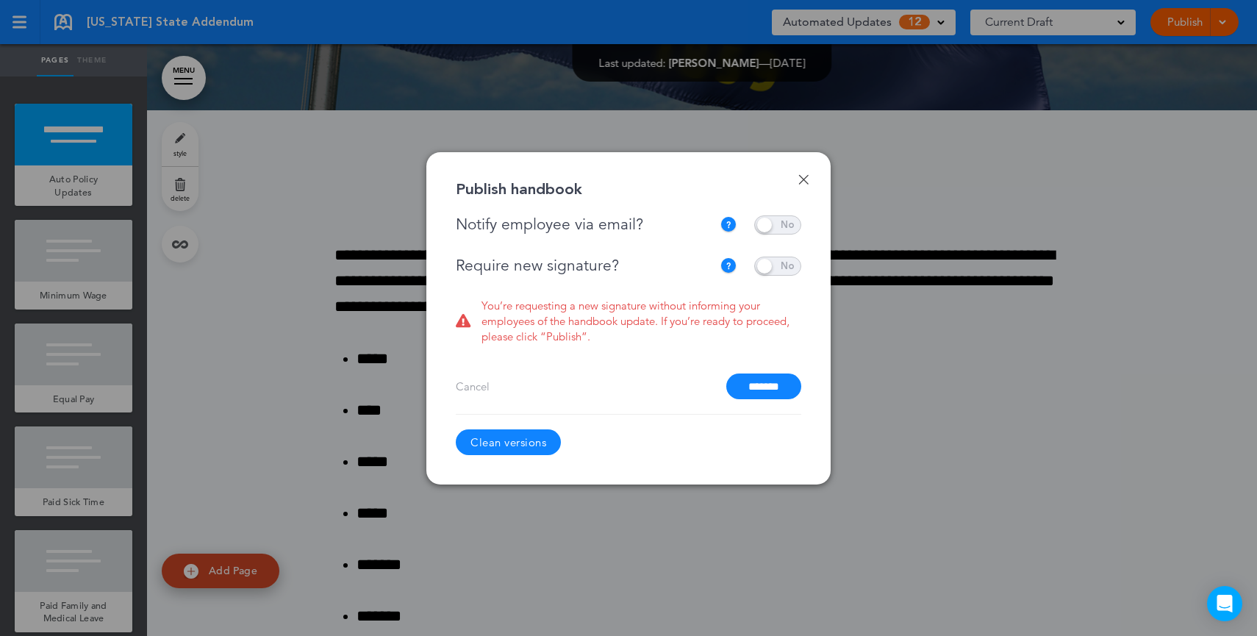
click at [786, 271] on span at bounding box center [777, 266] width 47 height 19
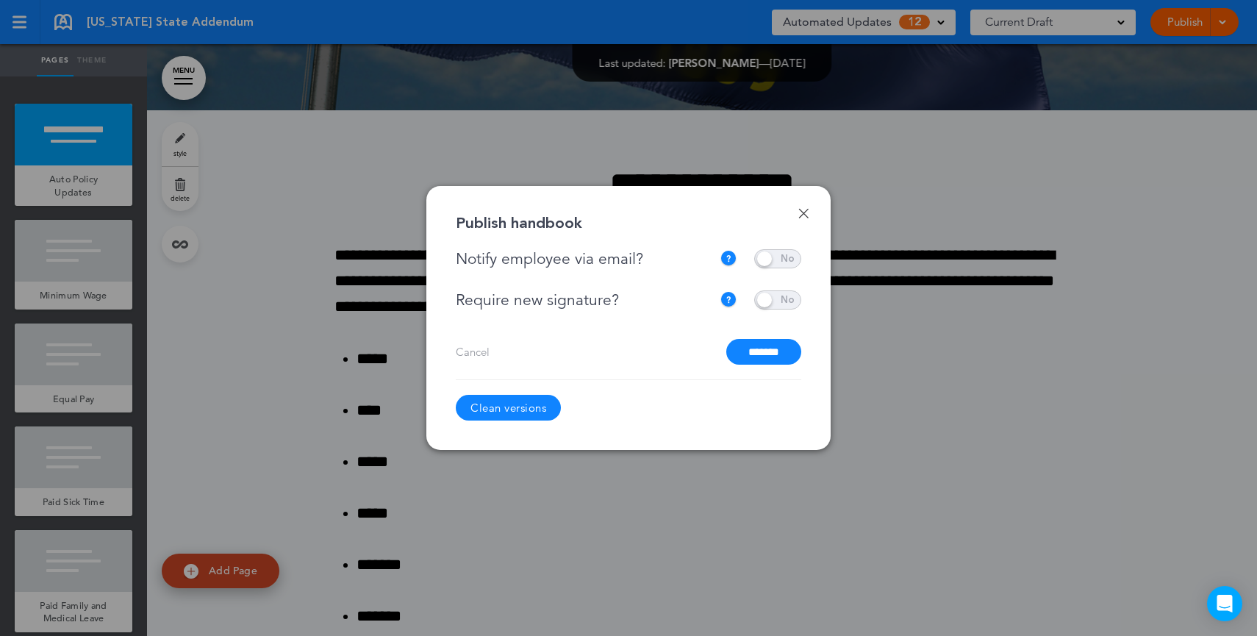
click at [789, 259] on span at bounding box center [777, 258] width 47 height 19
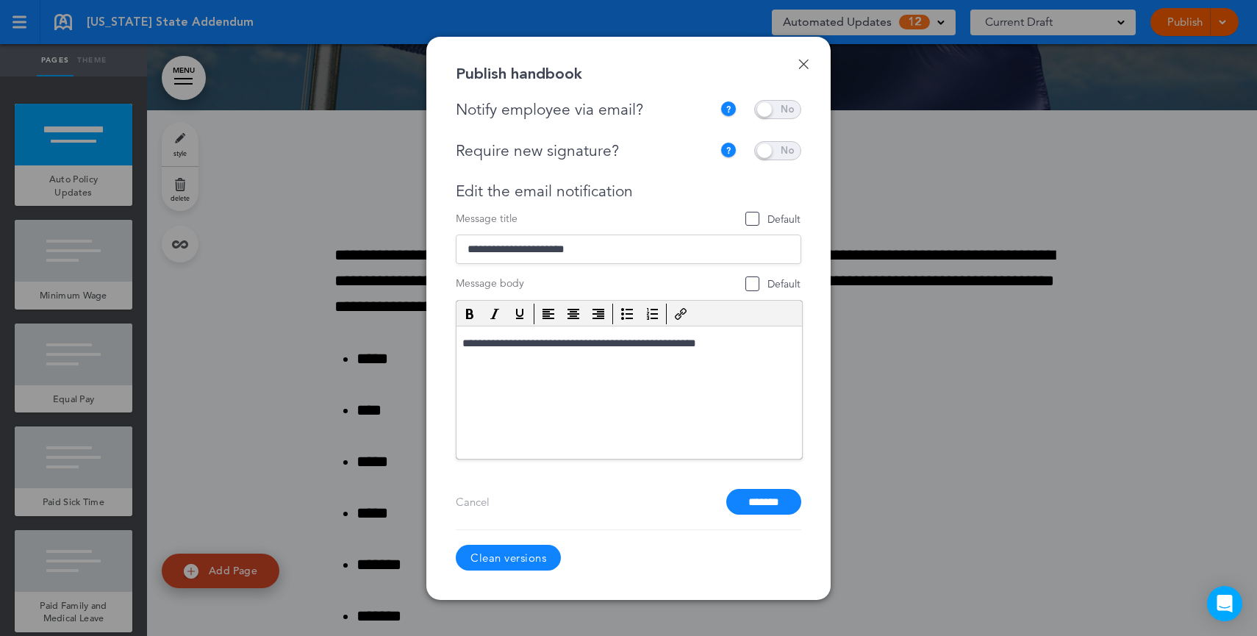
click at [762, 145] on span at bounding box center [777, 150] width 47 height 19
click at [806, 65] on link "Done" at bounding box center [803, 64] width 10 height 10
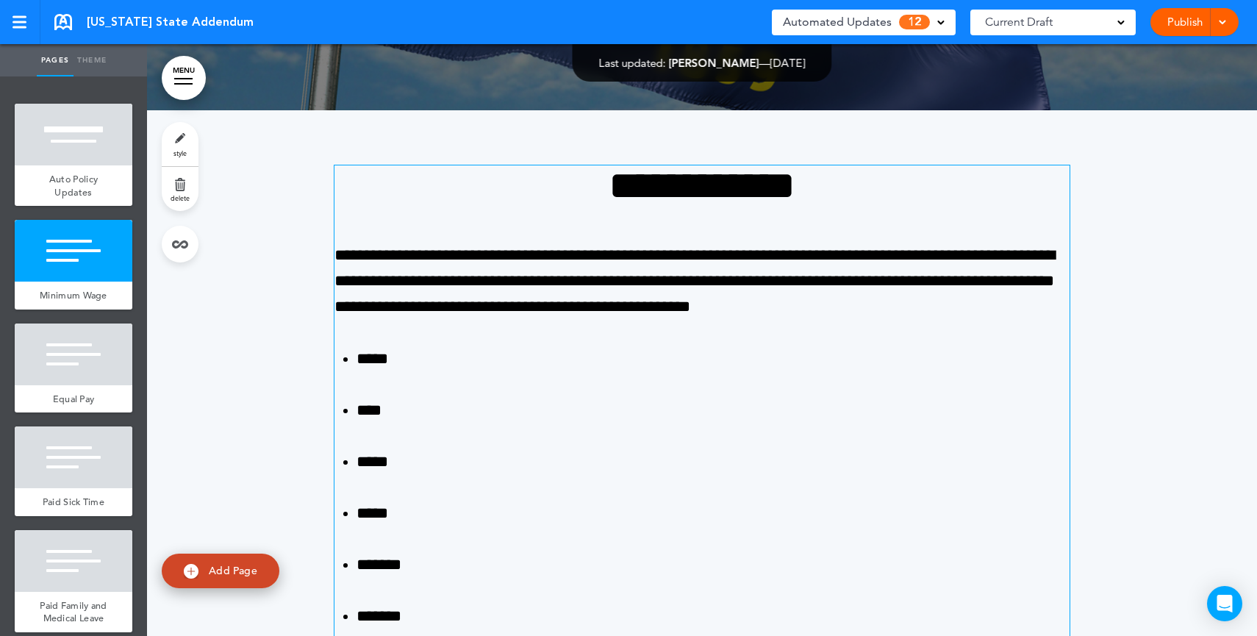
click at [693, 282] on p "**********" at bounding box center [701, 282] width 735 height 78
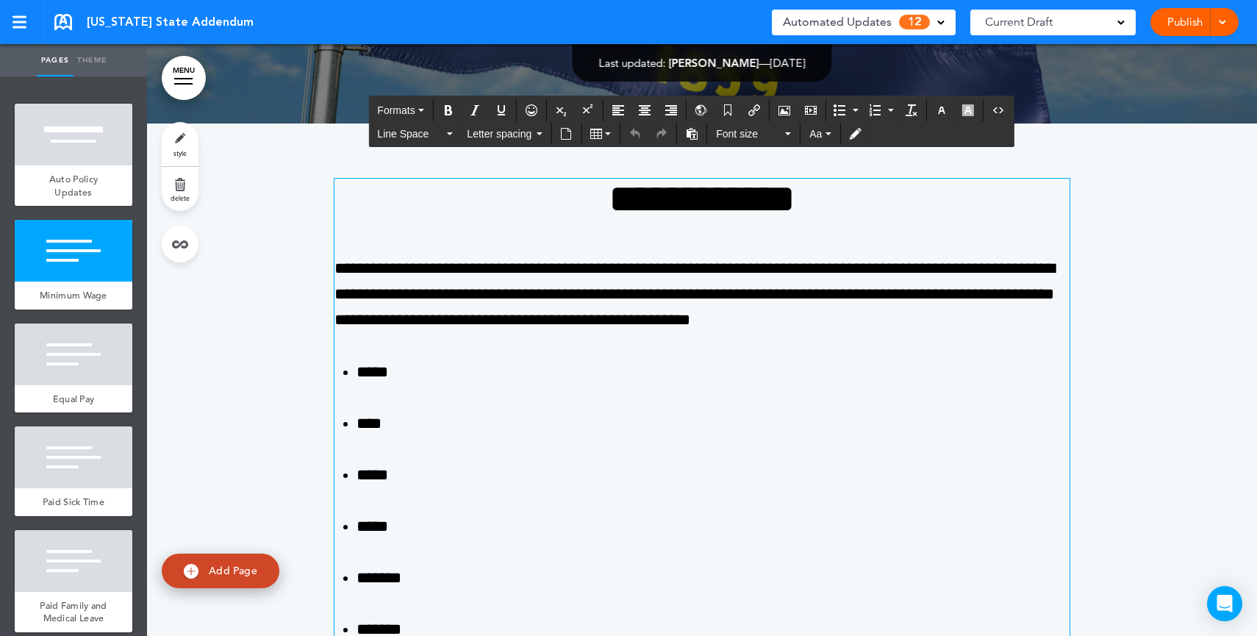
scroll to position [512, 0]
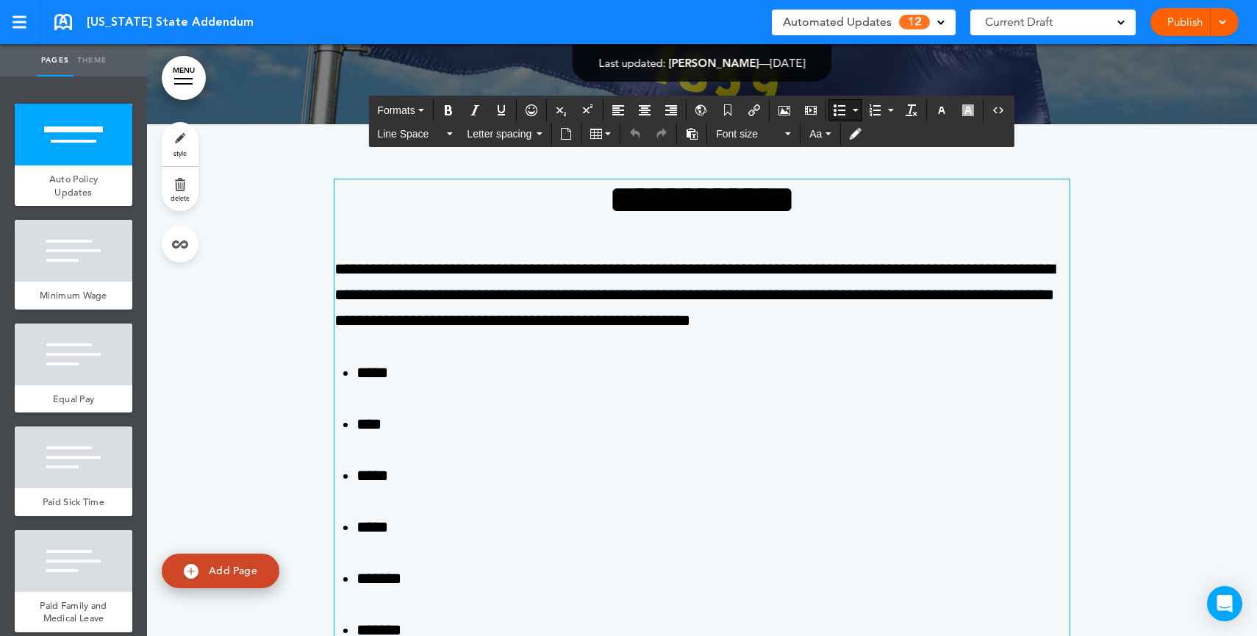
click at [878, 21] on span "Automated Updates" at bounding box center [837, 22] width 109 height 21
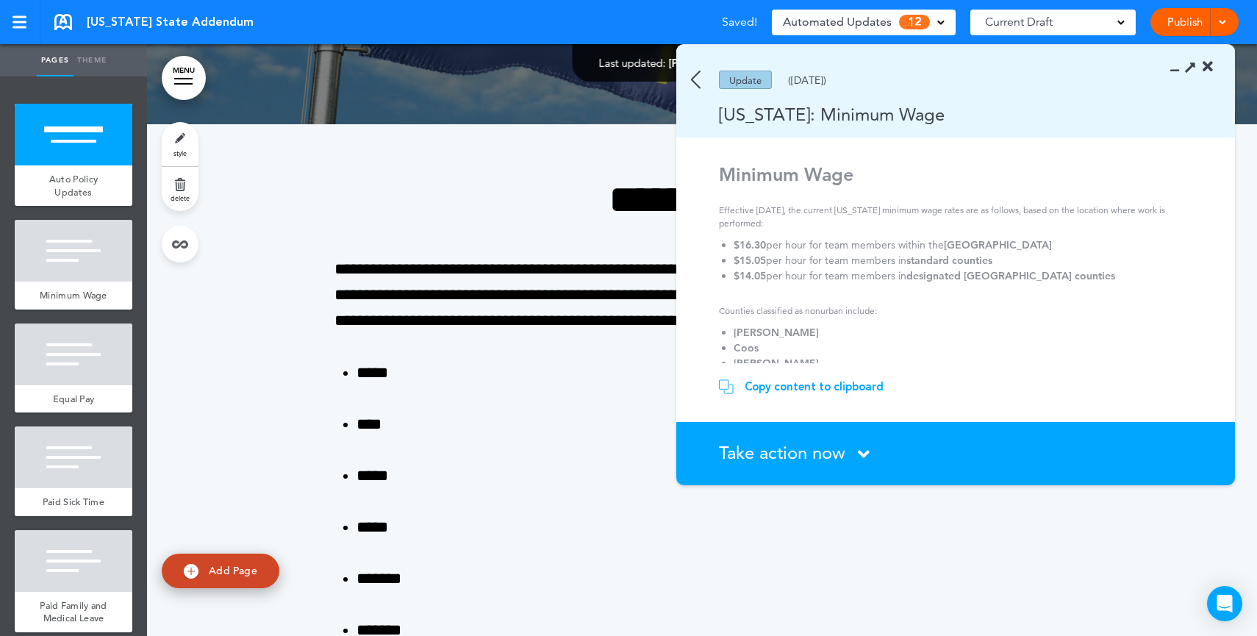
click at [829, 457] on span "Take action now" at bounding box center [782, 452] width 126 height 21
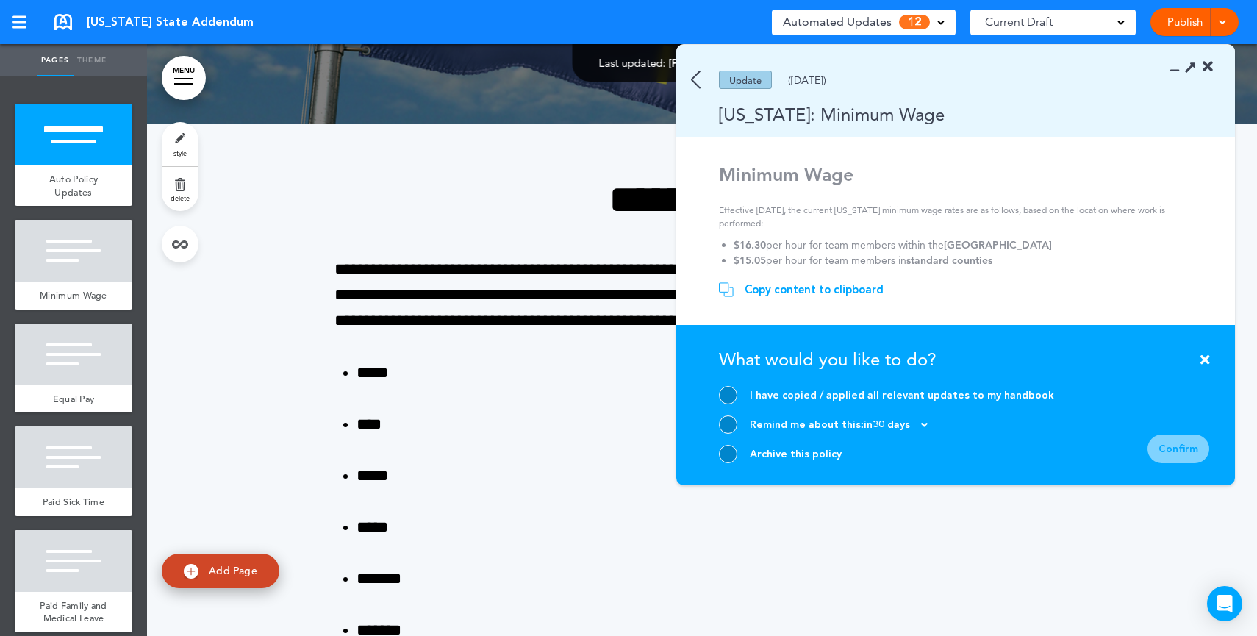
click at [728, 397] on div at bounding box center [728, 395] width 18 height 18
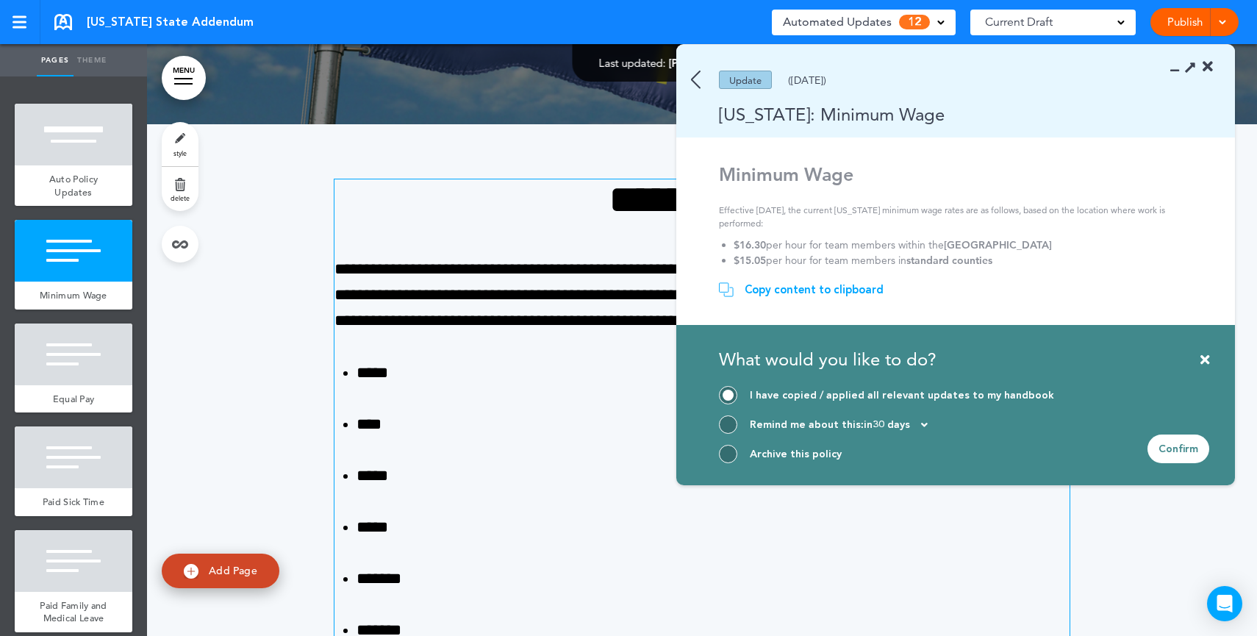
click at [476, 262] on p "**********" at bounding box center [701, 296] width 735 height 78
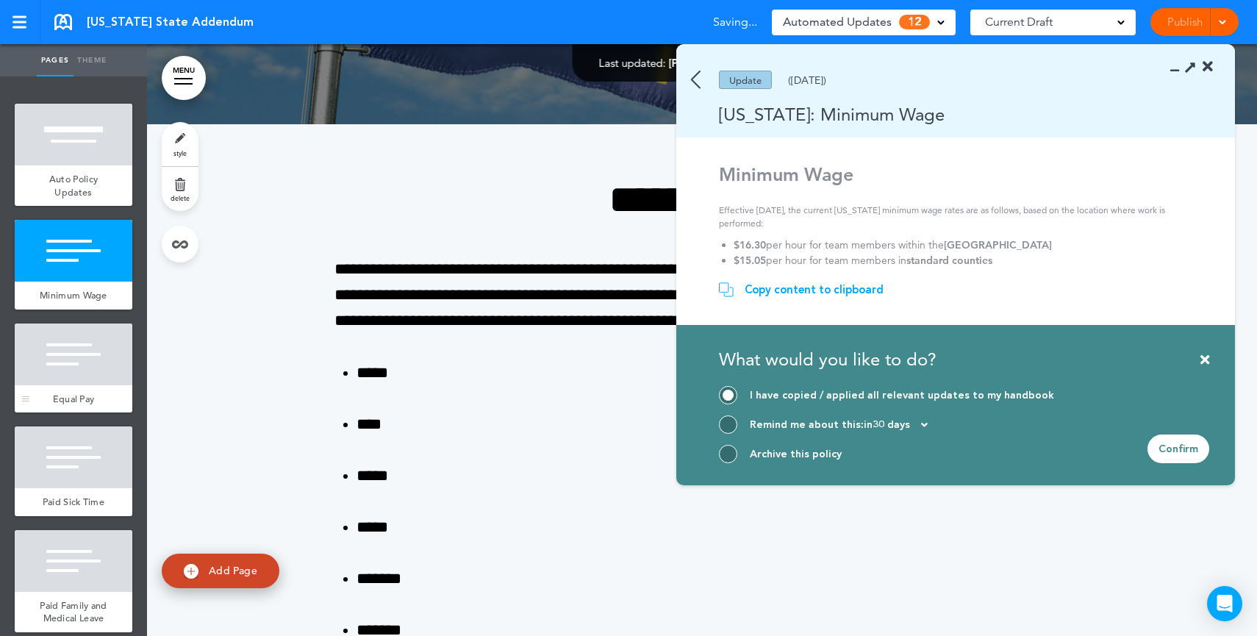
click at [81, 380] on div at bounding box center [74, 354] width 118 height 62
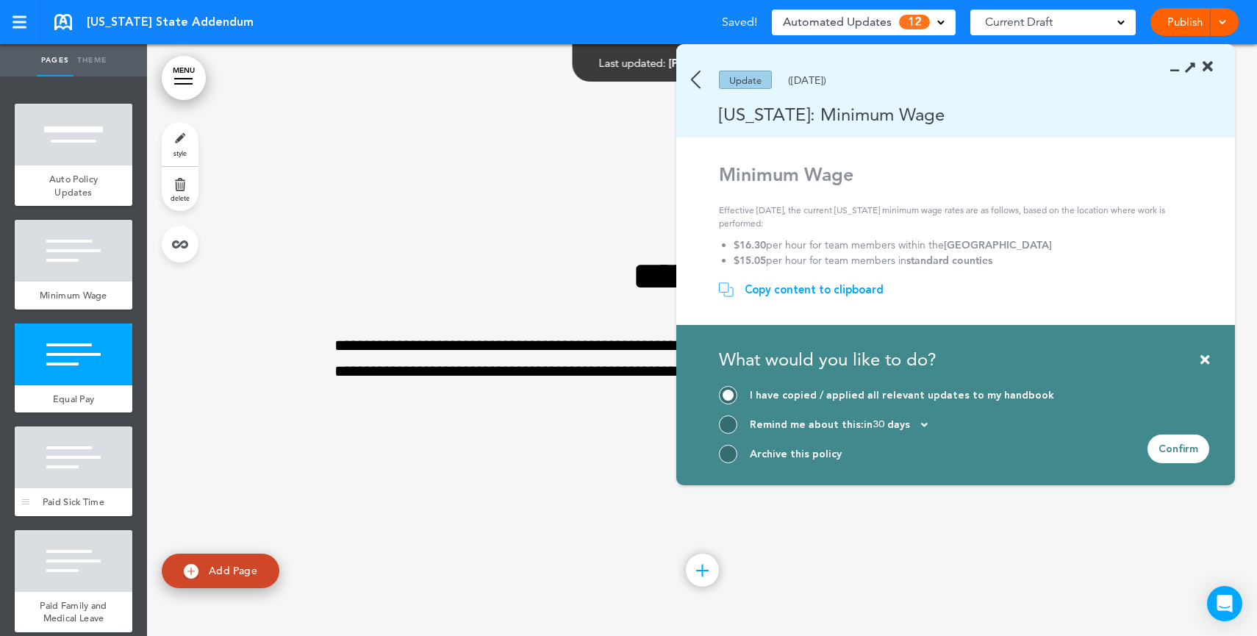
click at [67, 502] on div "Paid Sick Time" at bounding box center [74, 502] width 118 height 28
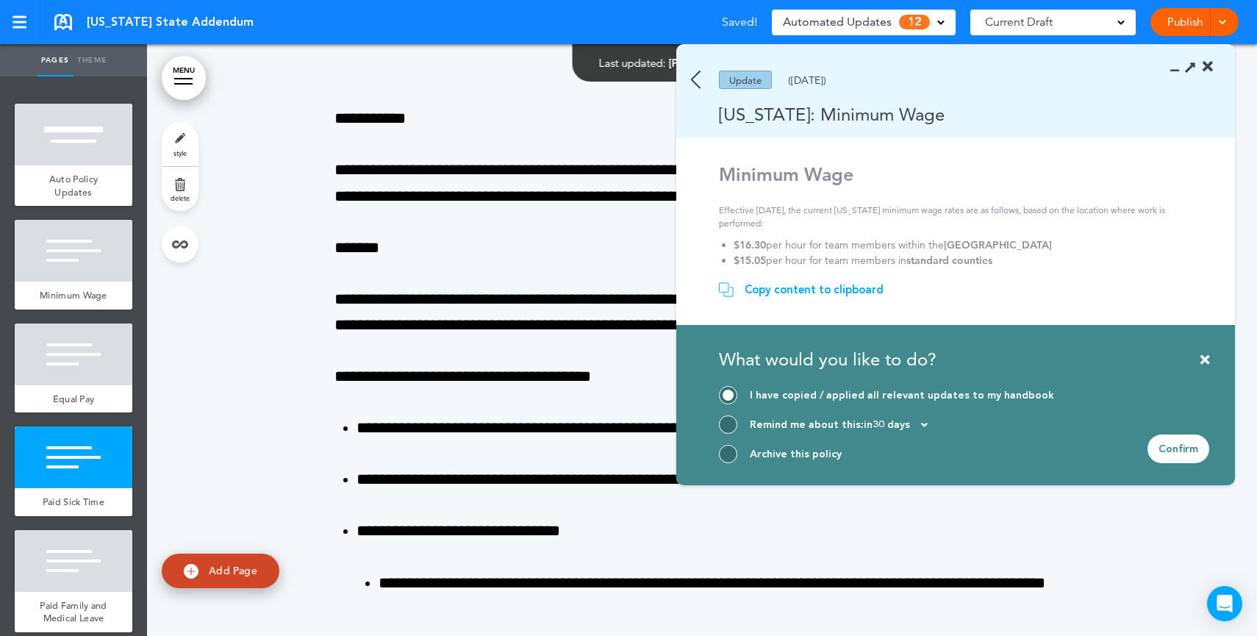
scroll to position [2440, 0]
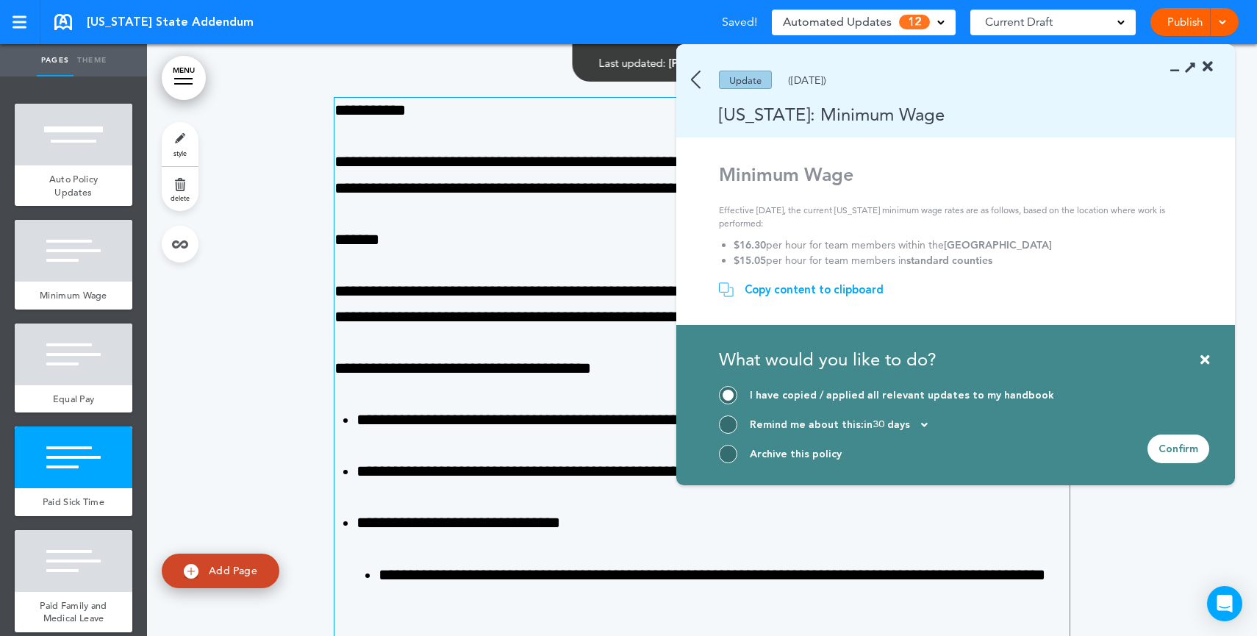
drag, startPoint x: 1211, startPoint y: 67, endPoint x: 861, endPoint y: 240, distance: 390.2
click at [1211, 67] on icon at bounding box center [1208, 67] width 10 height 15
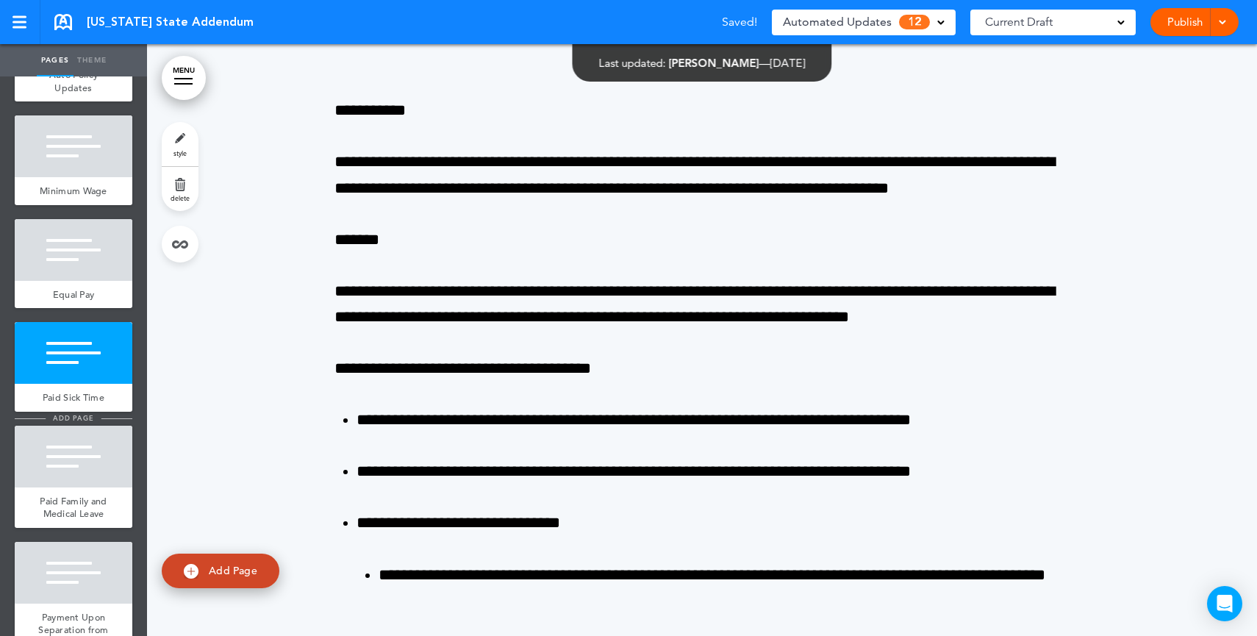
scroll to position [159, 0]
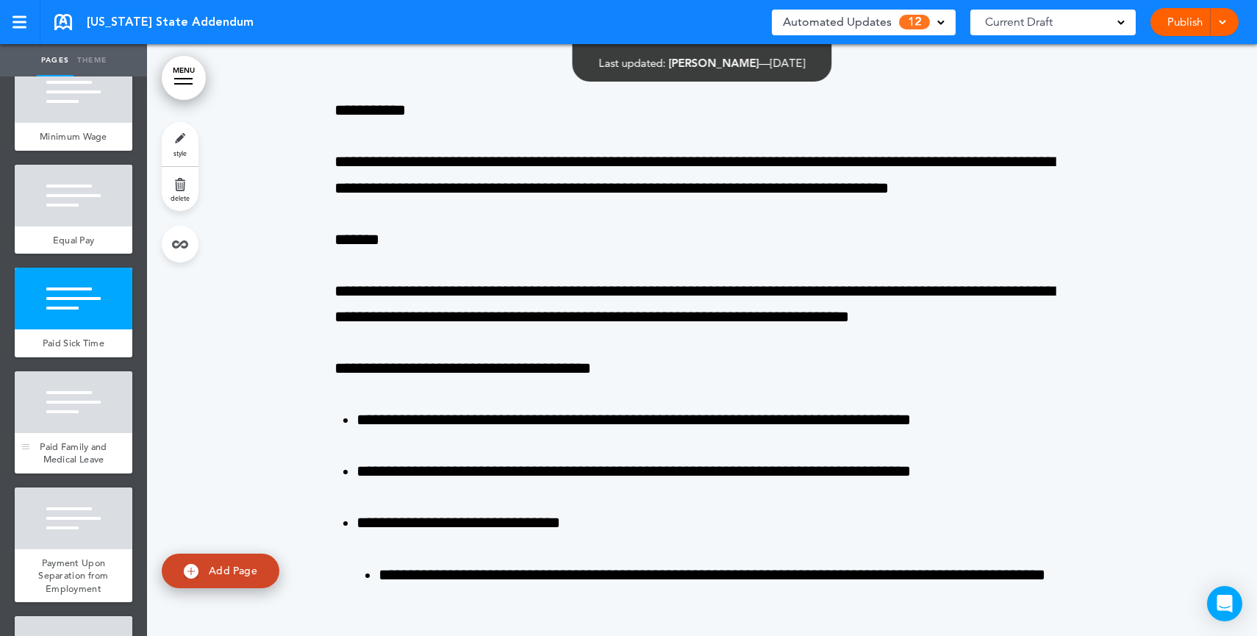
click at [88, 464] on div "Paid Family and Medical Leave" at bounding box center [74, 453] width 118 height 40
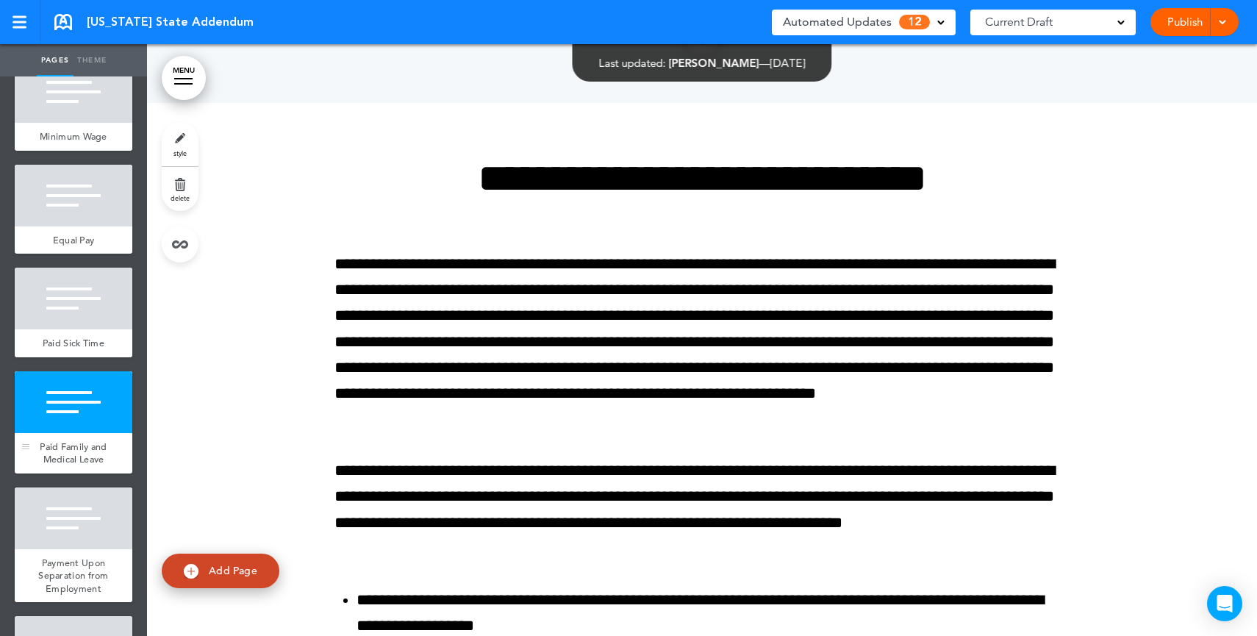
scroll to position [5426, 0]
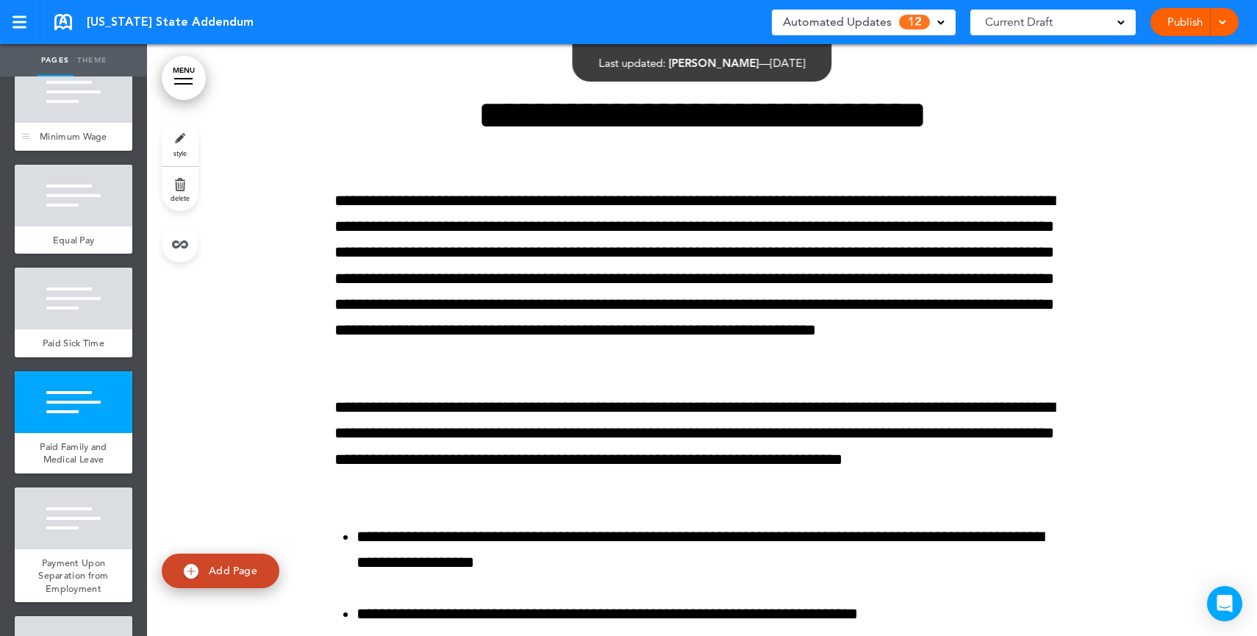
click at [79, 138] on span "Minimum Wage" at bounding box center [74, 136] width 68 height 12
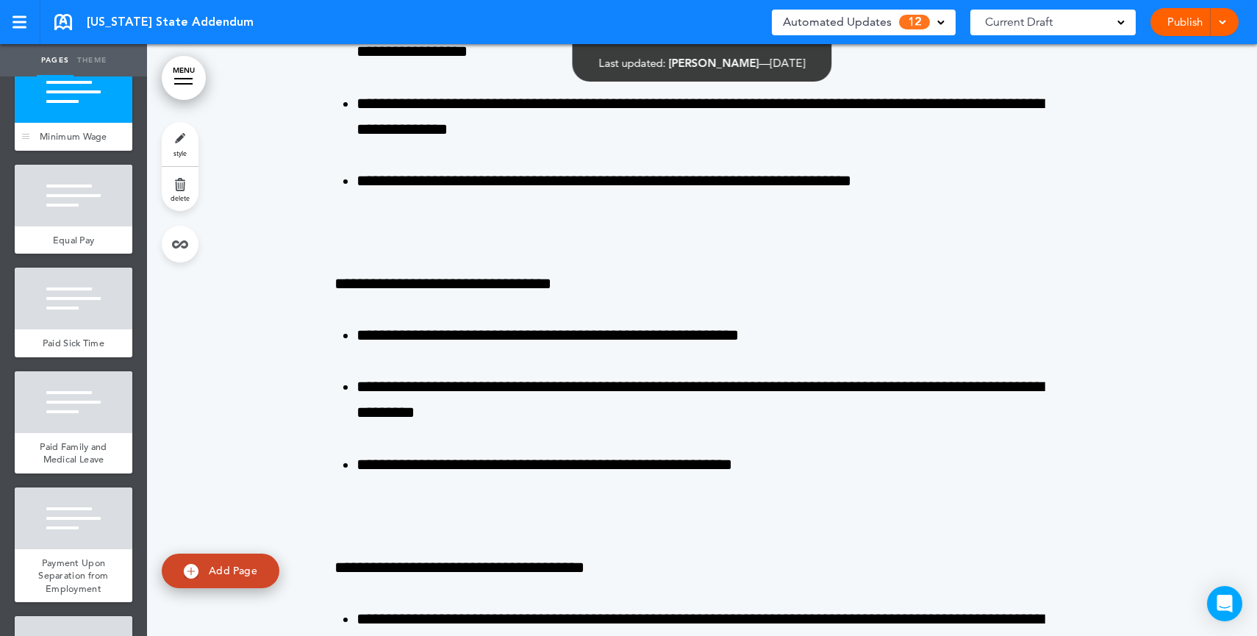
scroll to position [592, 0]
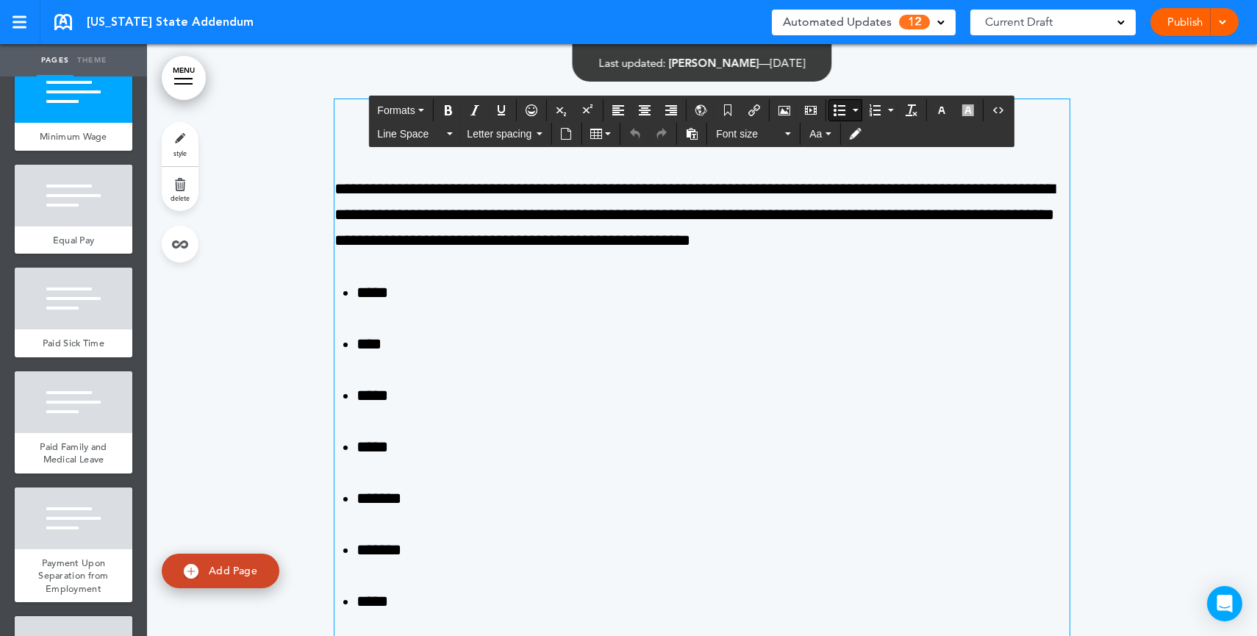
click at [911, 29] on span "12" at bounding box center [914, 22] width 31 height 15
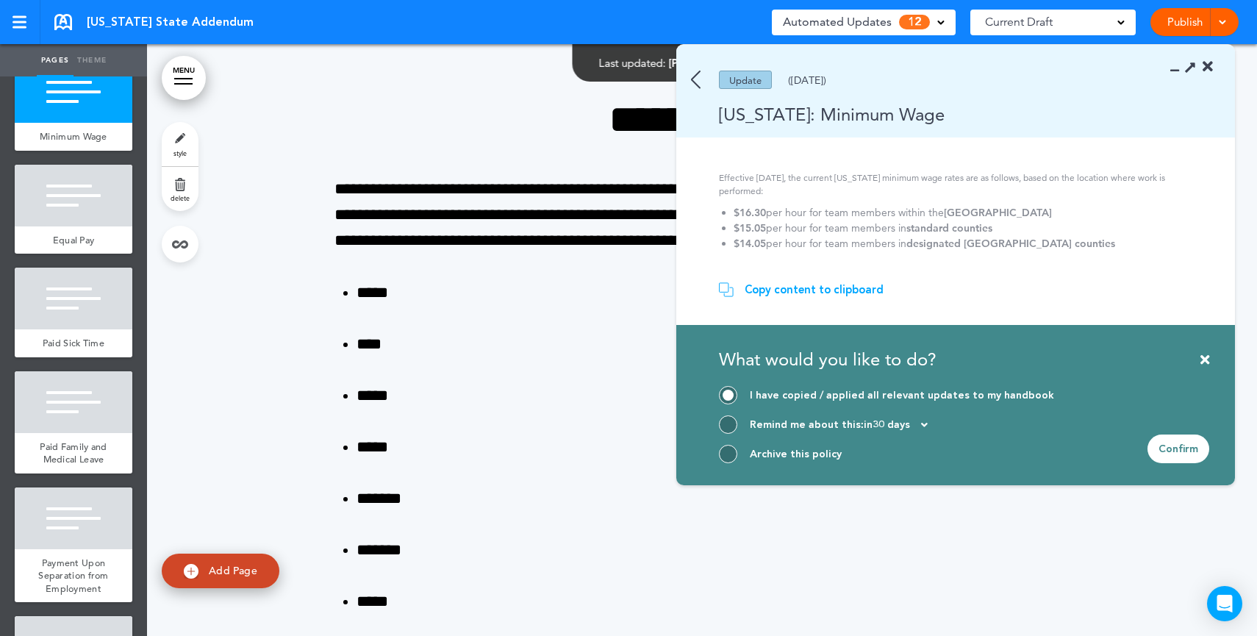
scroll to position [0, 0]
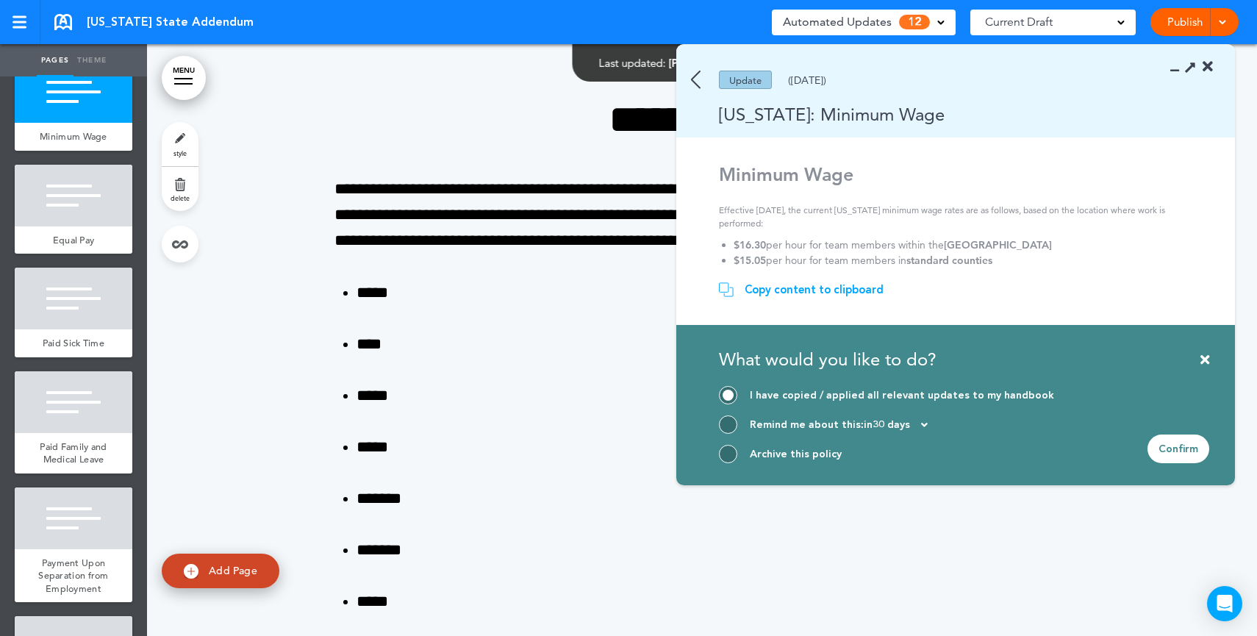
click at [1198, 353] on div "What would you like to do?" at bounding box center [964, 366] width 490 height 39
click at [1203, 355] on icon at bounding box center [1204, 359] width 9 height 13
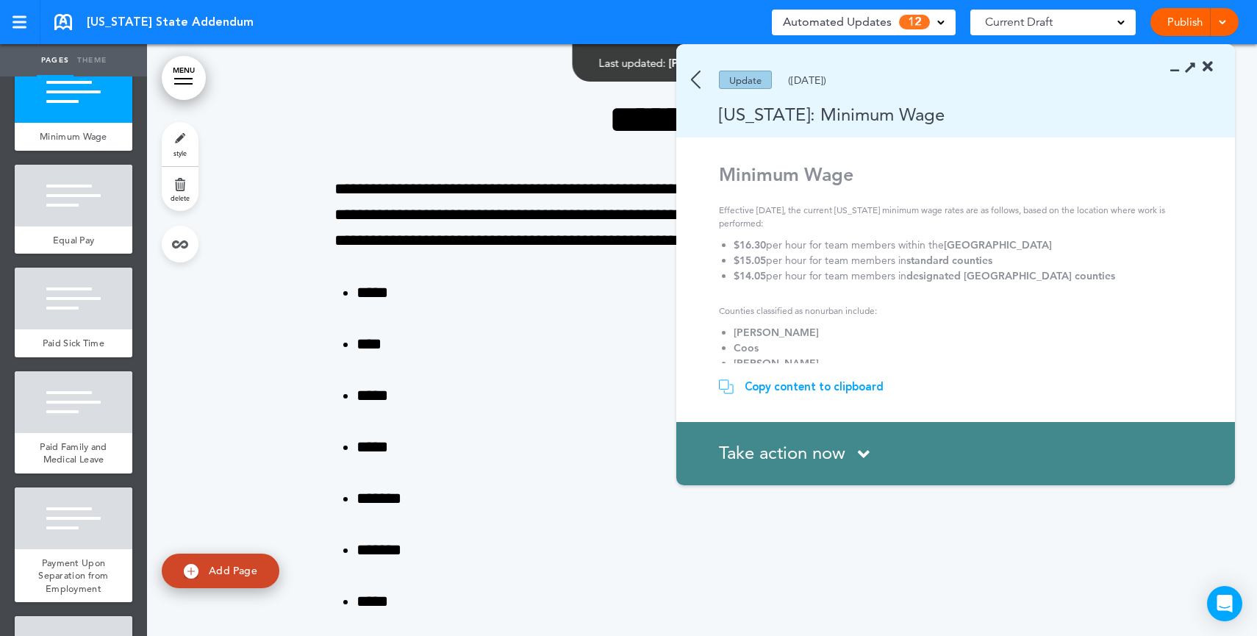
click at [1036, 26] on span "Current Draft" at bounding box center [1019, 22] width 68 height 21
